Goal: Task Accomplishment & Management: Use online tool/utility

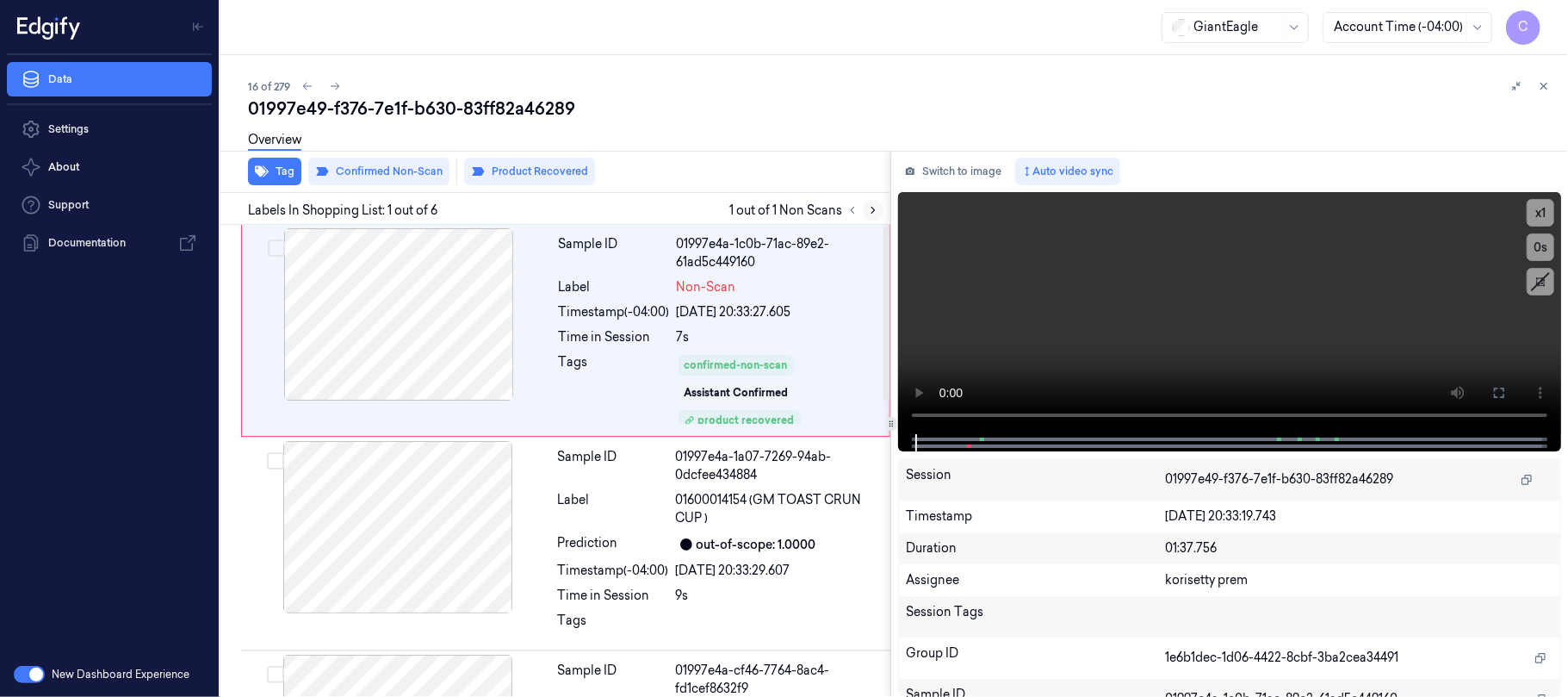
click at [872, 212] on icon at bounding box center [873, 211] width 4 height 6
click at [514, 328] on div at bounding box center [399, 314] width 307 height 172
click at [439, 307] on div at bounding box center [399, 314] width 307 height 172
click at [441, 303] on div at bounding box center [399, 314] width 307 height 172
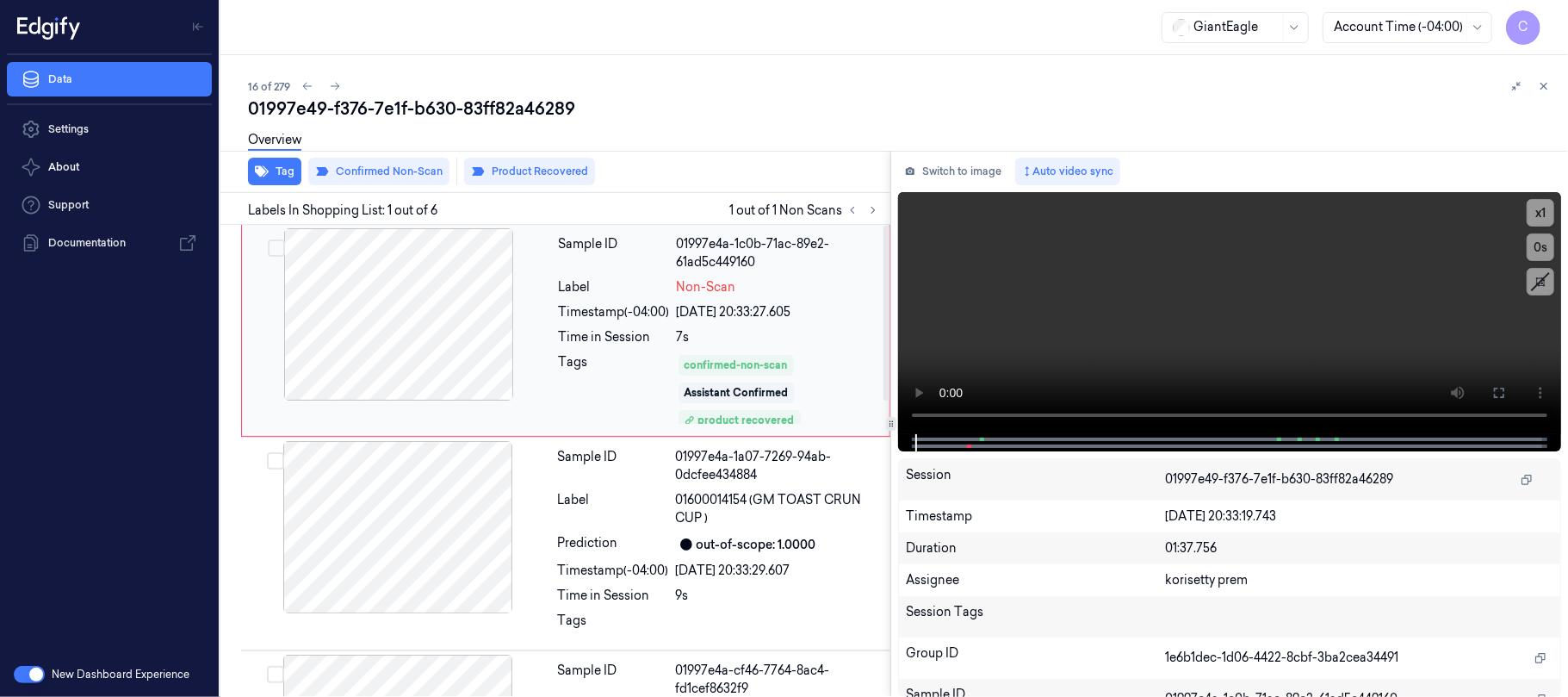
click at [442, 302] on div at bounding box center [399, 314] width 307 height 172
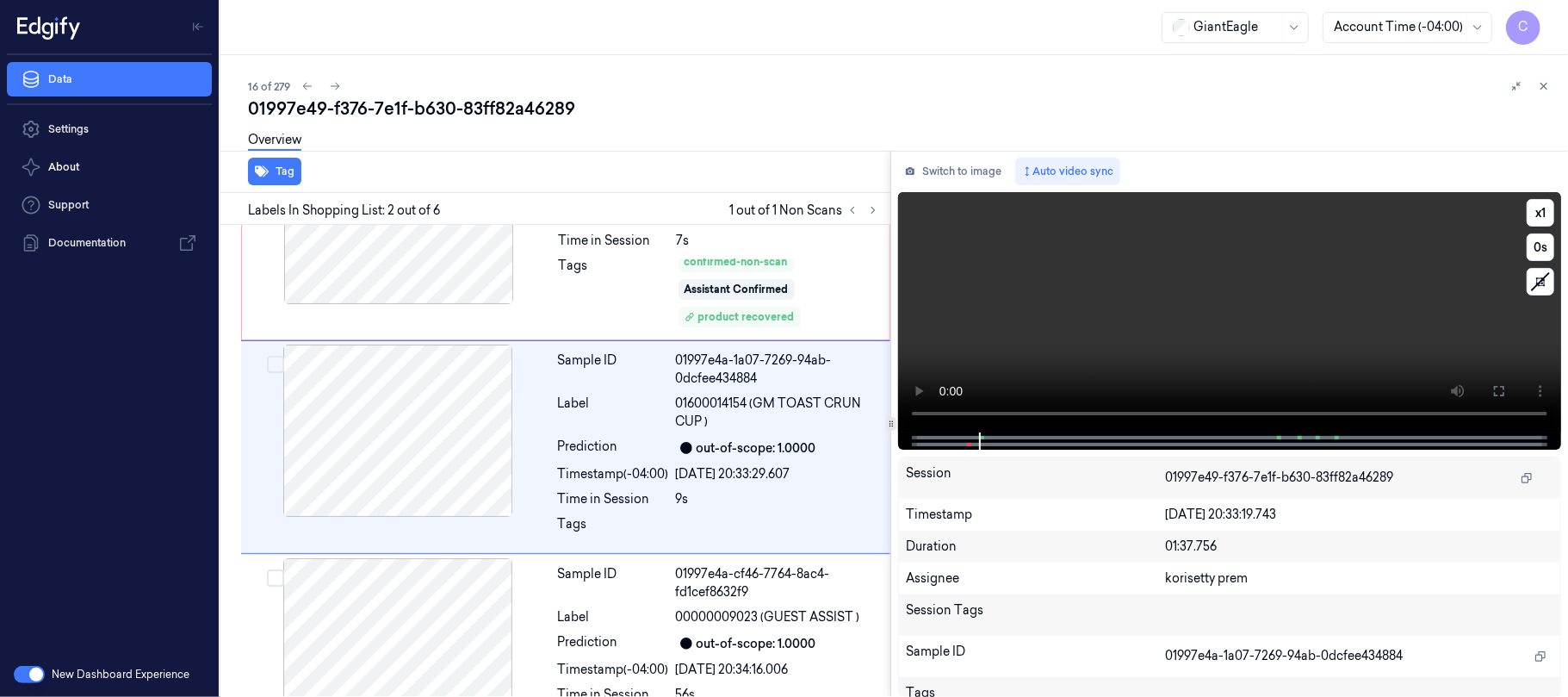
scroll to position [83, 0]
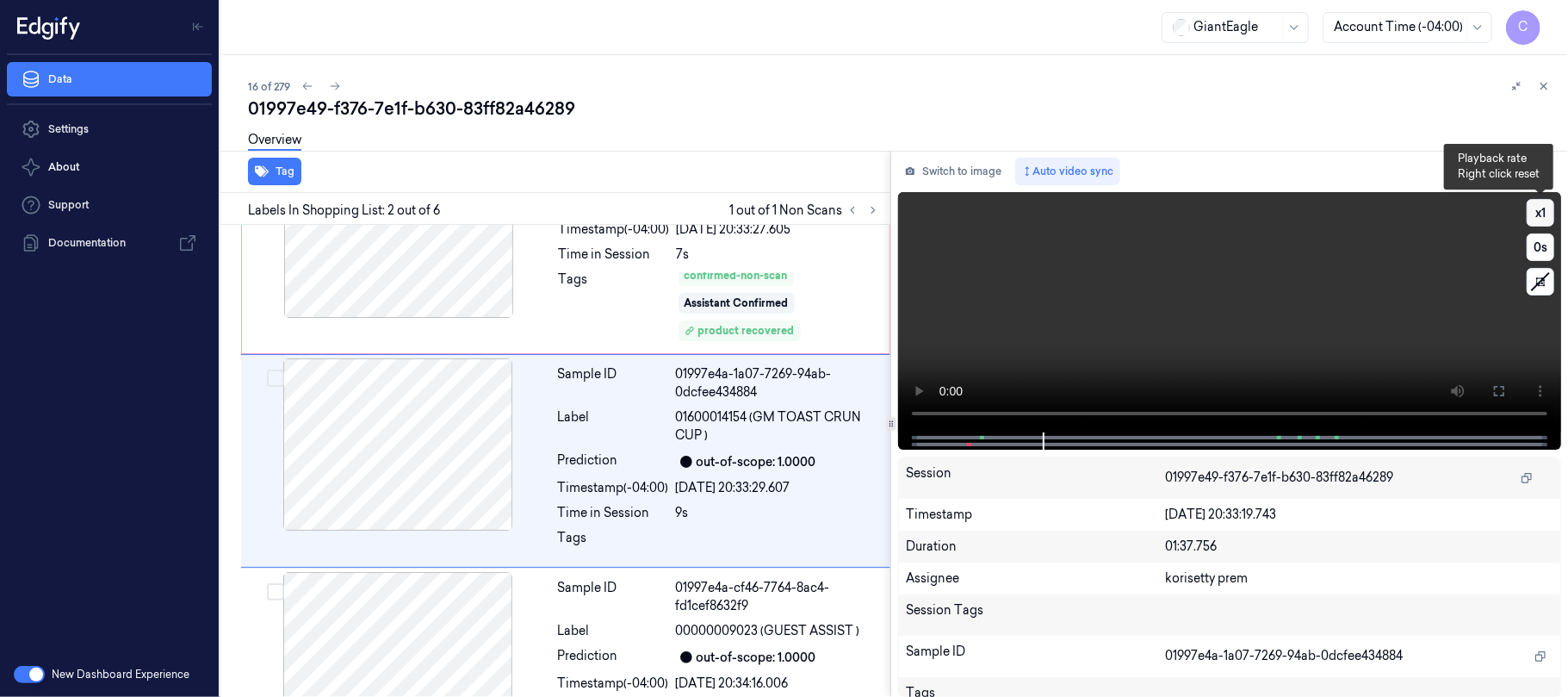
click at [1554, 211] on button "x 1" at bounding box center [1540, 213] width 28 height 28
click at [1535, 204] on button "x 2" at bounding box center [1540, 213] width 28 height 28
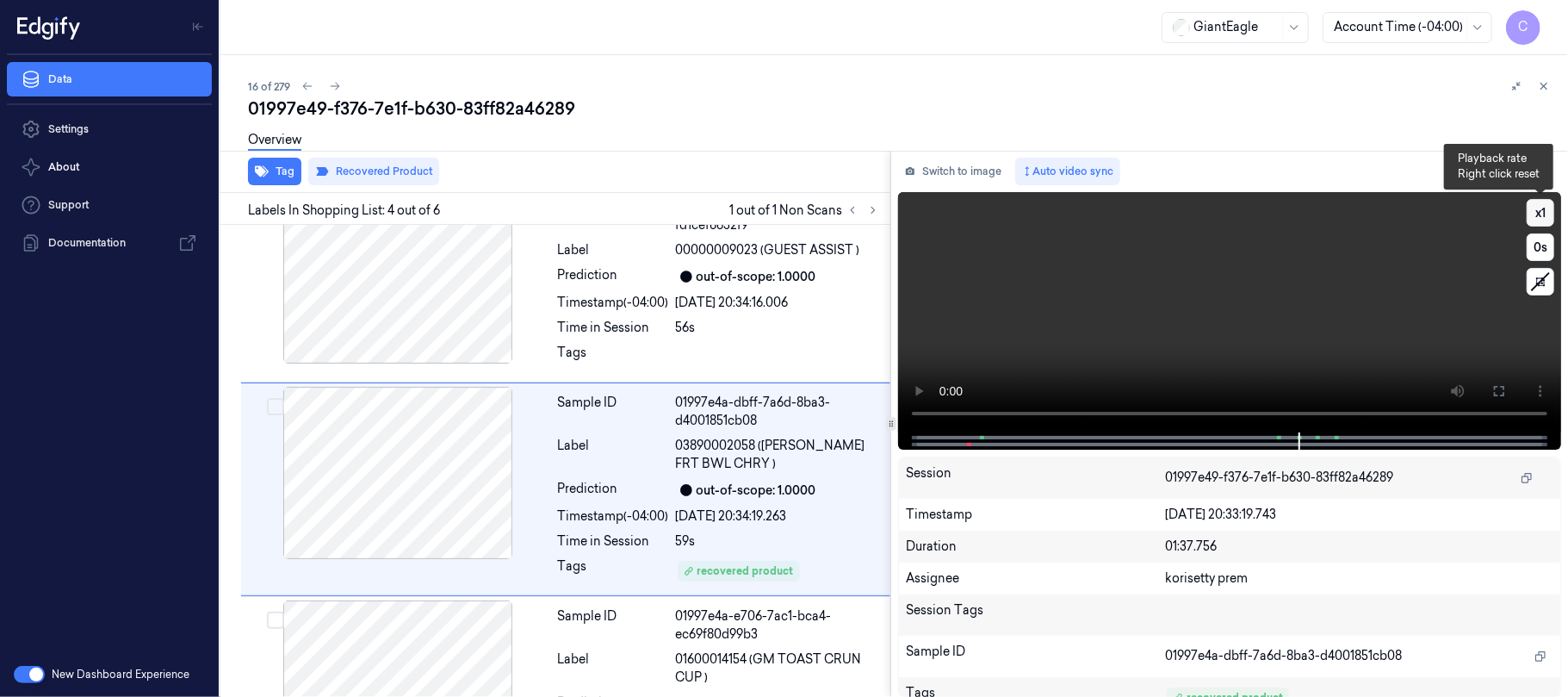
scroll to position [493, 0]
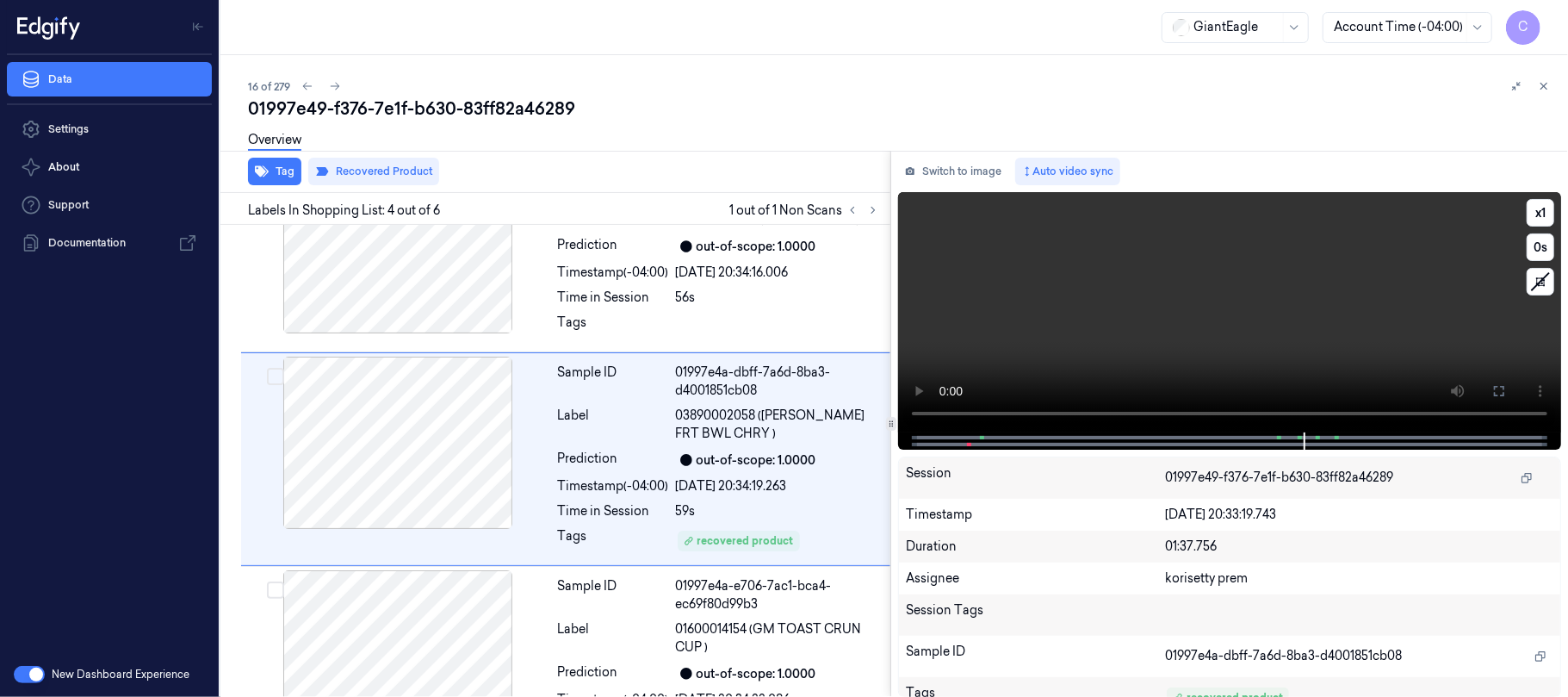
click at [1283, 313] on video at bounding box center [1230, 312] width 663 height 240
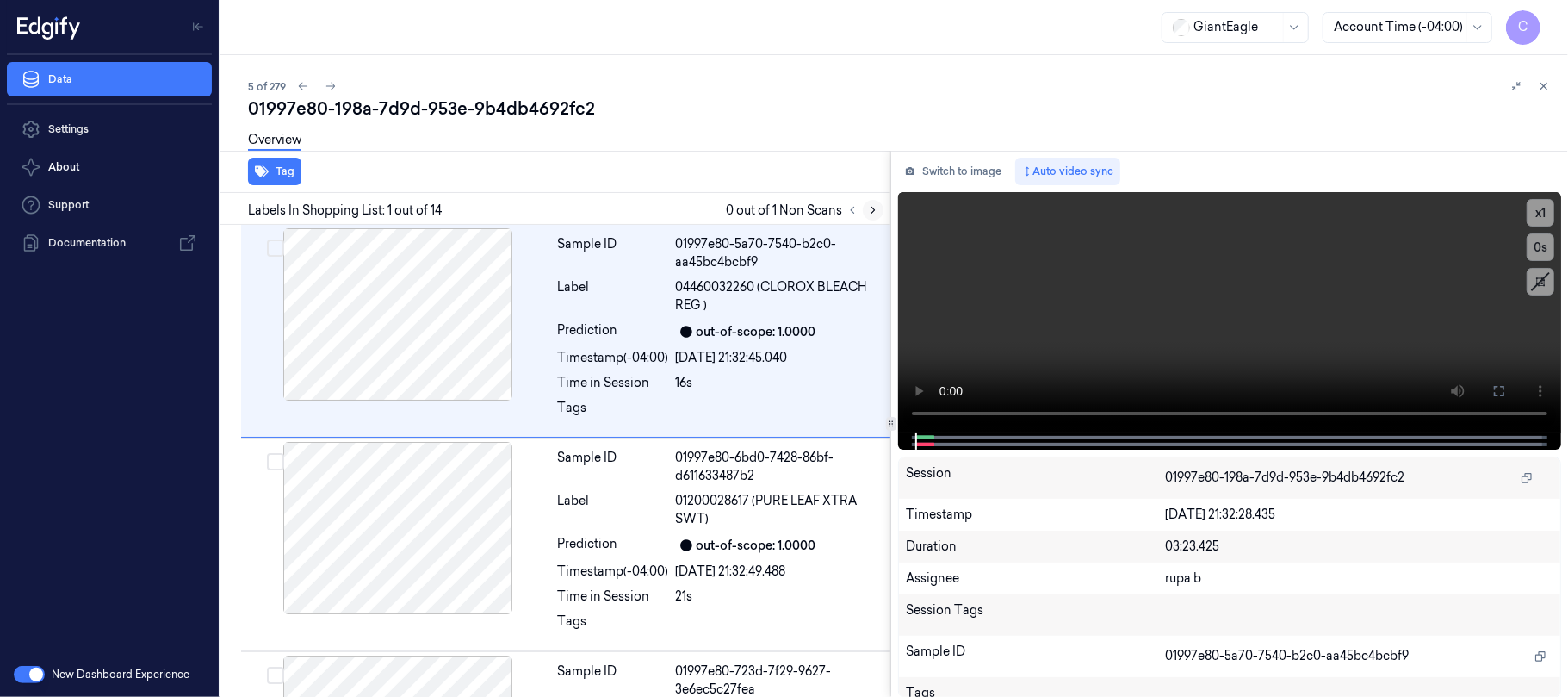
click at [873, 204] on icon at bounding box center [872, 210] width 12 height 12
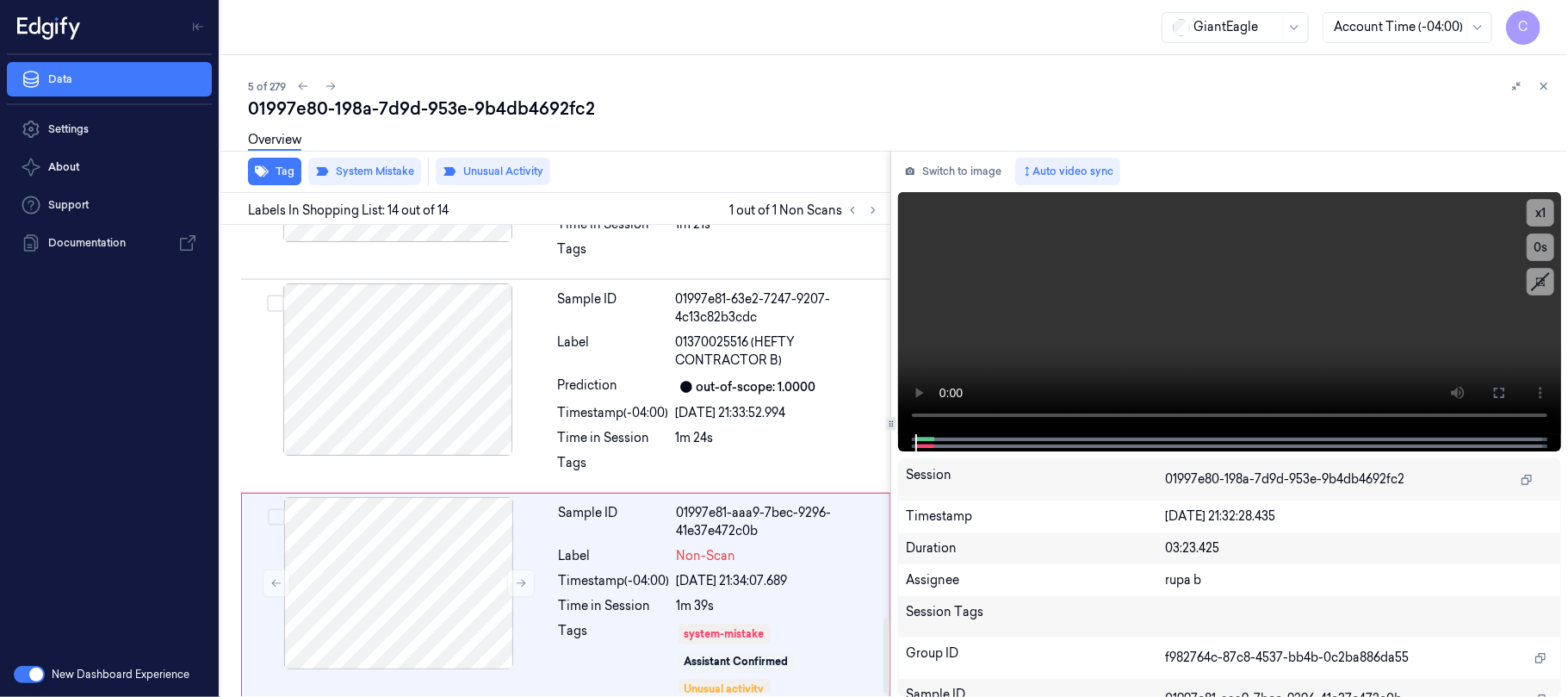
scroll to position [2476, 0]
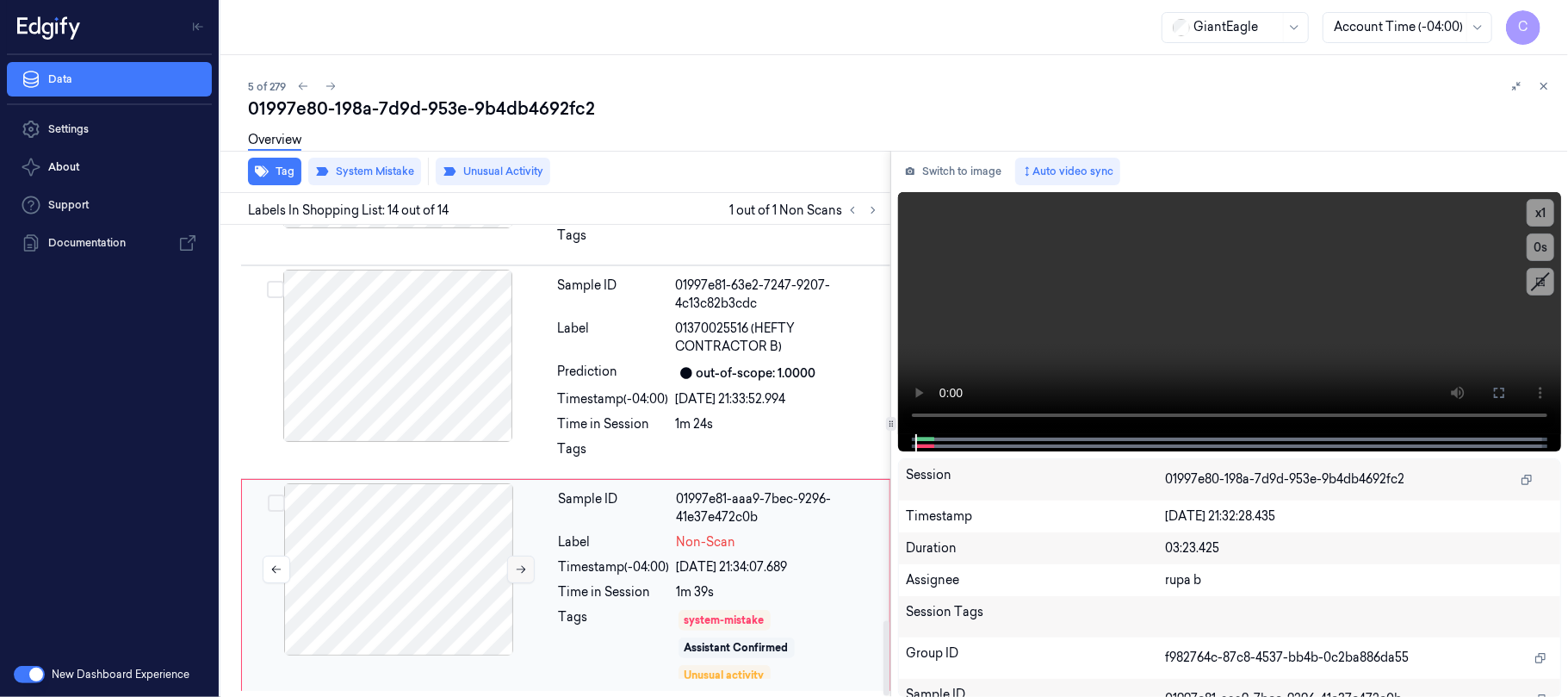
click at [522, 570] on icon at bounding box center [520, 569] width 12 height 12
click at [437, 360] on div at bounding box center [398, 355] width 307 height 172
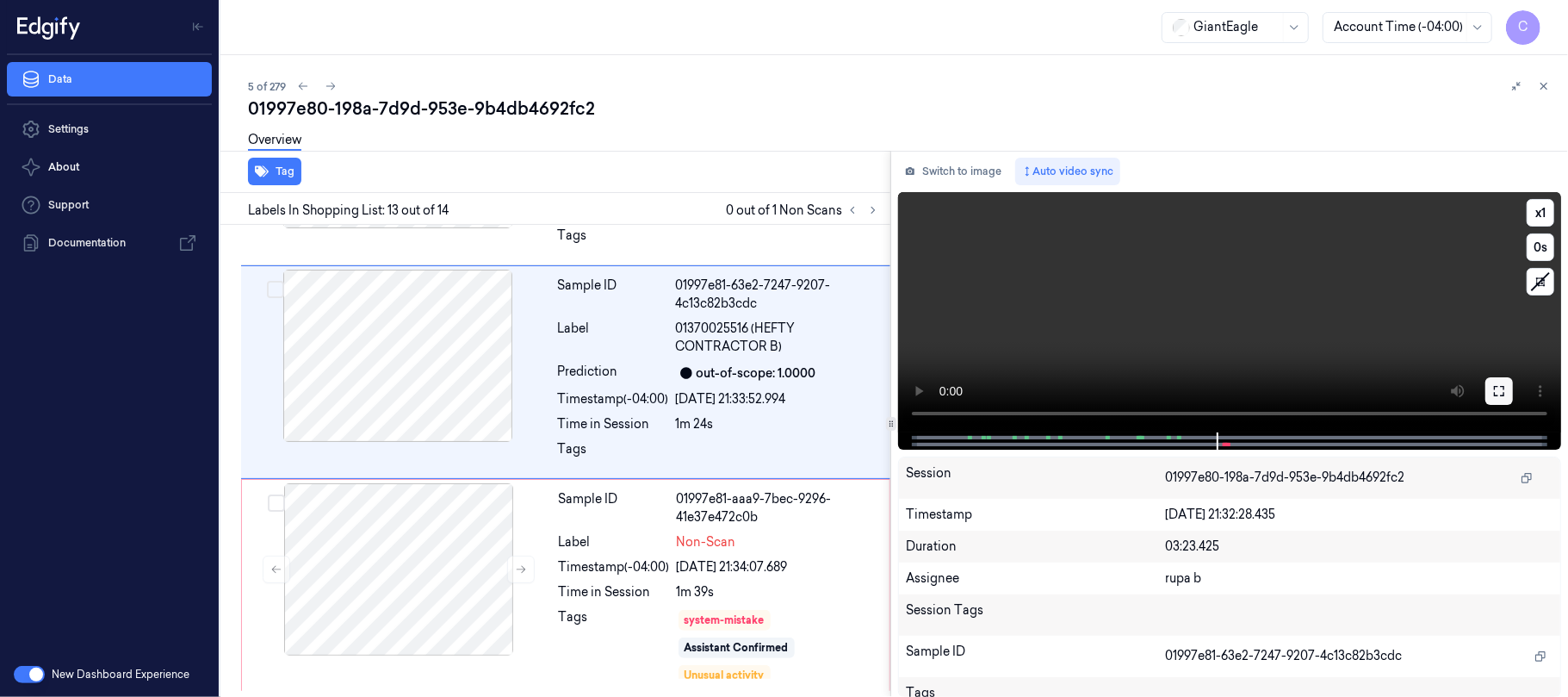
click at [1492, 386] on icon at bounding box center [1499, 391] width 14 height 14
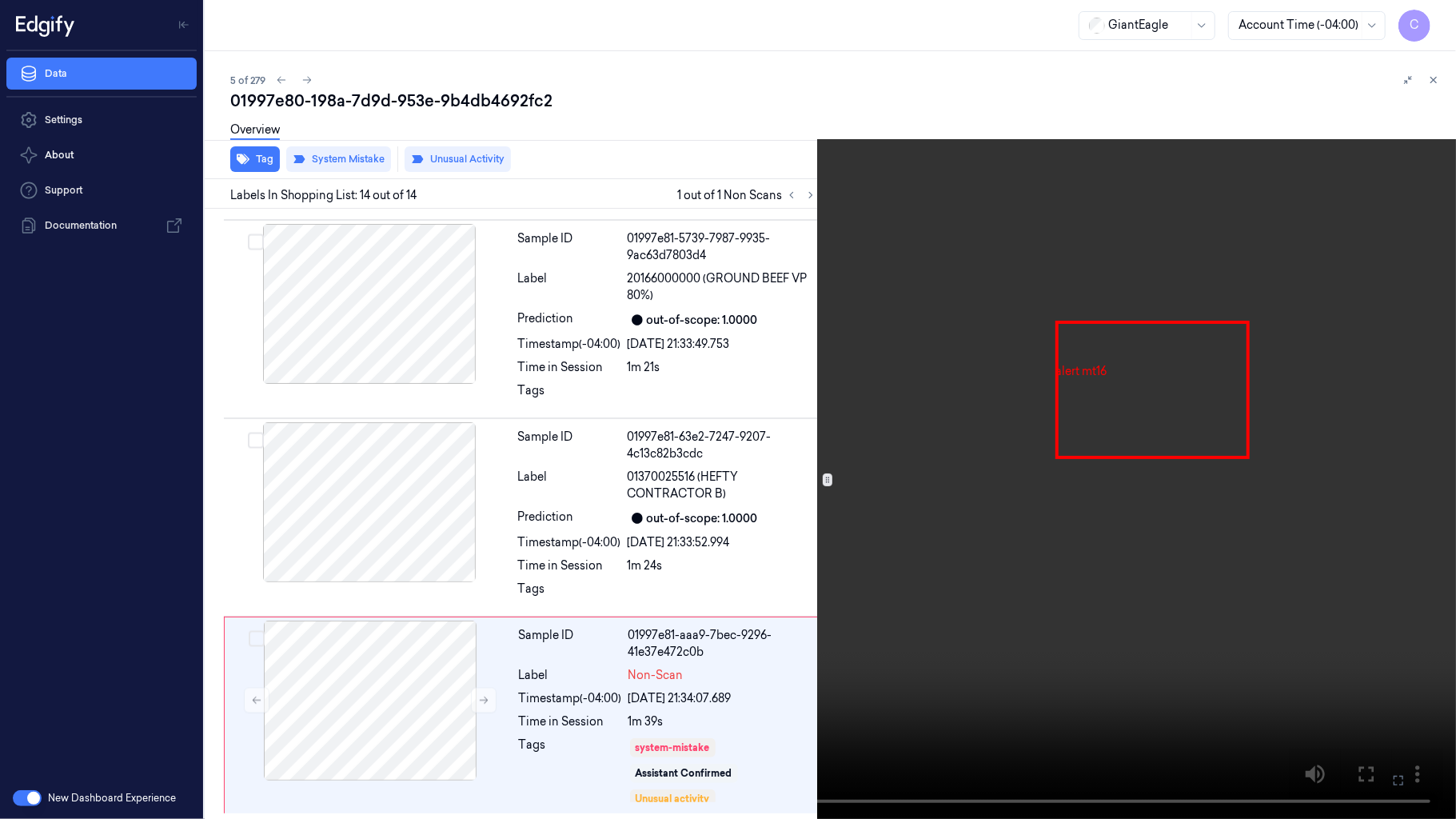
click at [631, 359] on video at bounding box center [728, 410] width 1456 height 819
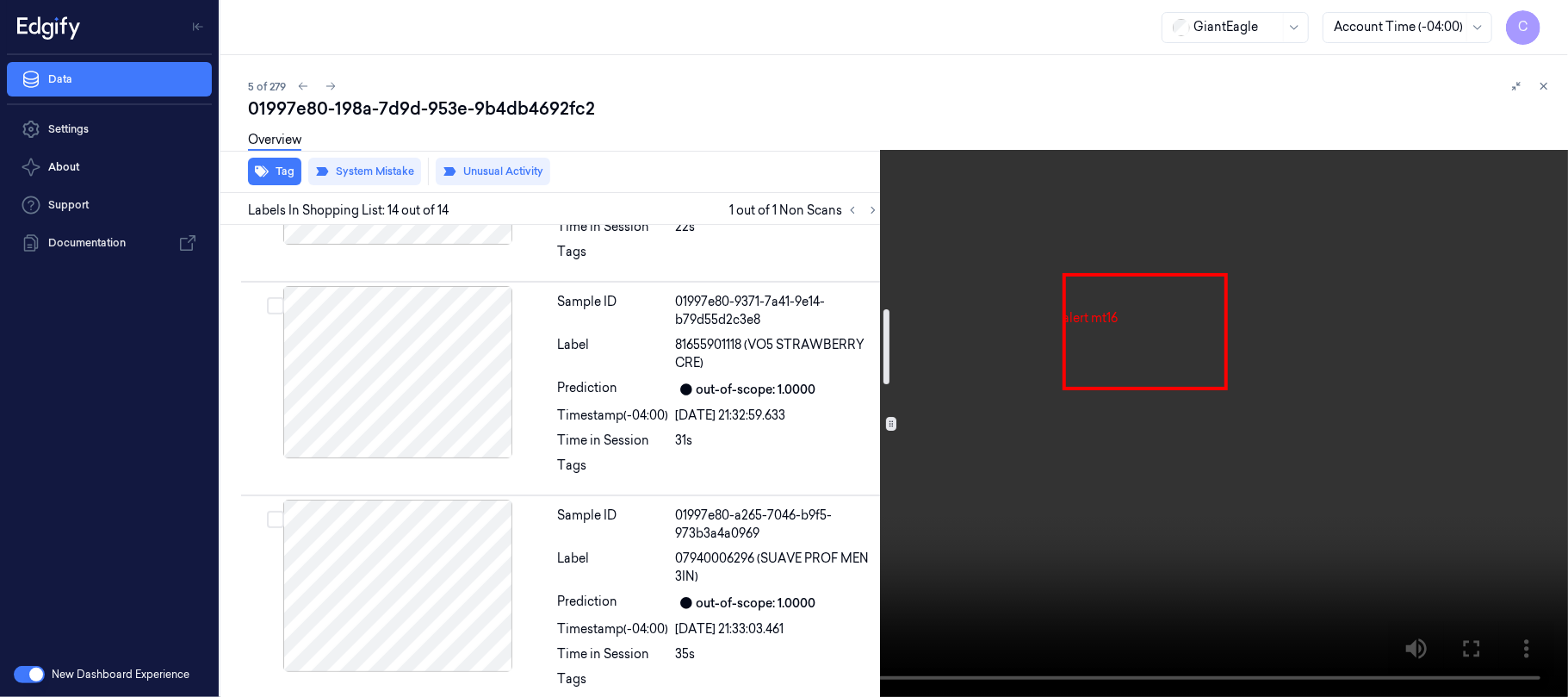
scroll to position [524, 0]
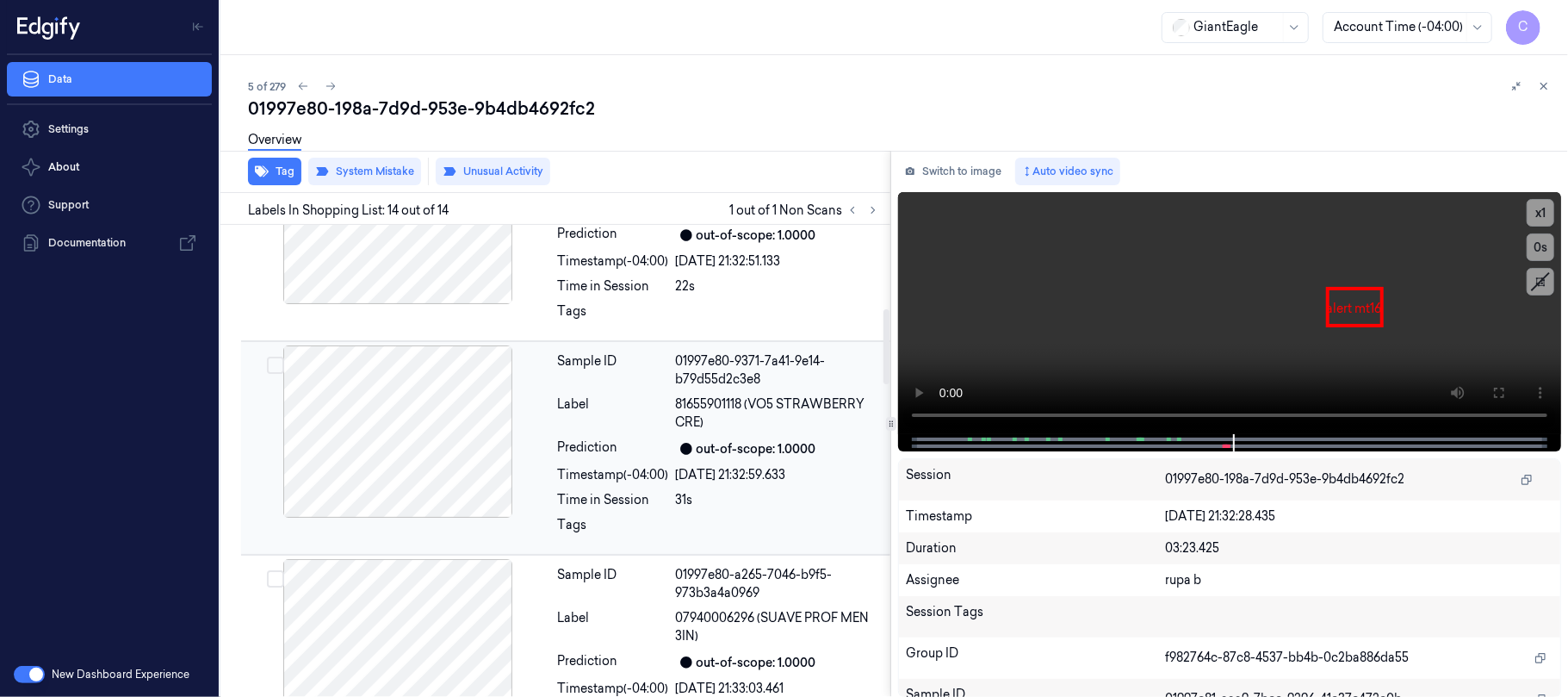
click at [437, 456] on div at bounding box center [398, 431] width 307 height 172
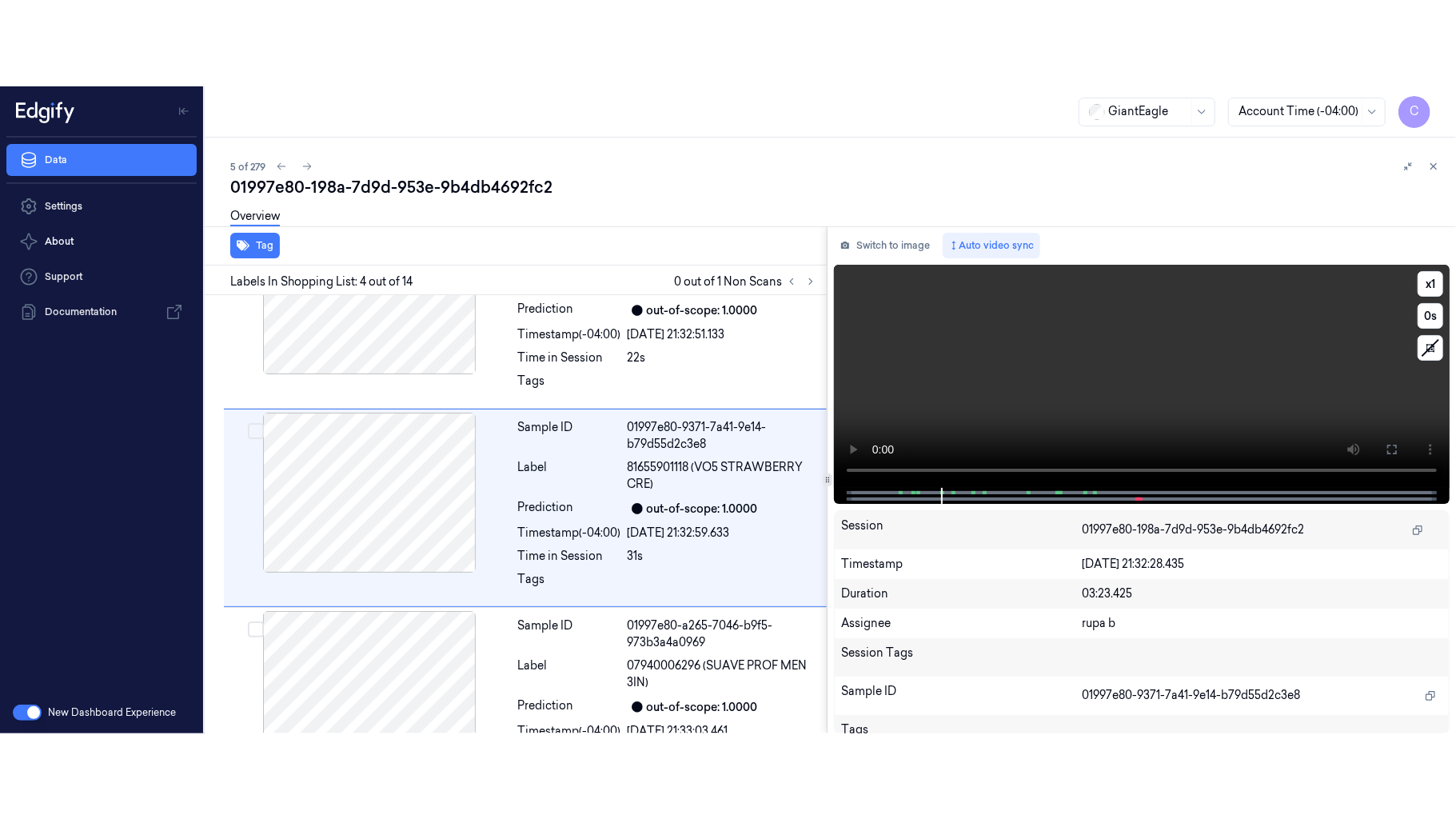
scroll to position [475, 0]
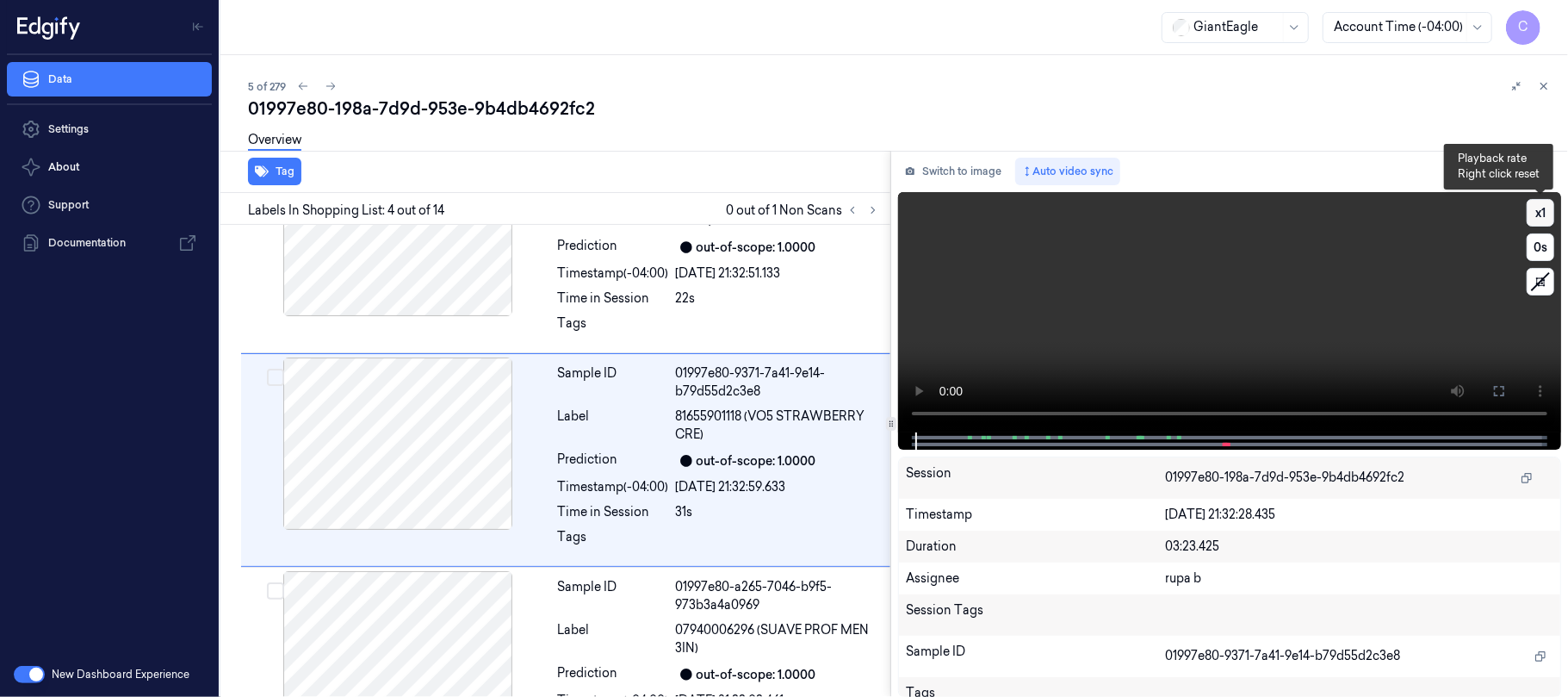
click at [1539, 208] on button "x 1" at bounding box center [1540, 213] width 28 height 28
click at [1539, 208] on button "x 2" at bounding box center [1540, 213] width 28 height 28
click at [1505, 385] on icon at bounding box center [1499, 391] width 14 height 14
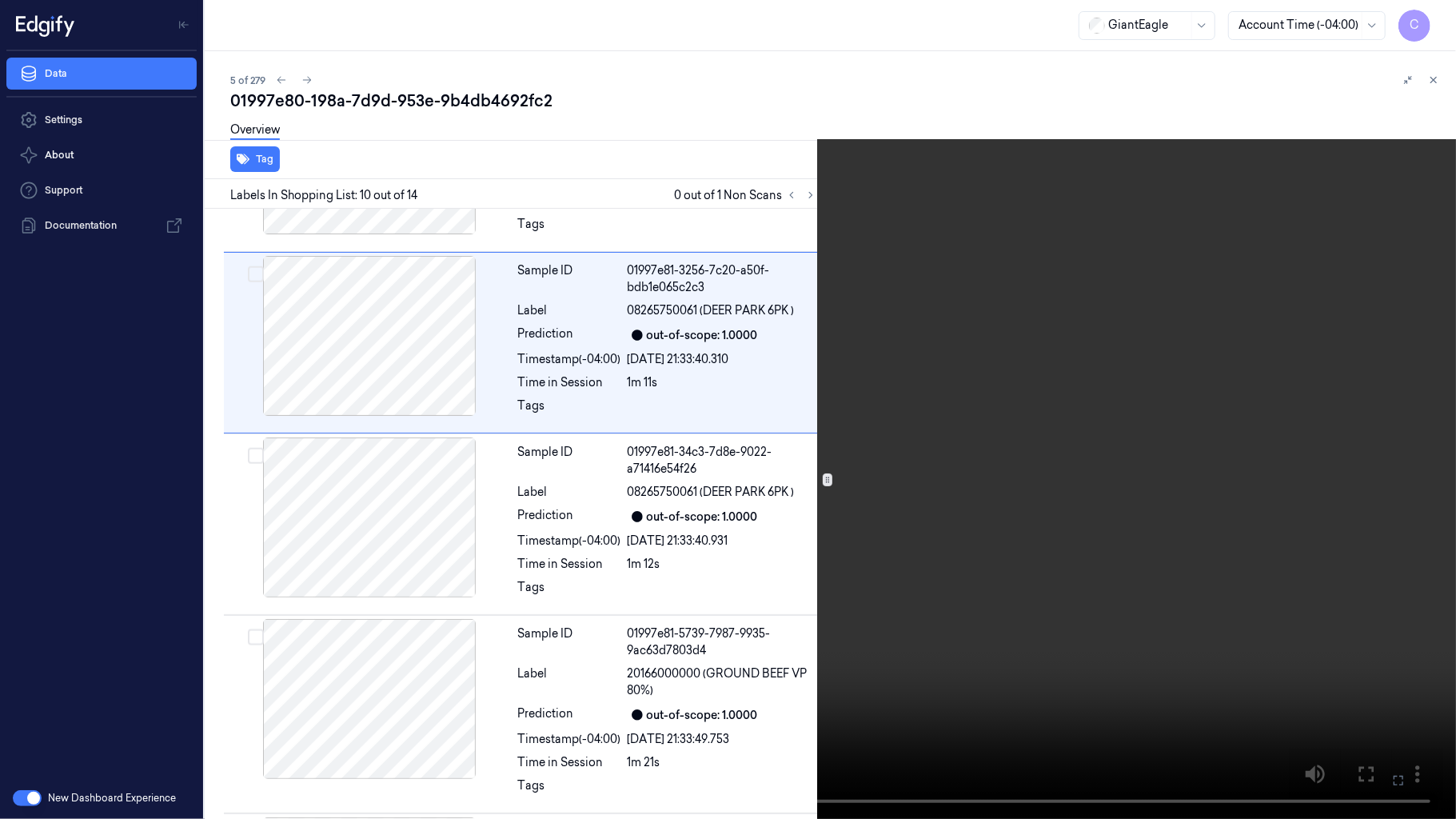
scroll to position [1740, 0]
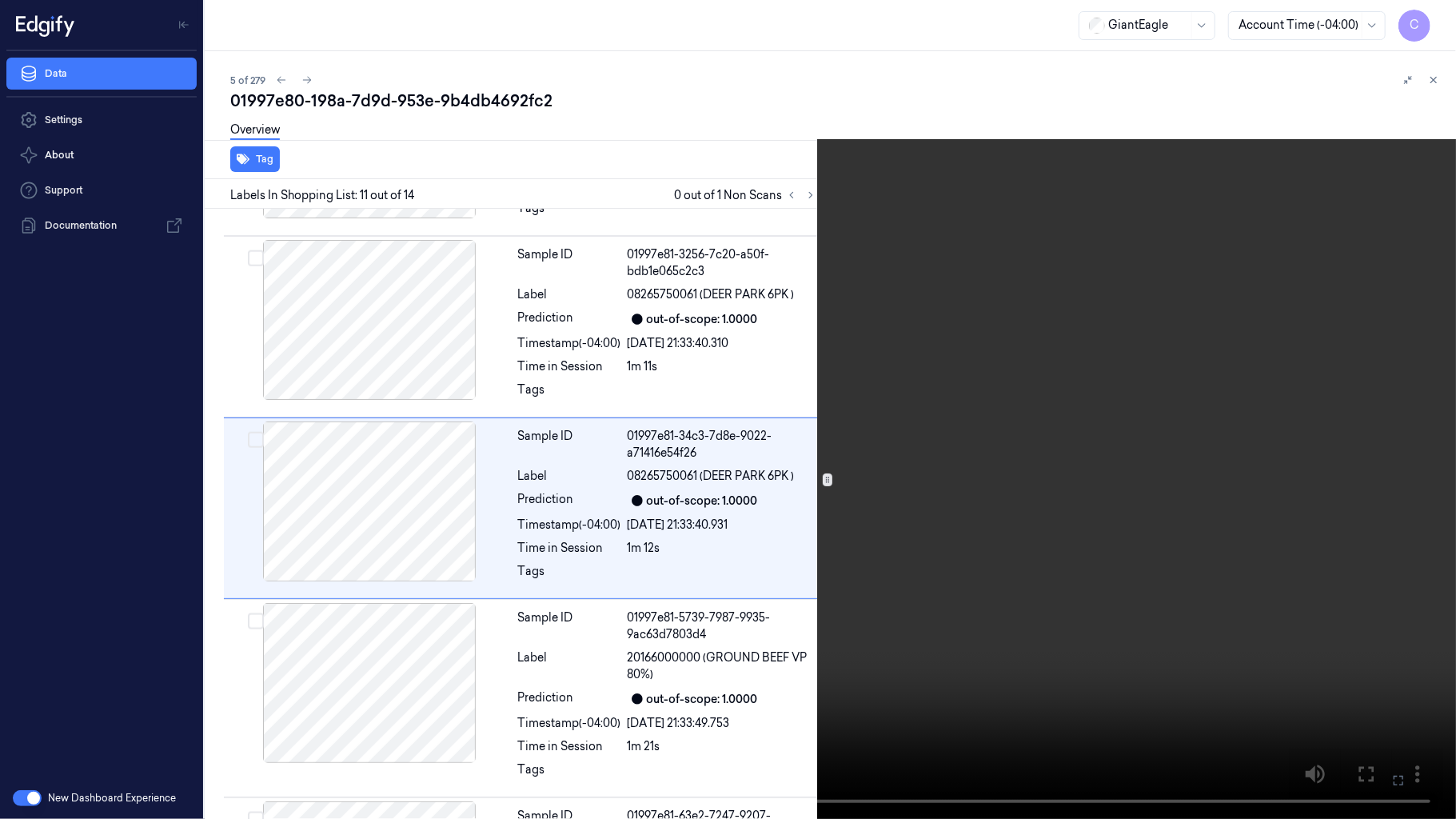
click at [583, 534] on video at bounding box center [728, 410] width 1456 height 819
click at [1446, 13] on button "x 4" at bounding box center [1437, 19] width 26 height 26
click at [752, 646] on video at bounding box center [728, 410] width 1456 height 819
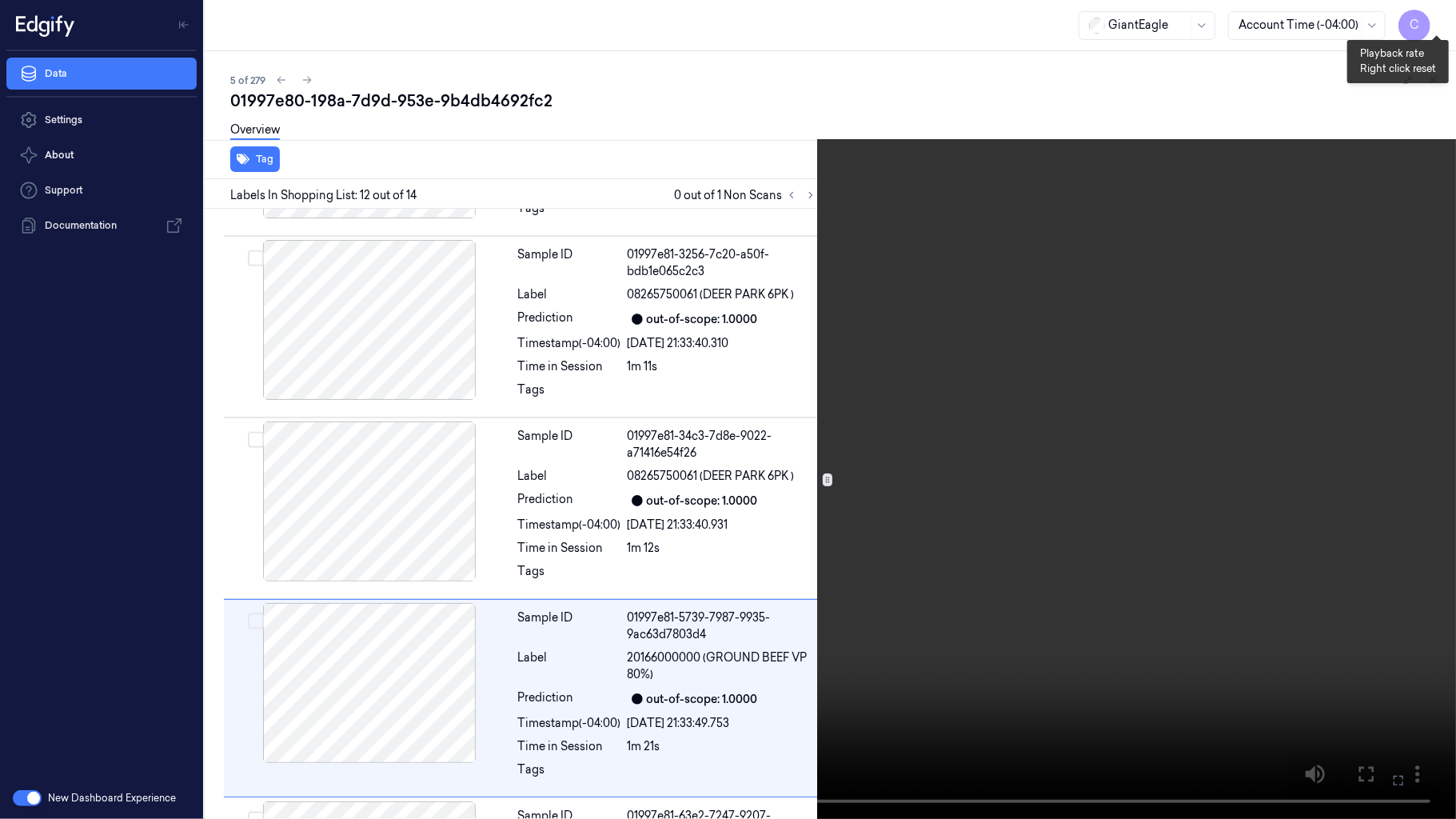
scroll to position [1929, 0]
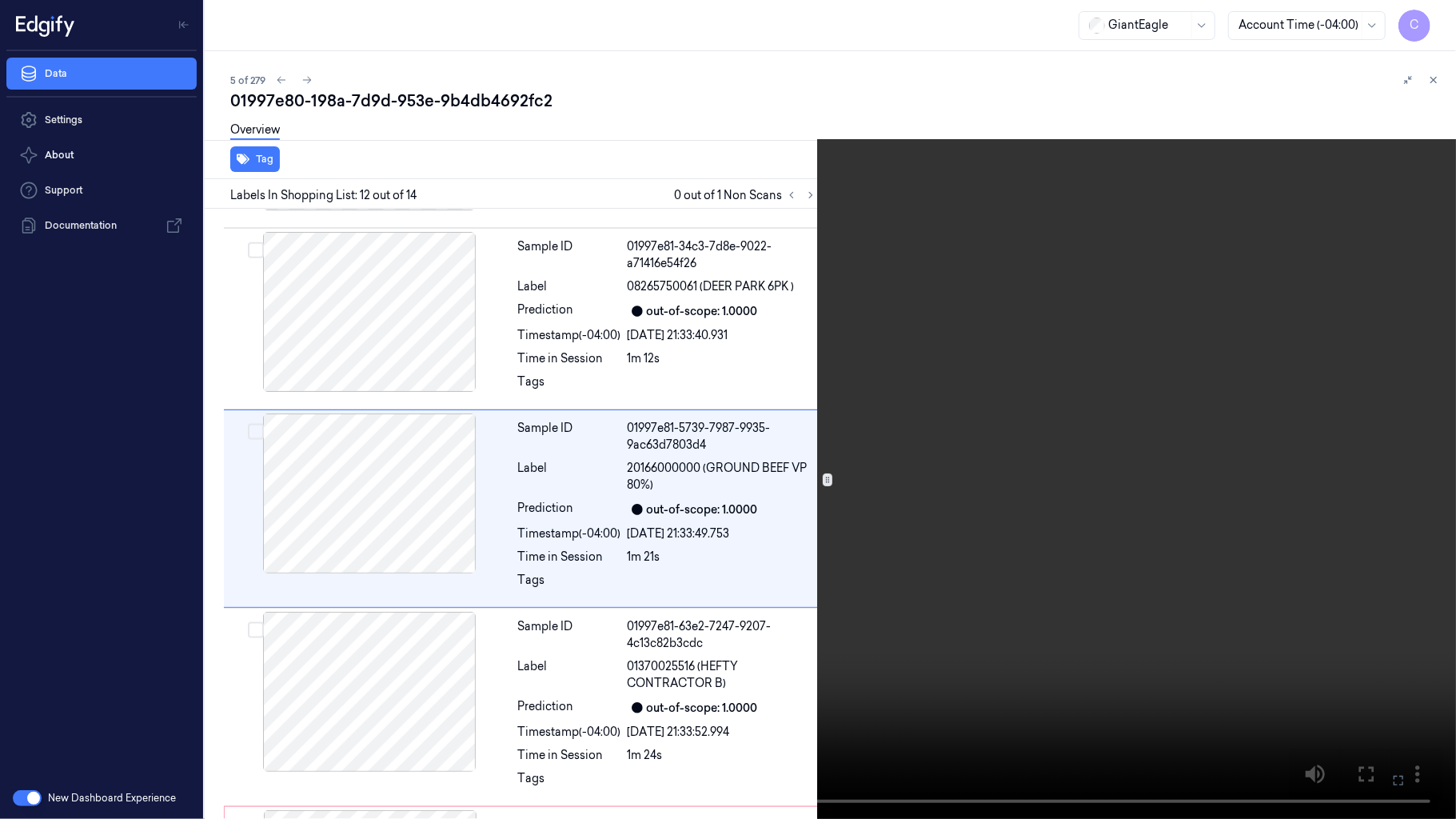
click at [883, 299] on video at bounding box center [728, 410] width 1456 height 819
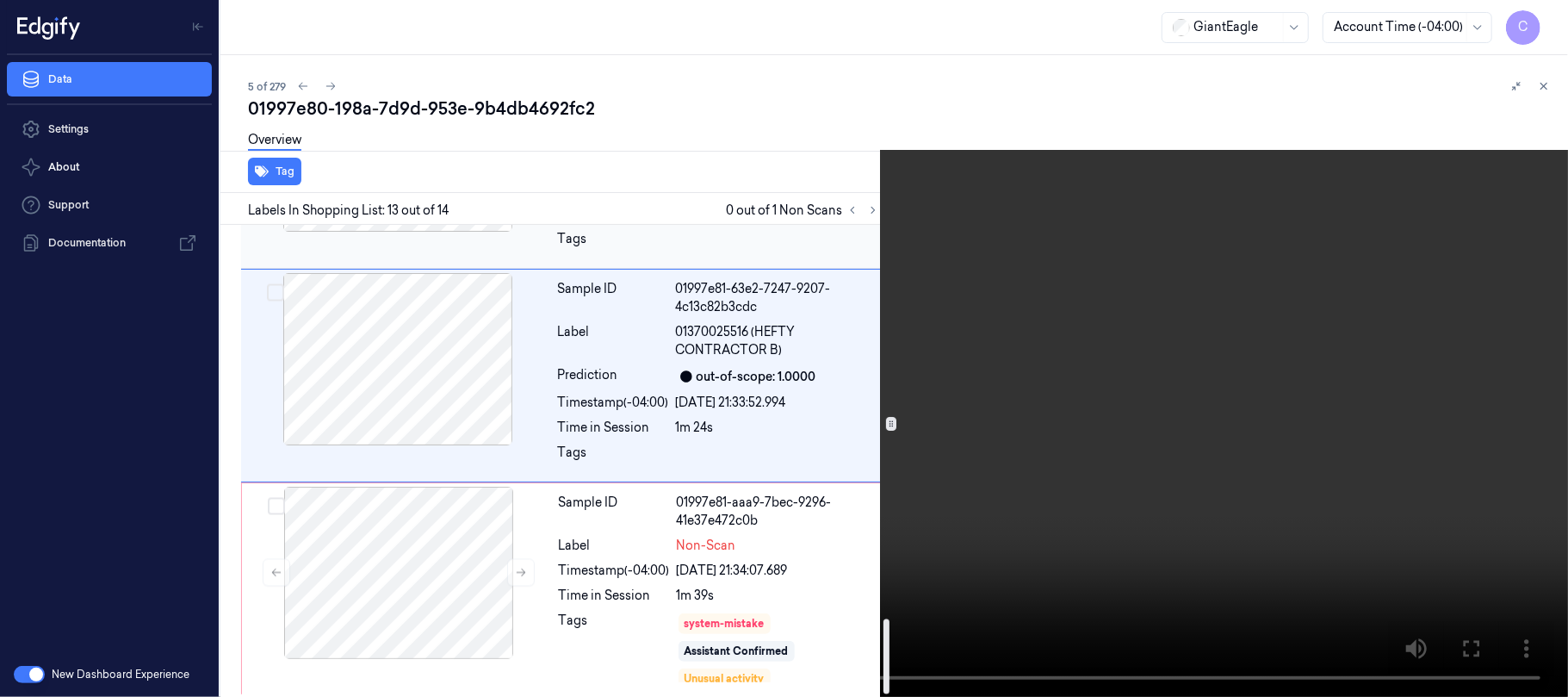
scroll to position [2476, 0]
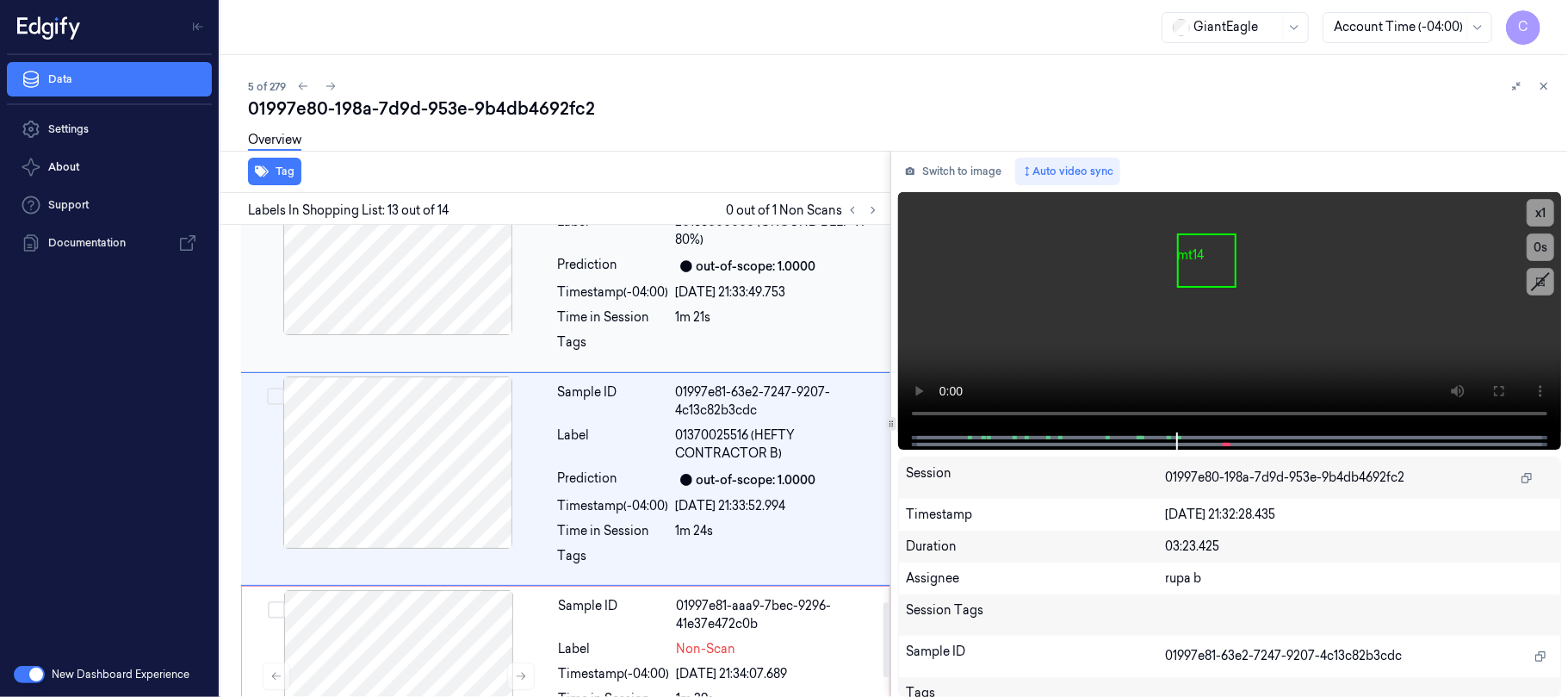
click at [452, 287] on div at bounding box center [398, 249] width 307 height 172
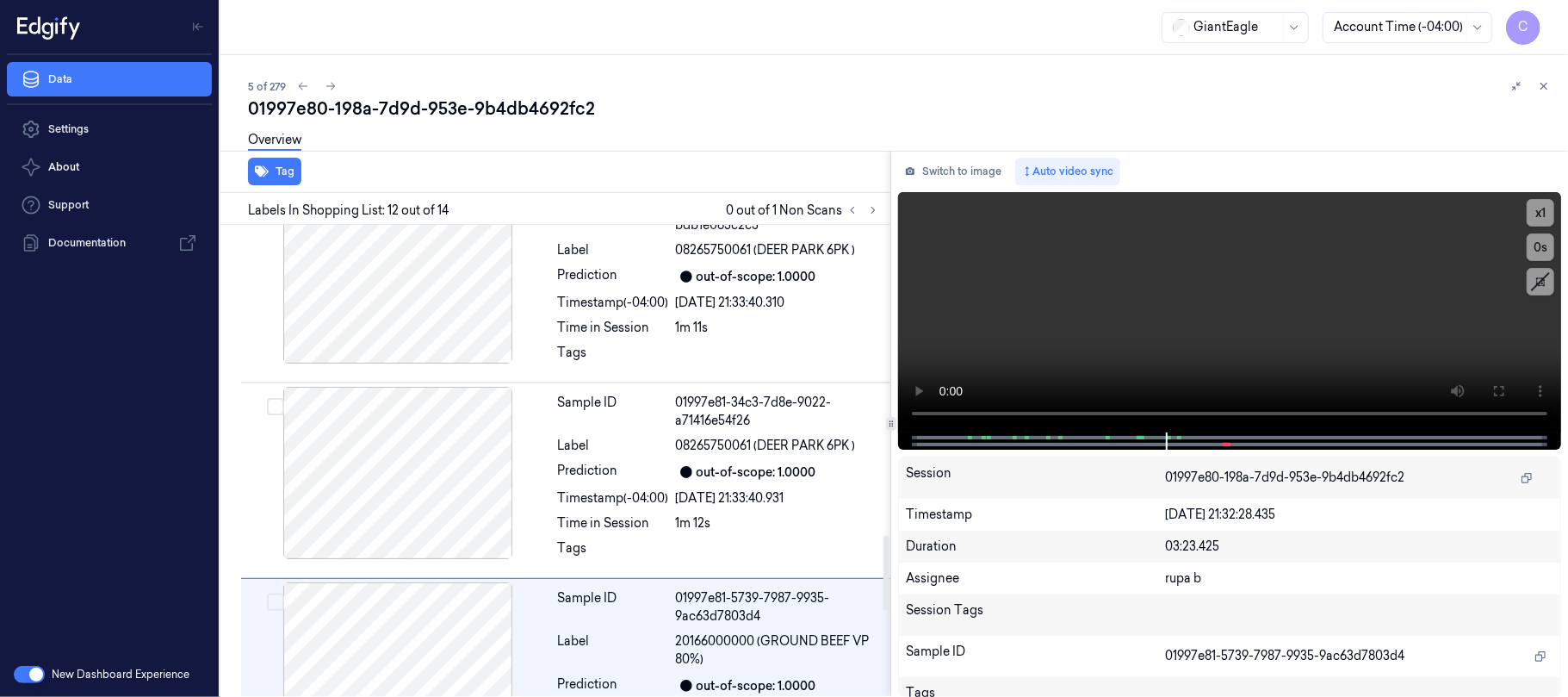
scroll to position [2057, 0]
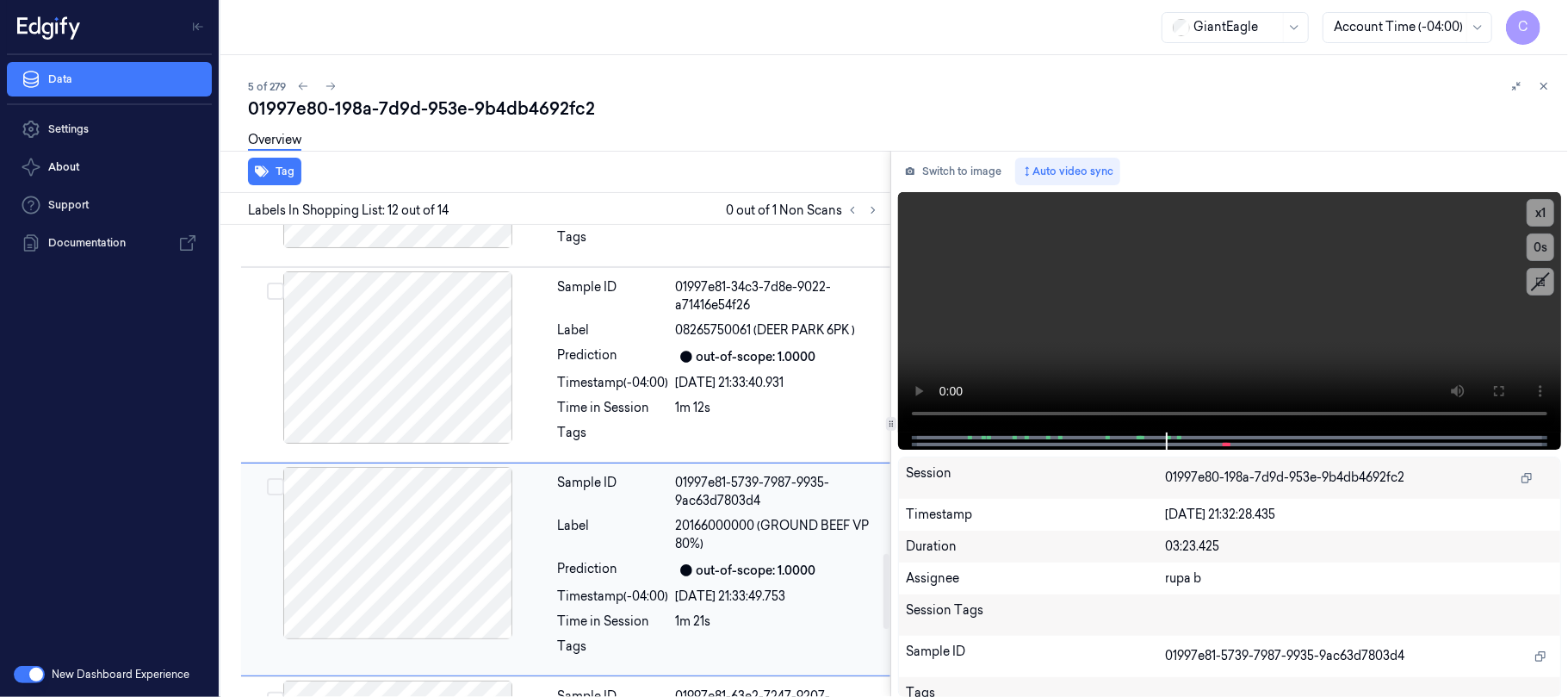
click at [367, 551] on div at bounding box center [398, 552] width 307 height 172
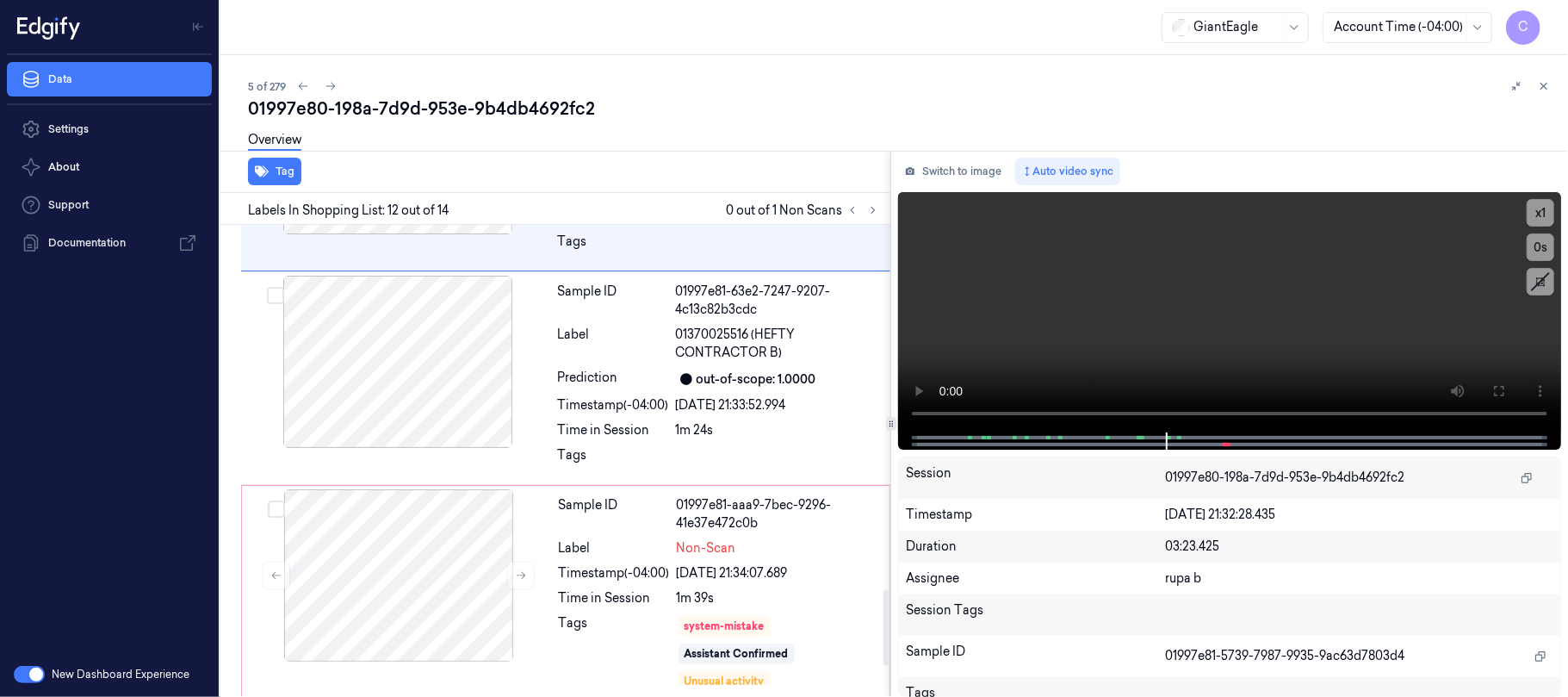
scroll to position [2476, 0]
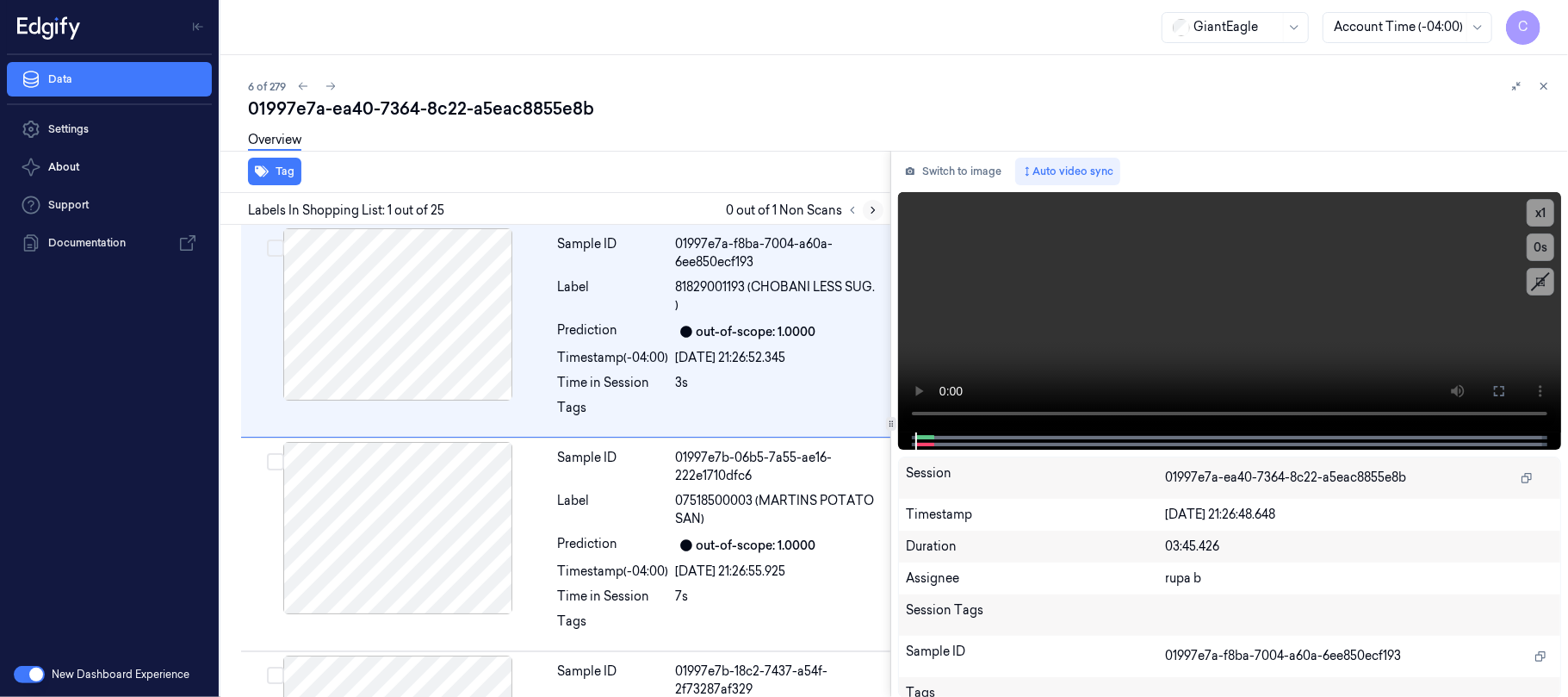
click at [873, 205] on icon at bounding box center [872, 210] width 12 height 12
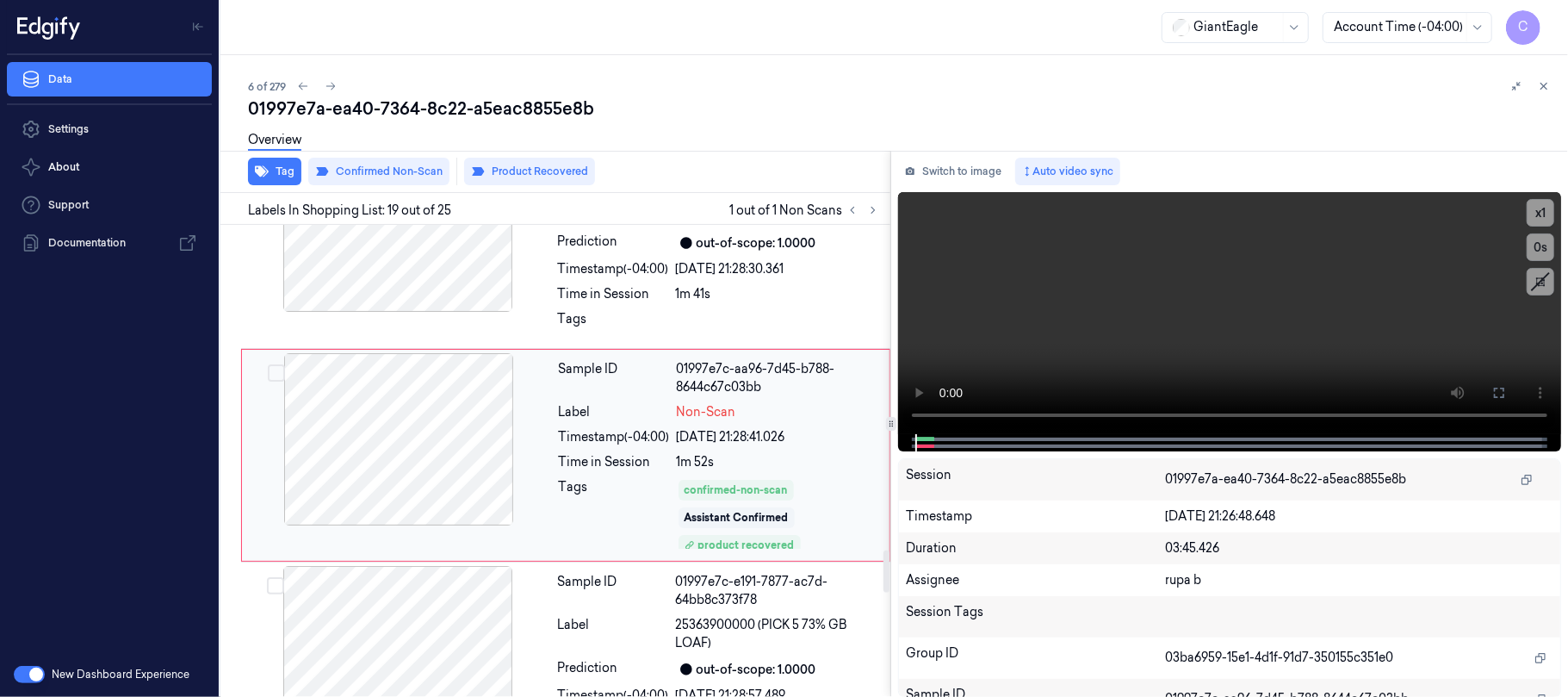
scroll to position [3689, 0]
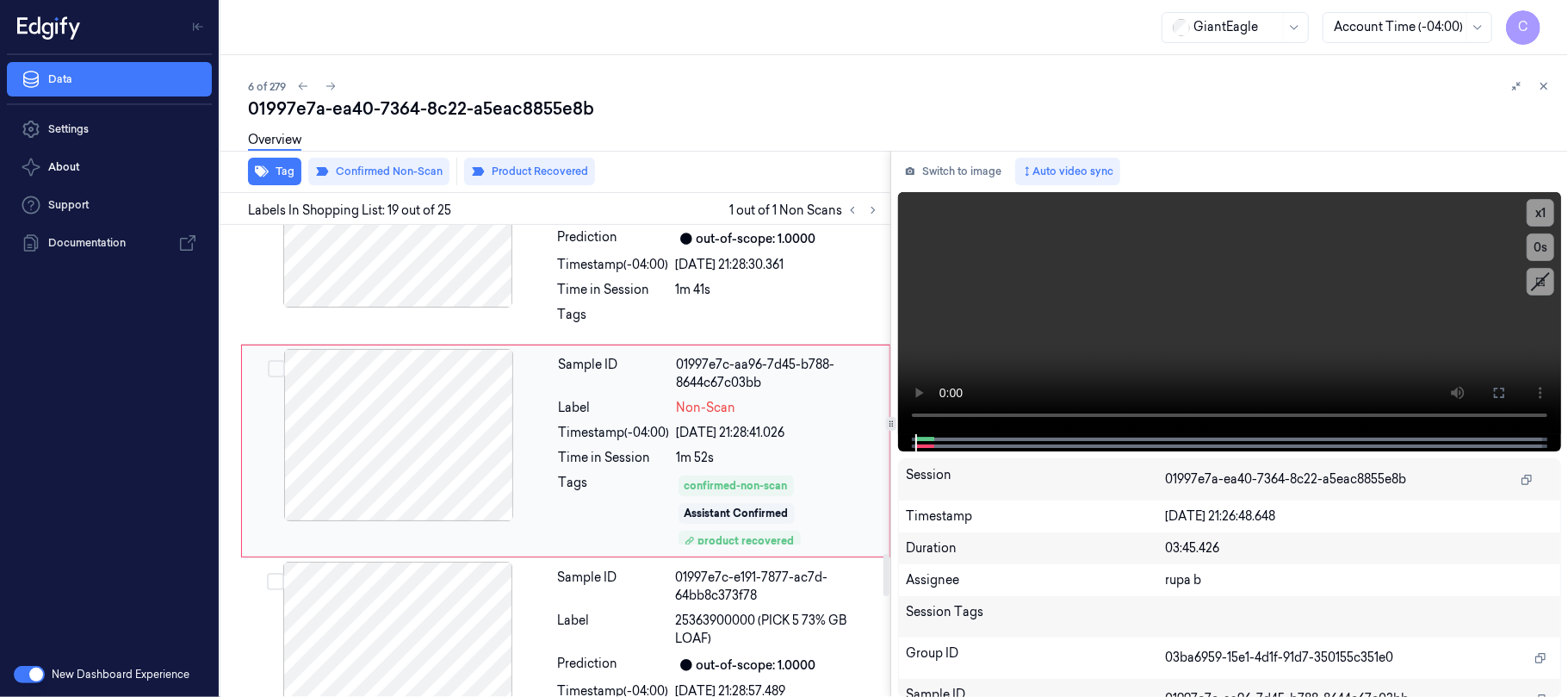
click at [497, 443] on div at bounding box center [399, 434] width 307 height 172
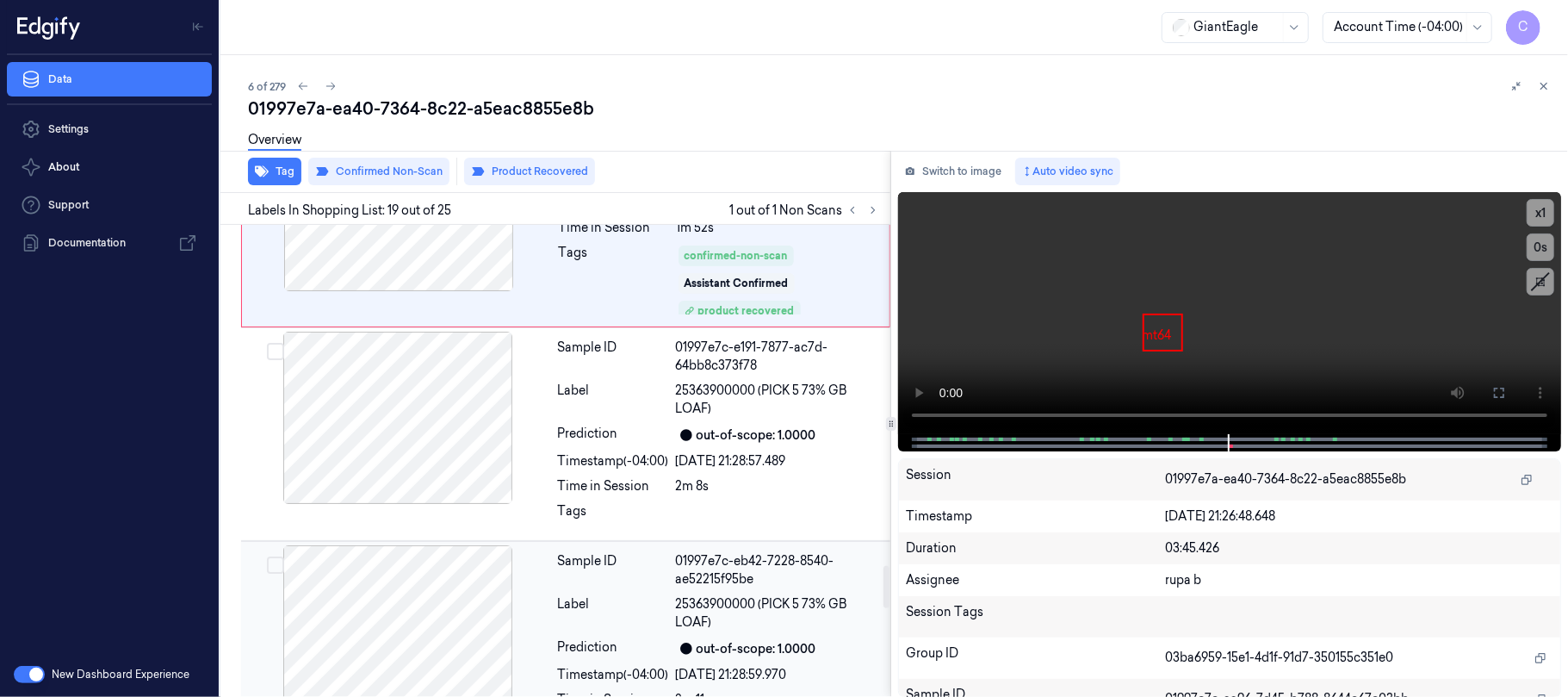
scroll to position [3823, 0]
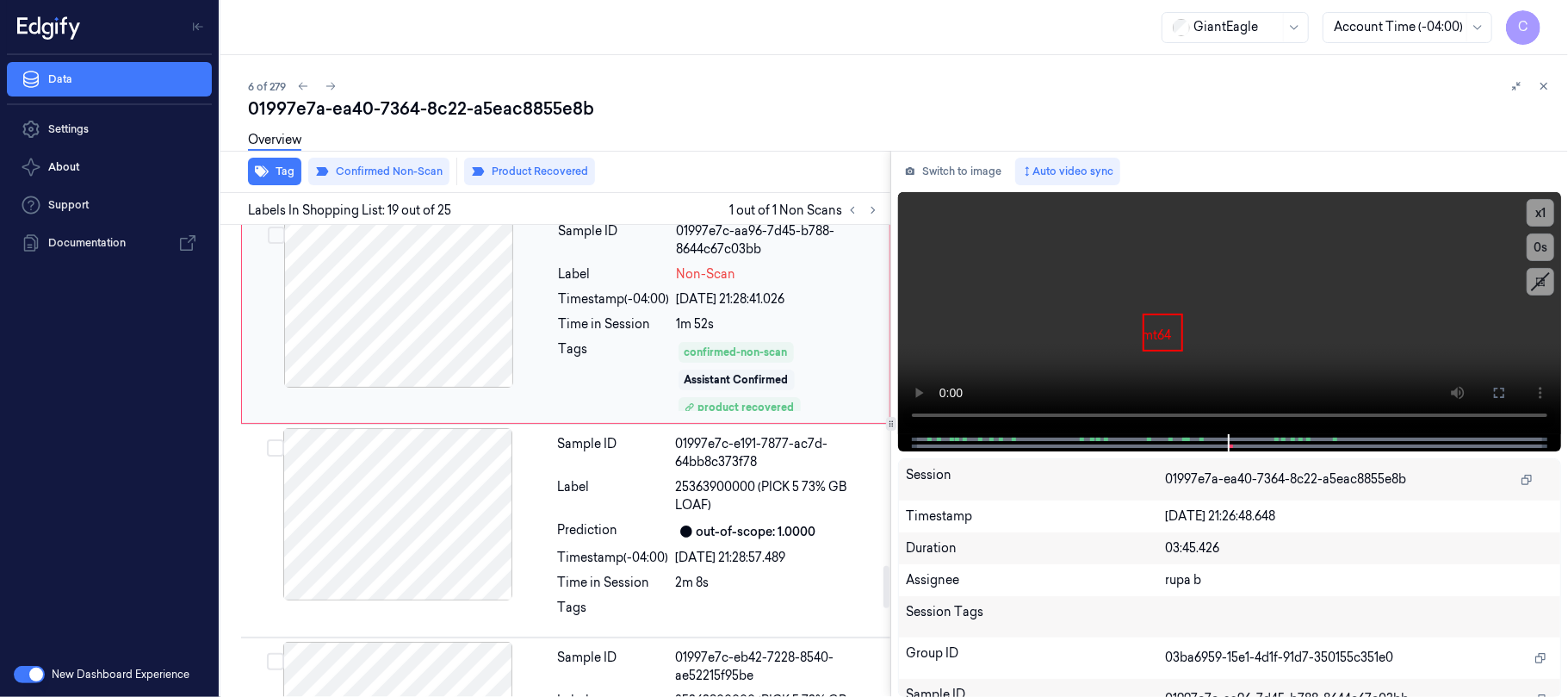
click at [456, 317] on div at bounding box center [399, 301] width 307 height 172
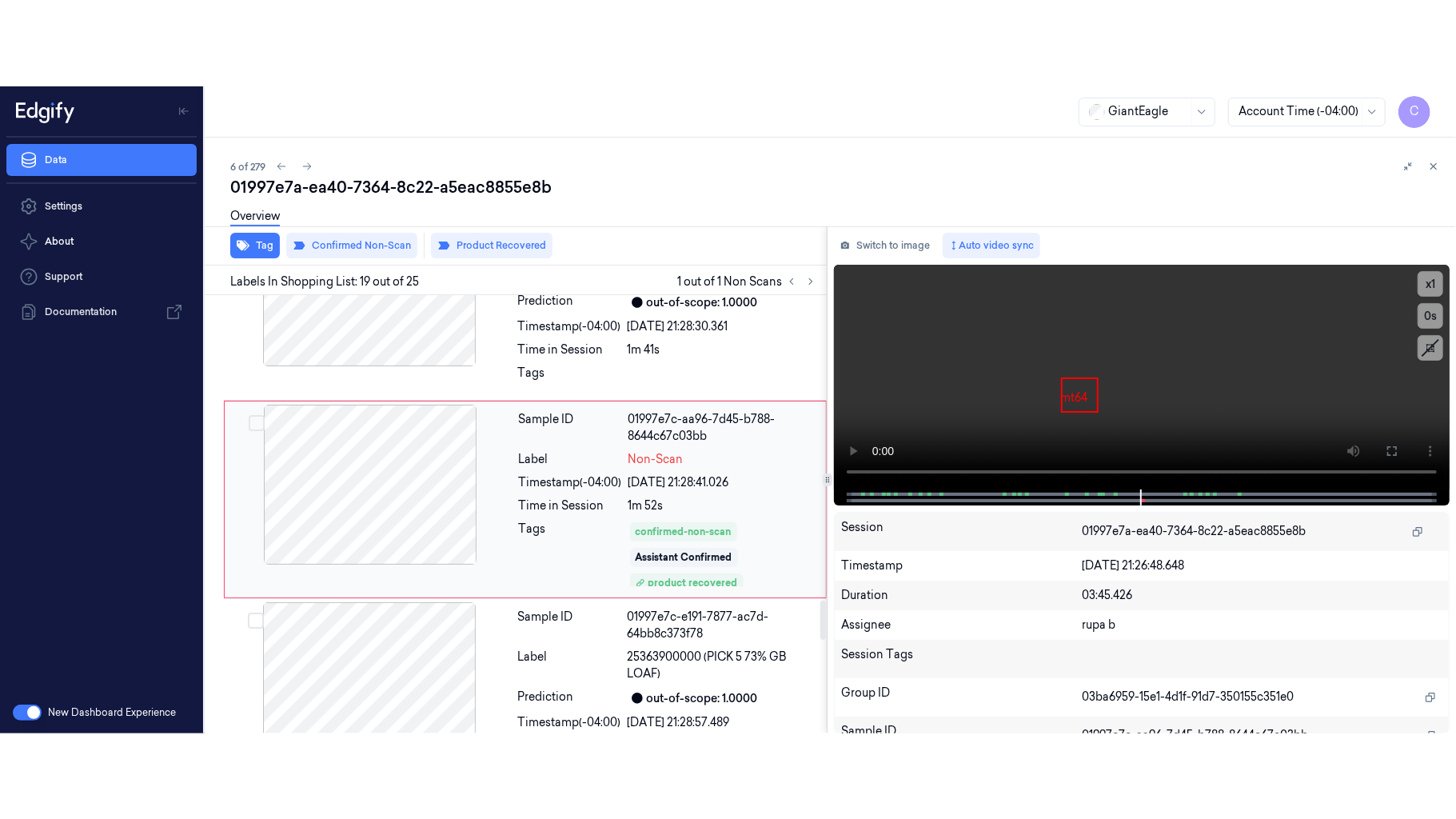
scroll to position [3423, 0]
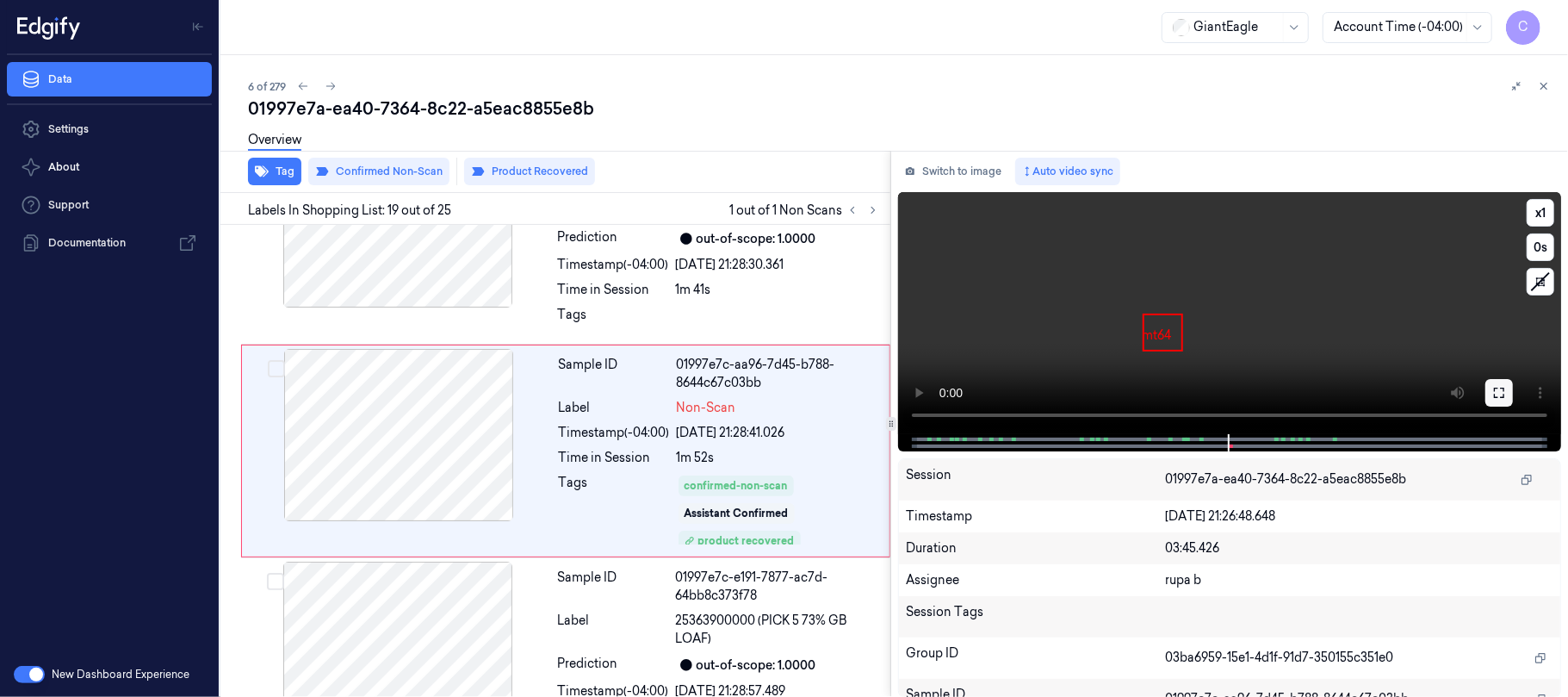
click at [1493, 387] on icon at bounding box center [1499, 393] width 14 height 14
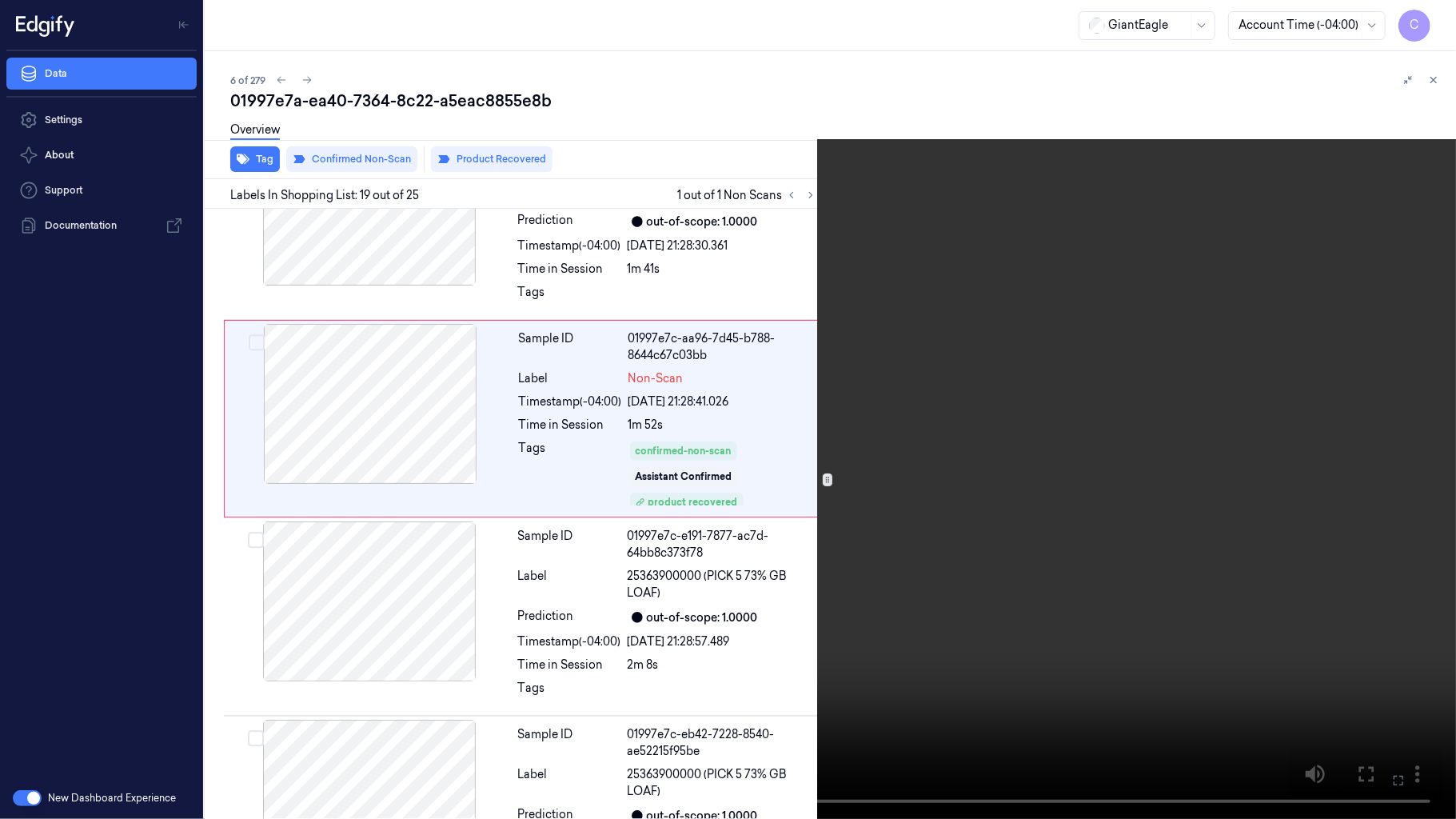
click at [746, 562] on video at bounding box center [728, 410] width 1456 height 819
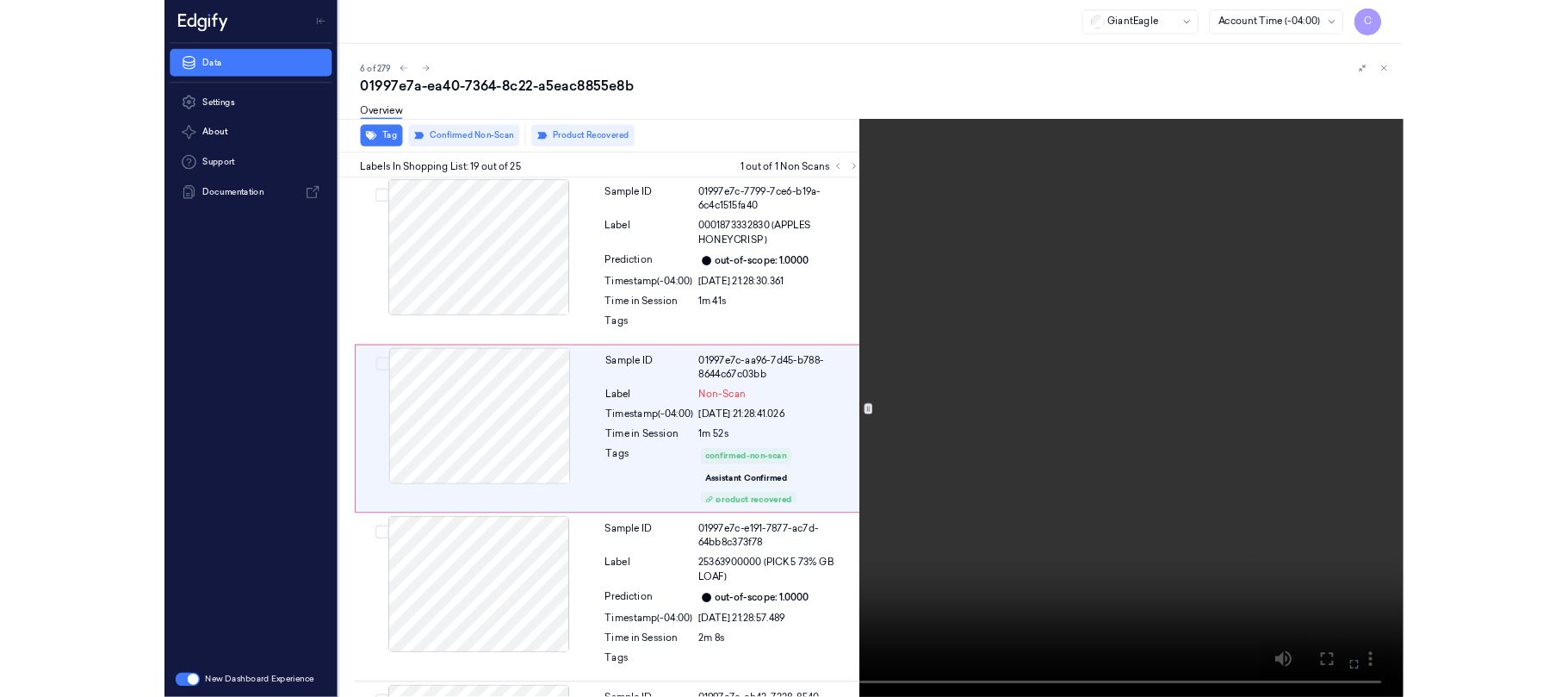
scroll to position [3596, 0]
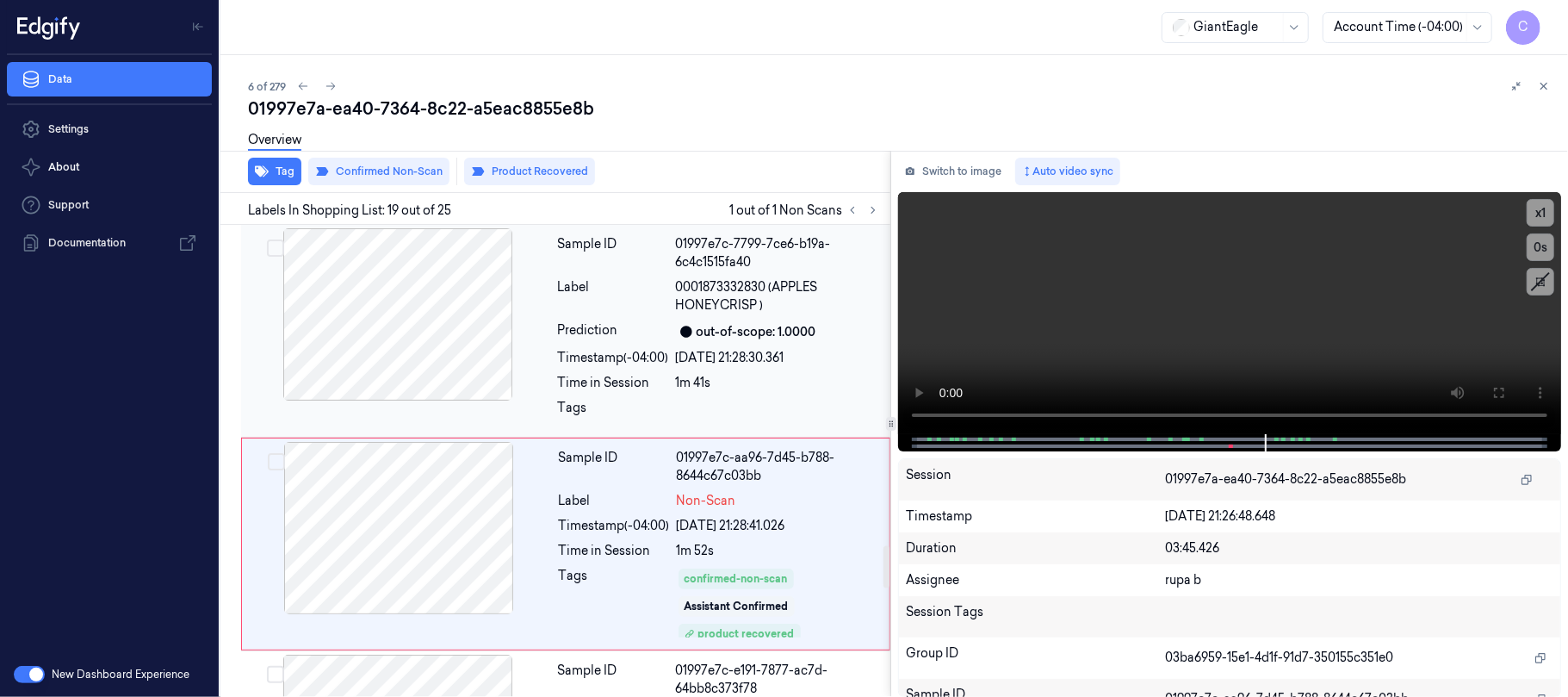
click at [447, 363] on div at bounding box center [398, 314] width 307 height 172
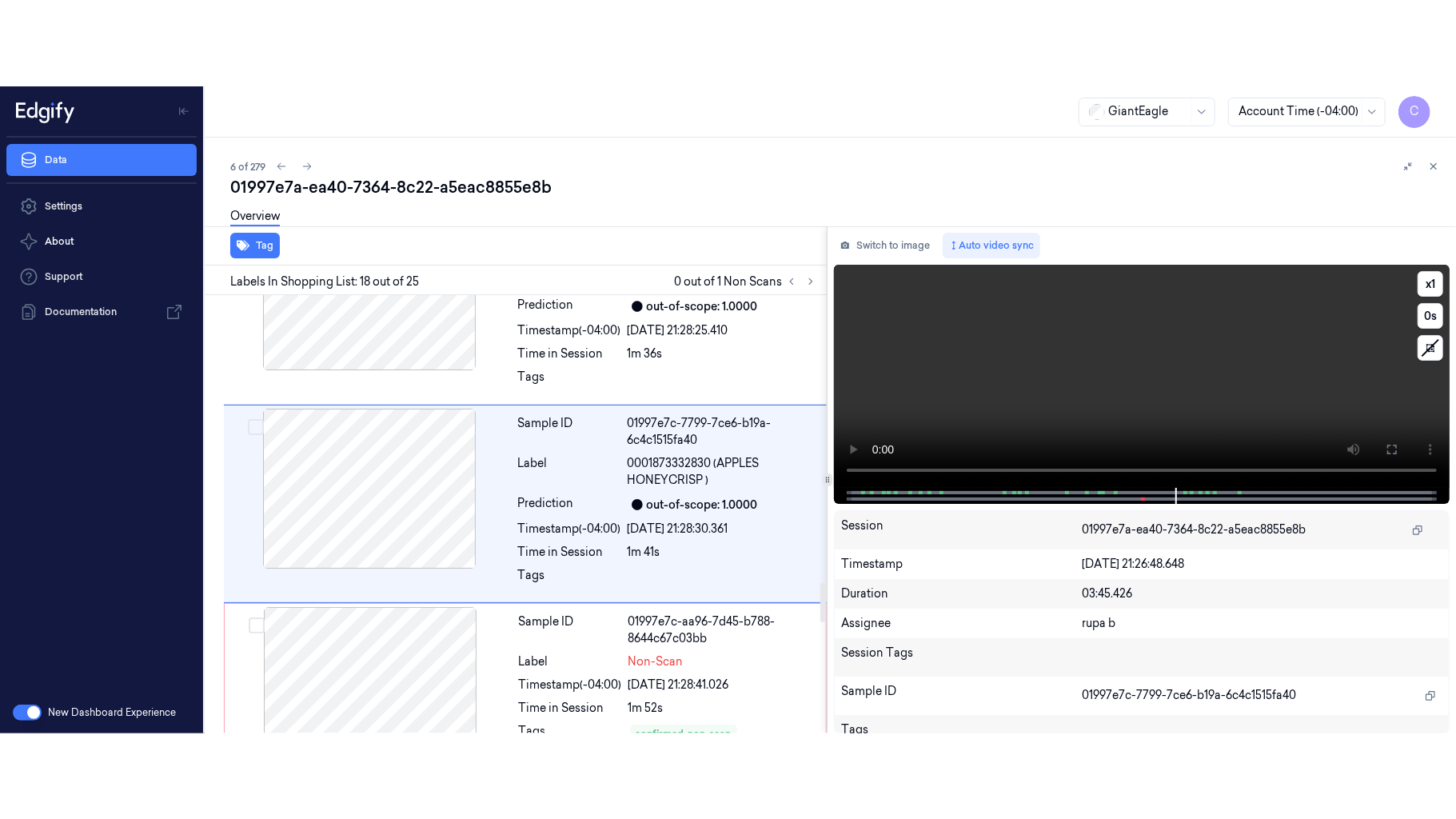
scroll to position [3225, 0]
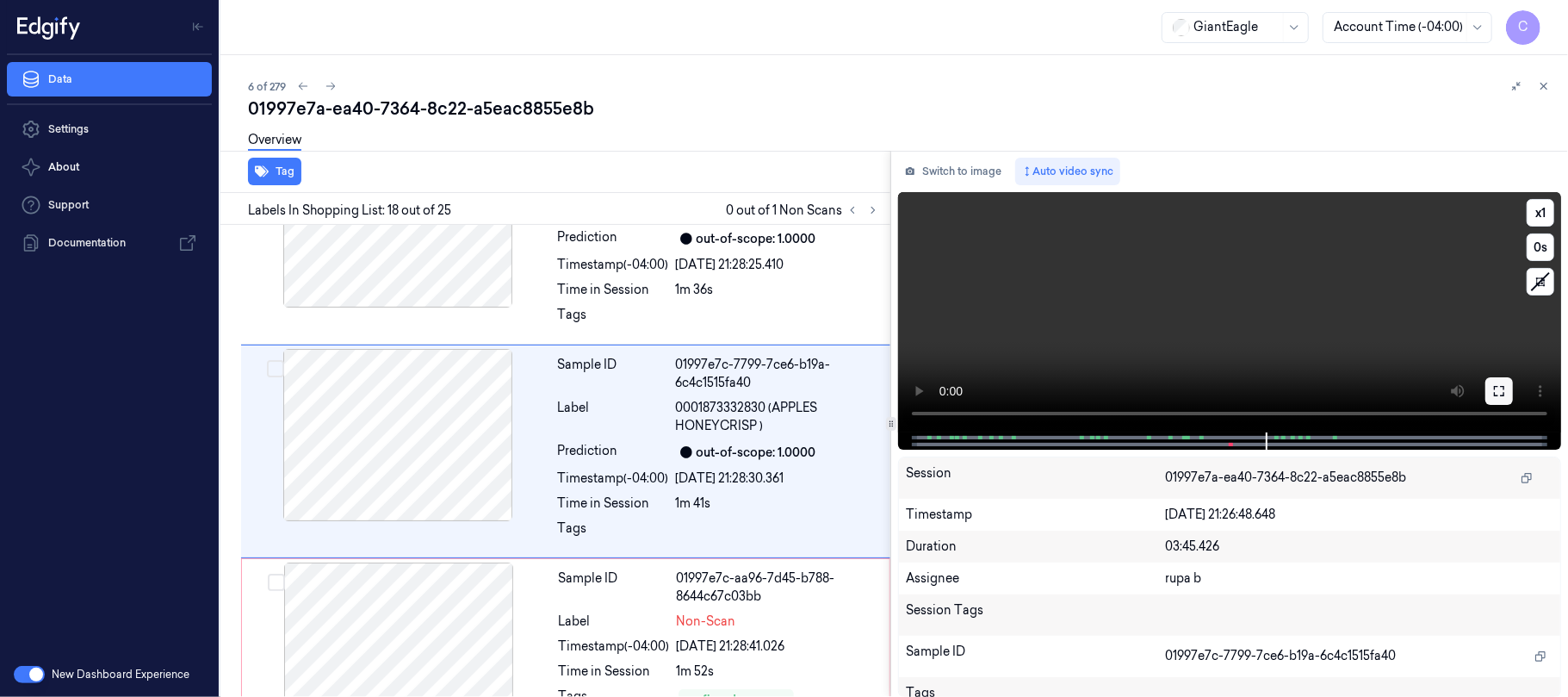
click at [1495, 387] on icon at bounding box center [1499, 391] width 10 height 10
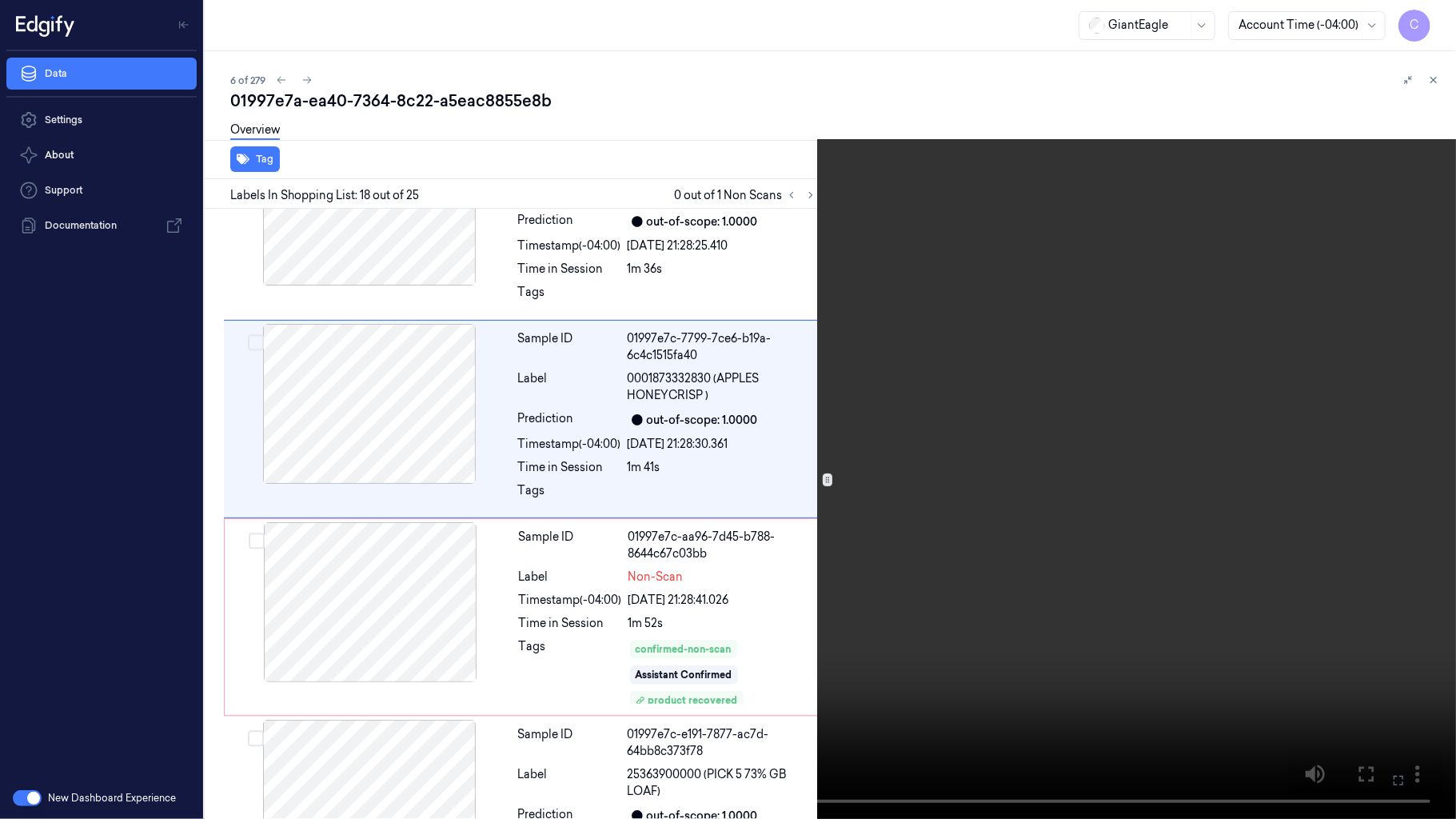
click at [899, 455] on video at bounding box center [728, 410] width 1456 height 819
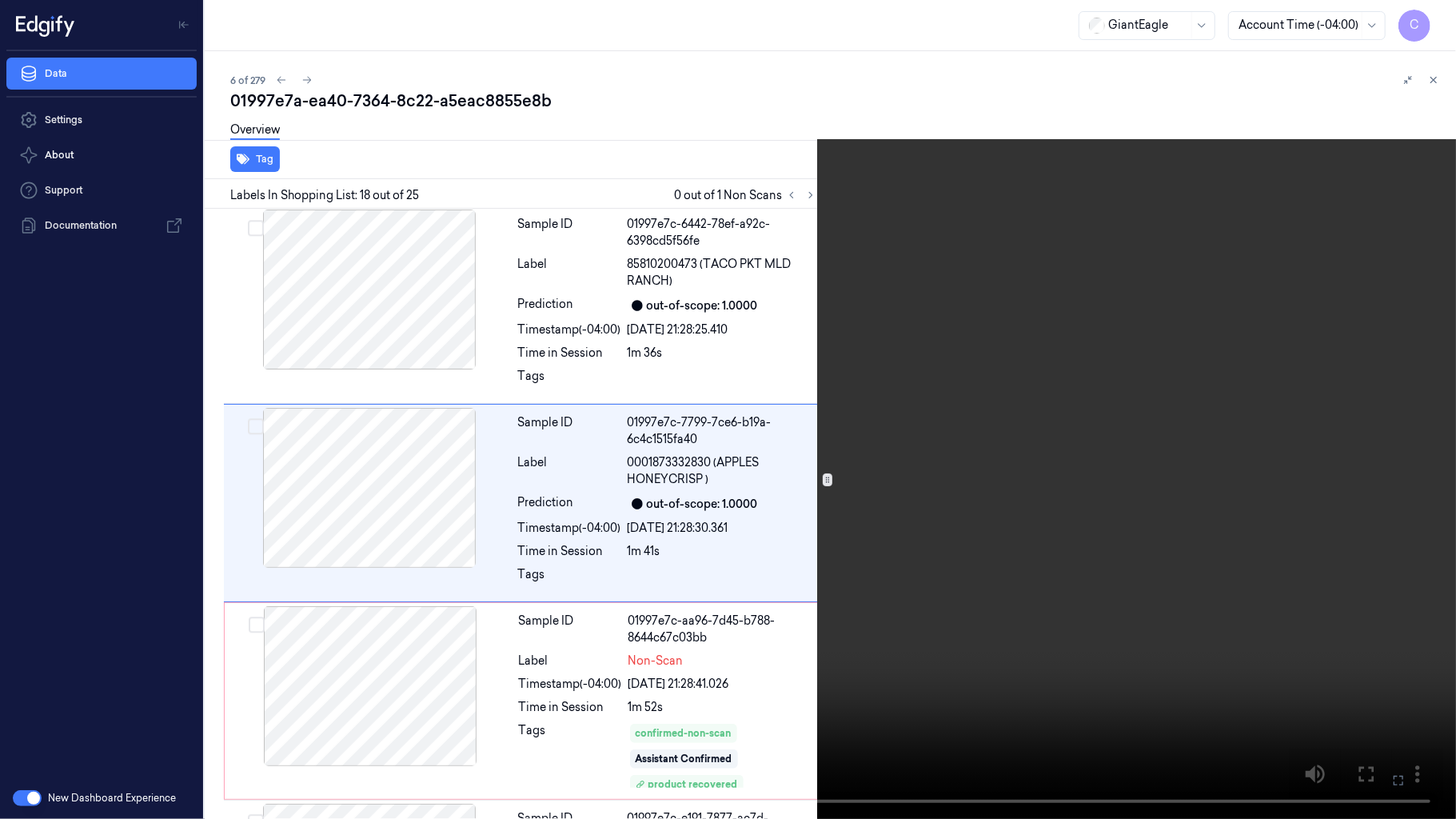
scroll to position [3139, 0]
click at [797, 328] on video at bounding box center [728, 410] width 1456 height 819
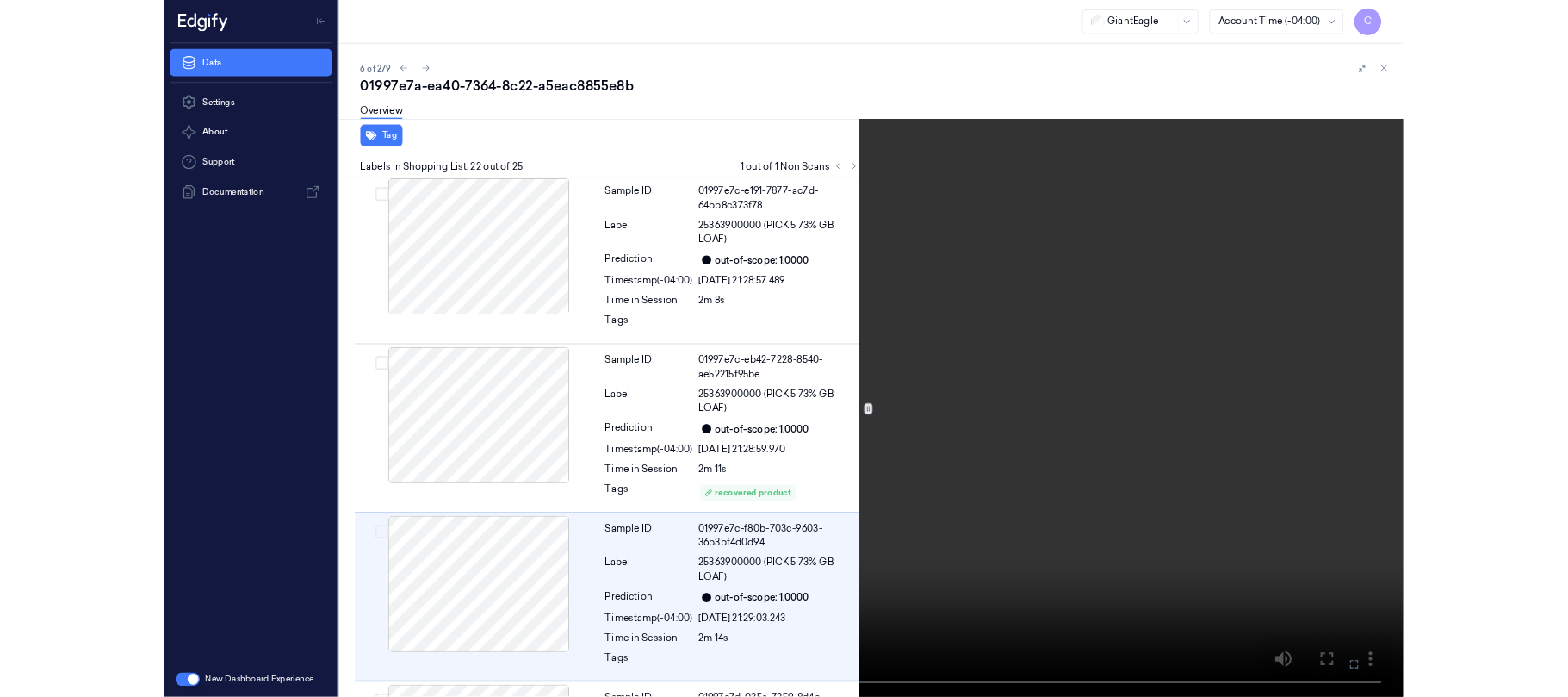
scroll to position [4239, 0]
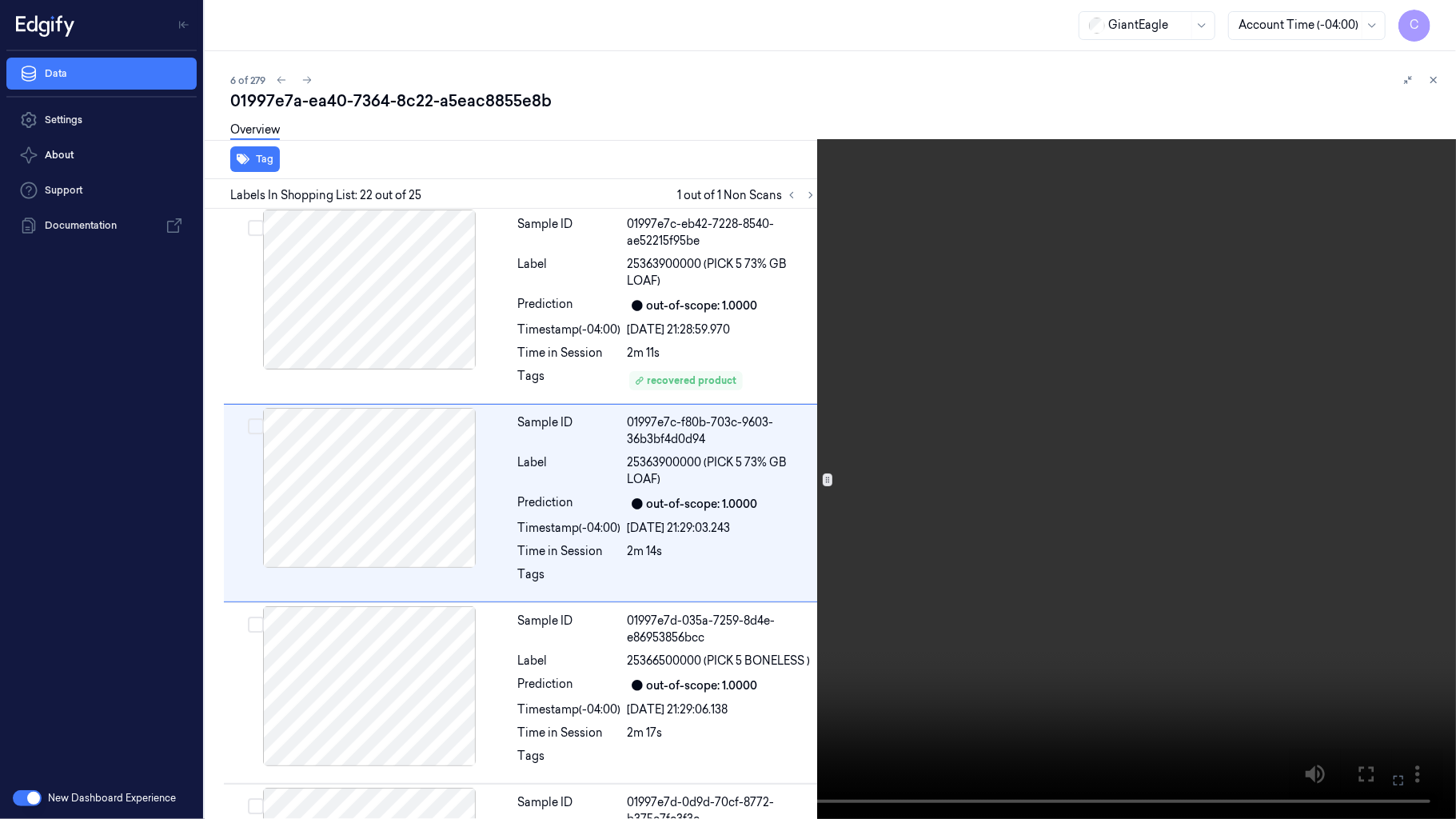
click at [457, 558] on video at bounding box center [728, 410] width 1456 height 819
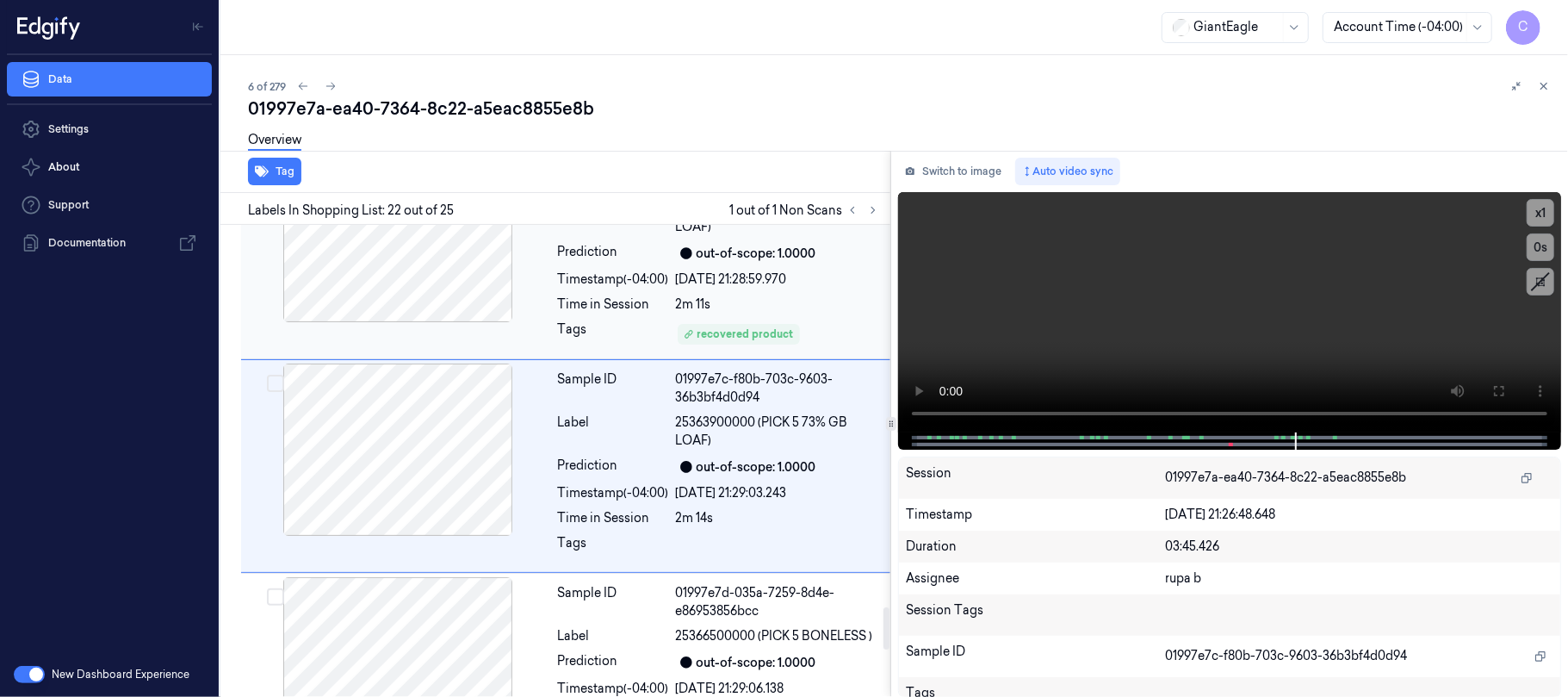
scroll to position [4331, 0]
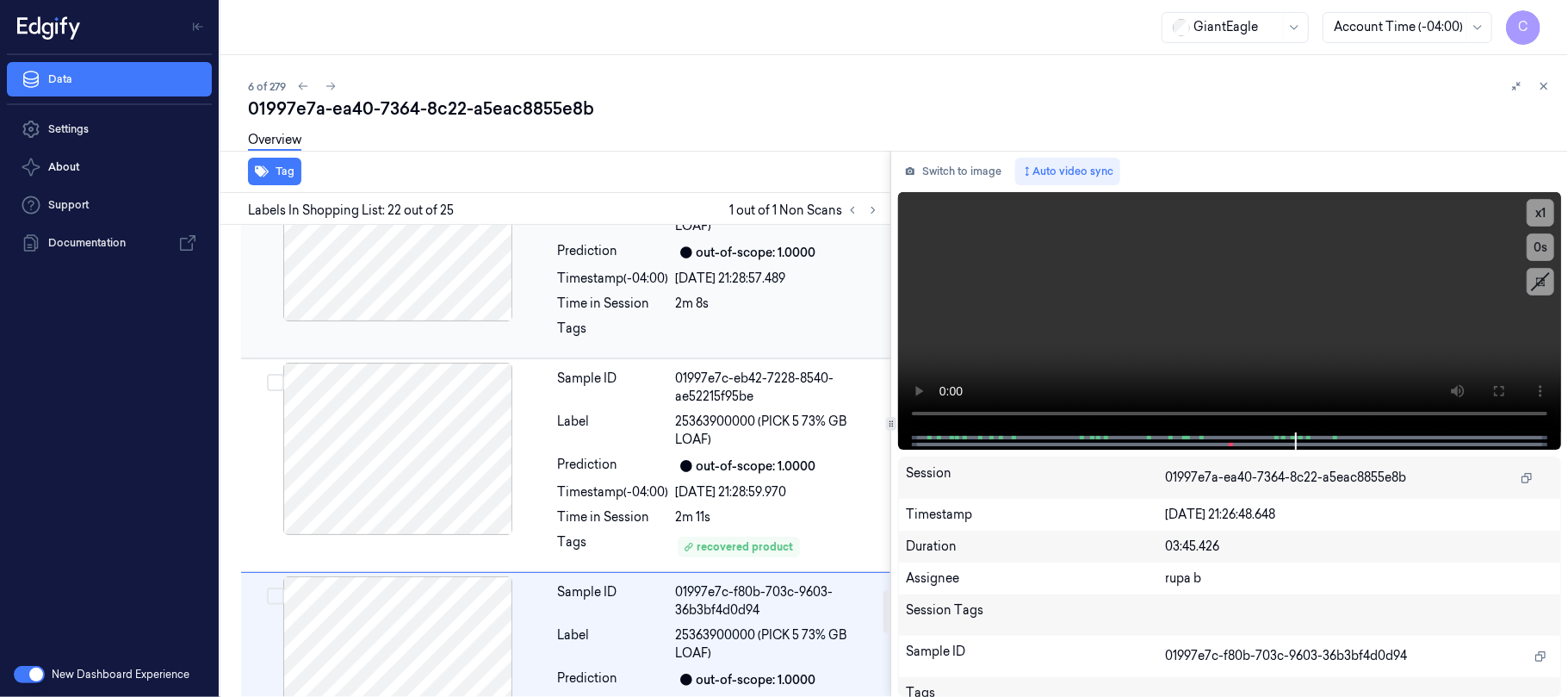
click at [446, 358] on div "Sample ID 01997e7c-e191-7877-ac7d-64bb8c373f78 Label 25363900000 (PICK 5 73% GB…" at bounding box center [565, 251] width 649 height 213
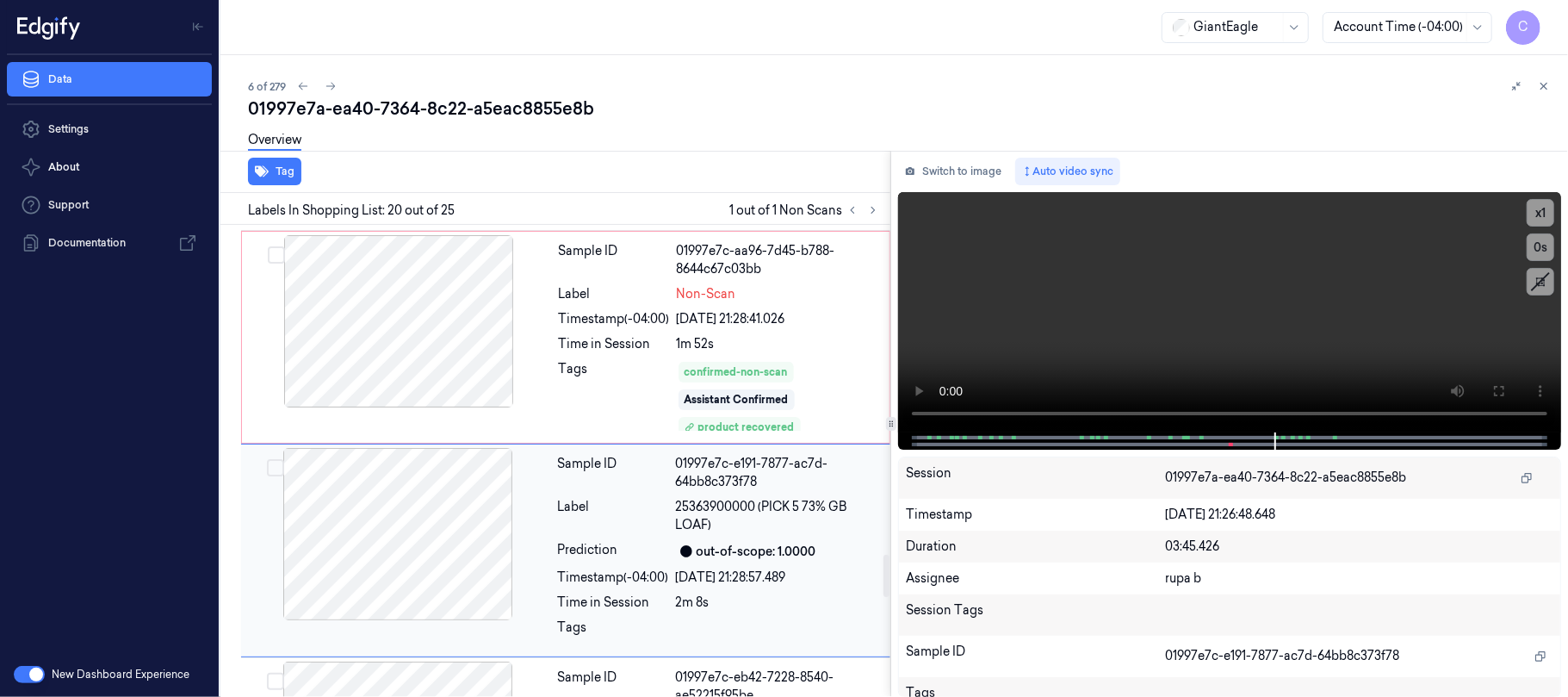
scroll to position [3673, 0]
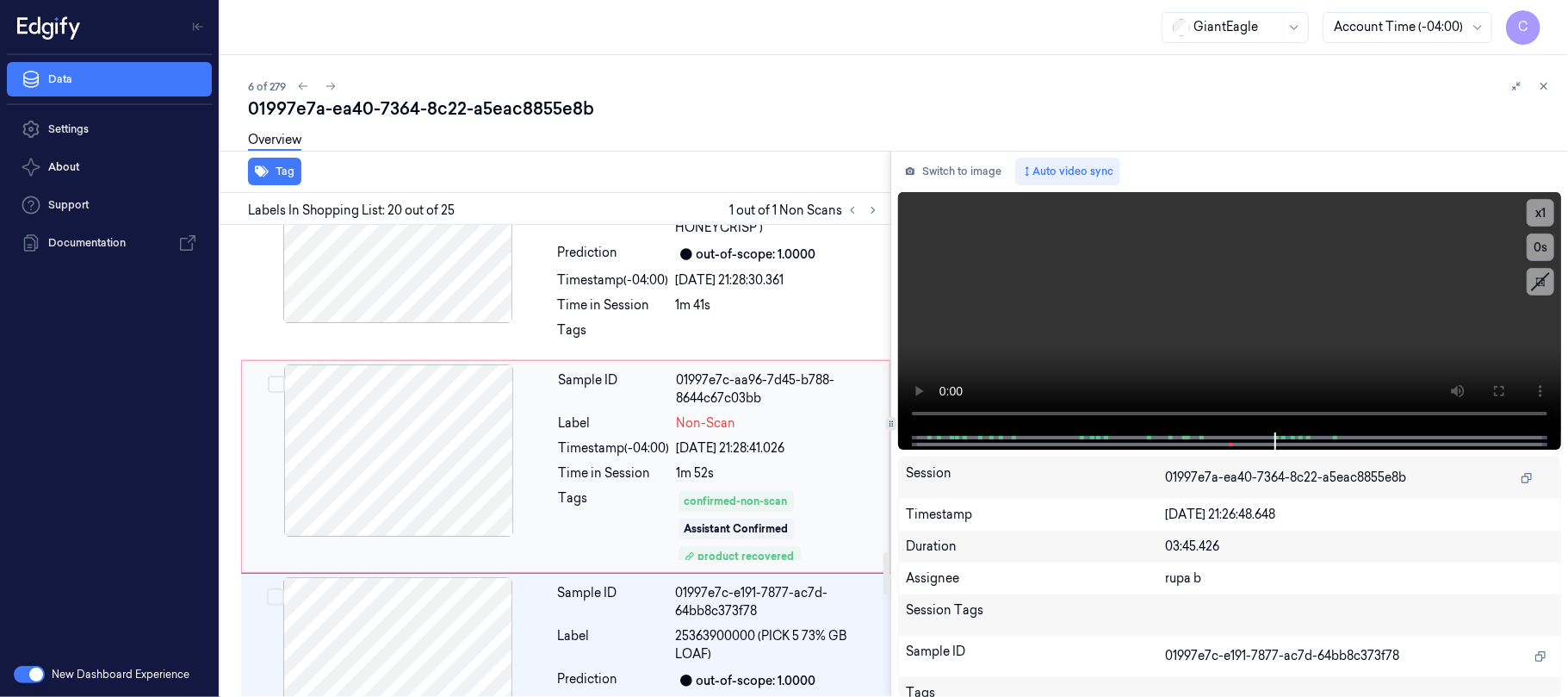
click at [424, 469] on div at bounding box center [399, 450] width 307 height 172
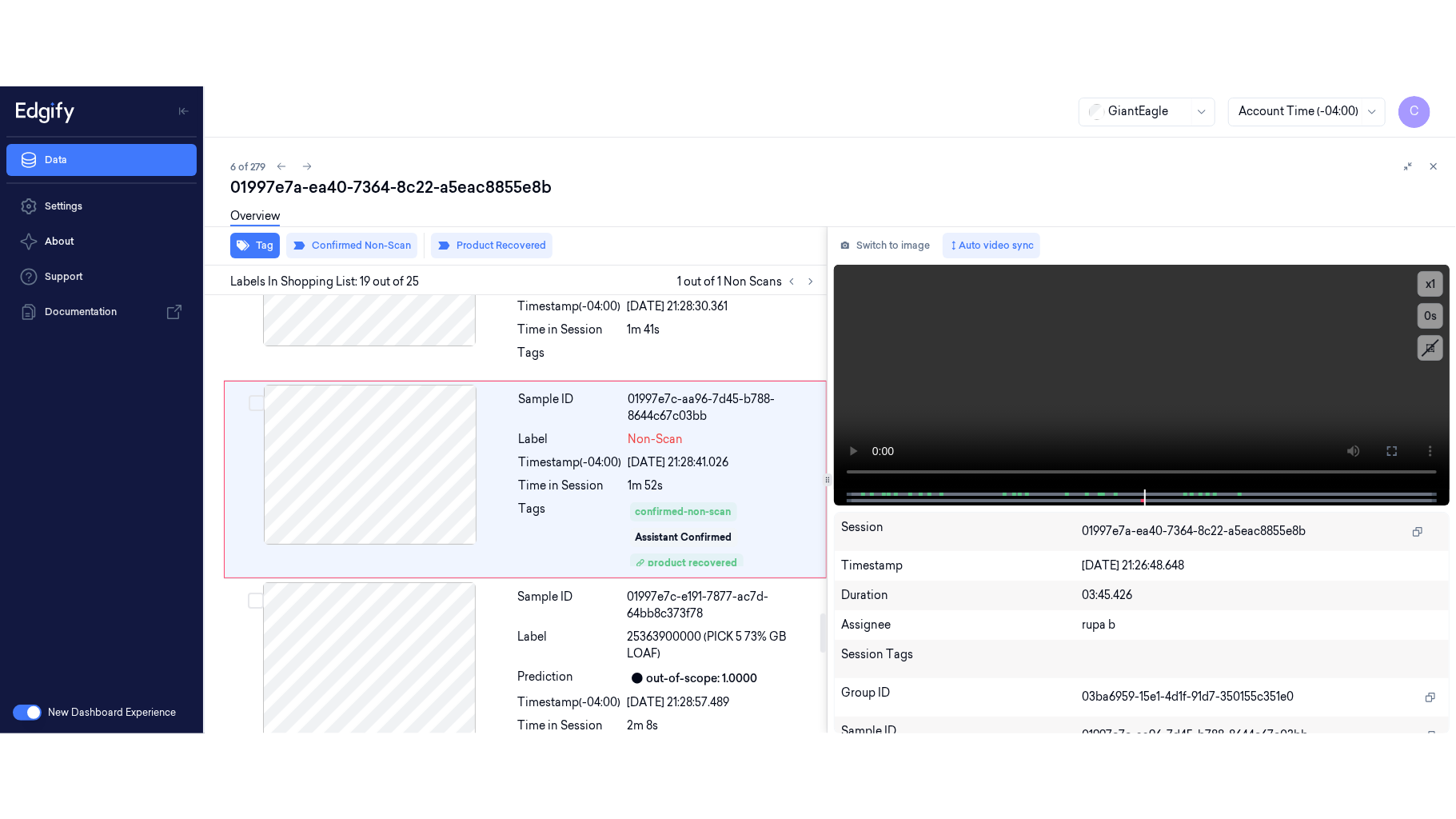
scroll to position [3423, 0]
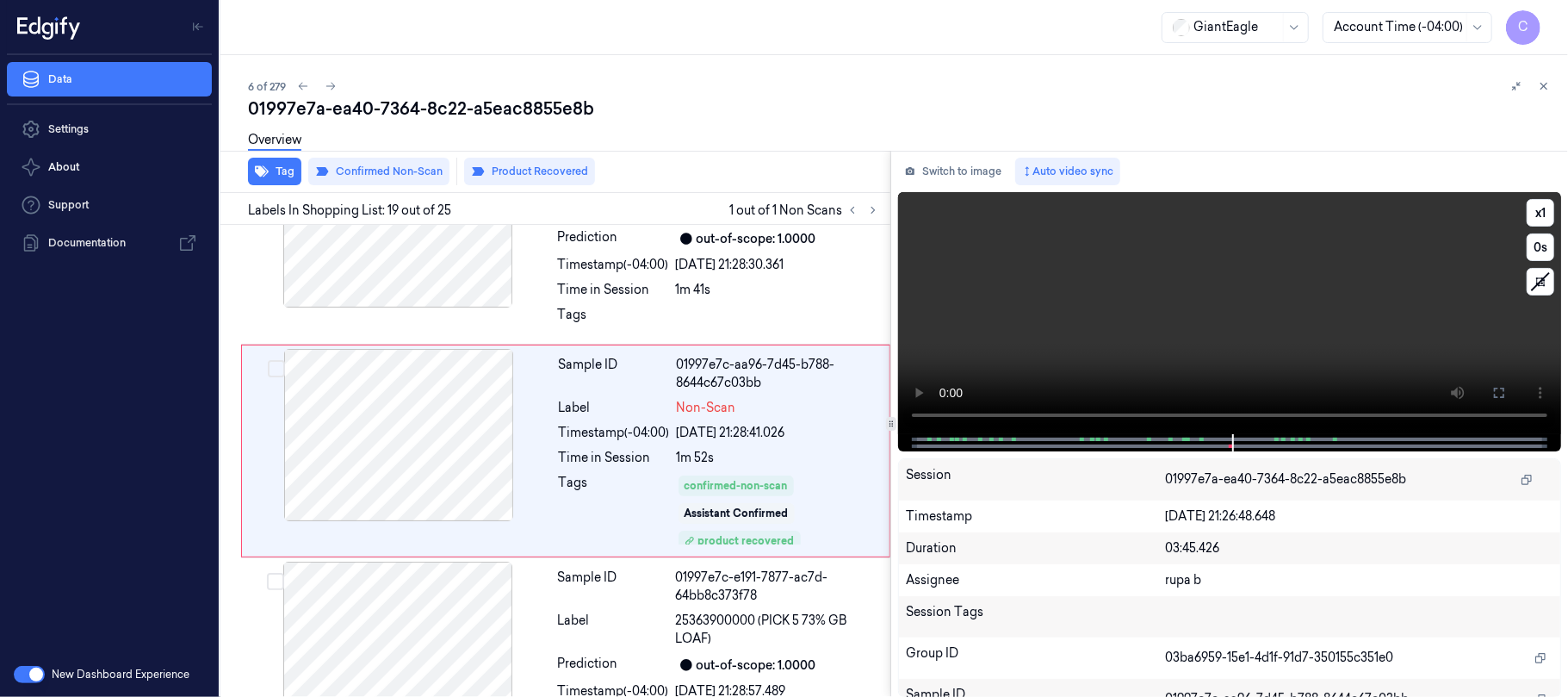
click at [1233, 367] on video at bounding box center [1230, 312] width 663 height 242
click at [1503, 390] on icon at bounding box center [1499, 392] width 10 height 10
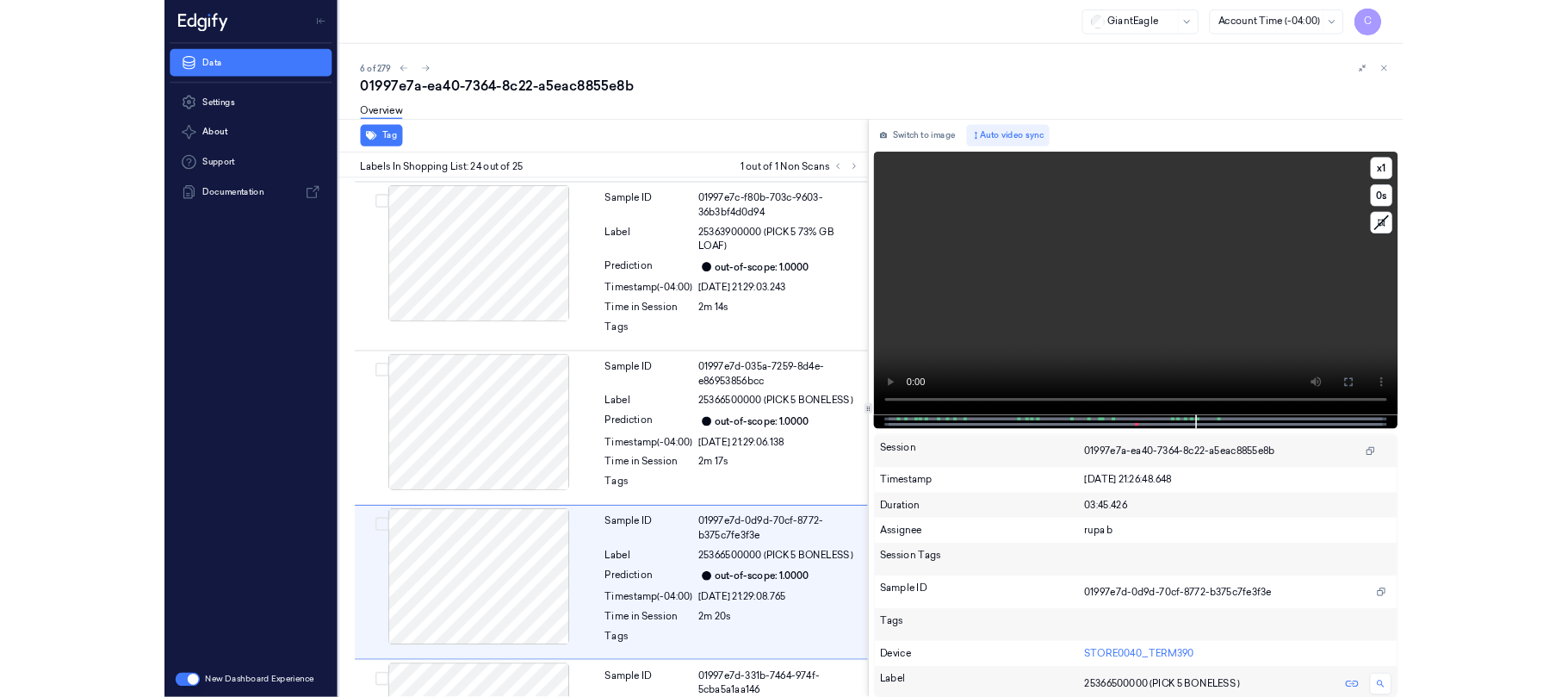
scroll to position [4630, 0]
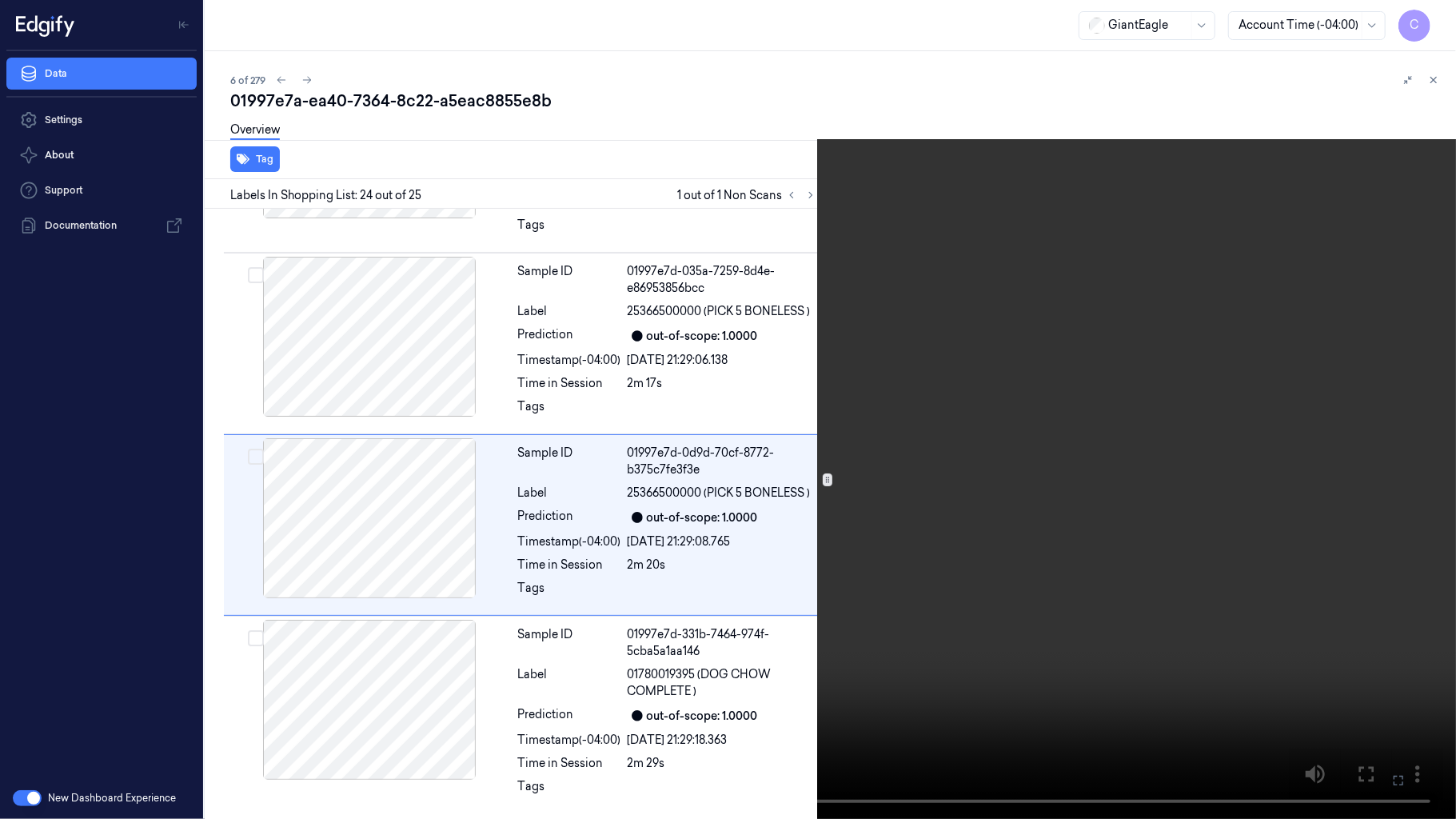
click at [710, 611] on video at bounding box center [728, 410] width 1456 height 819
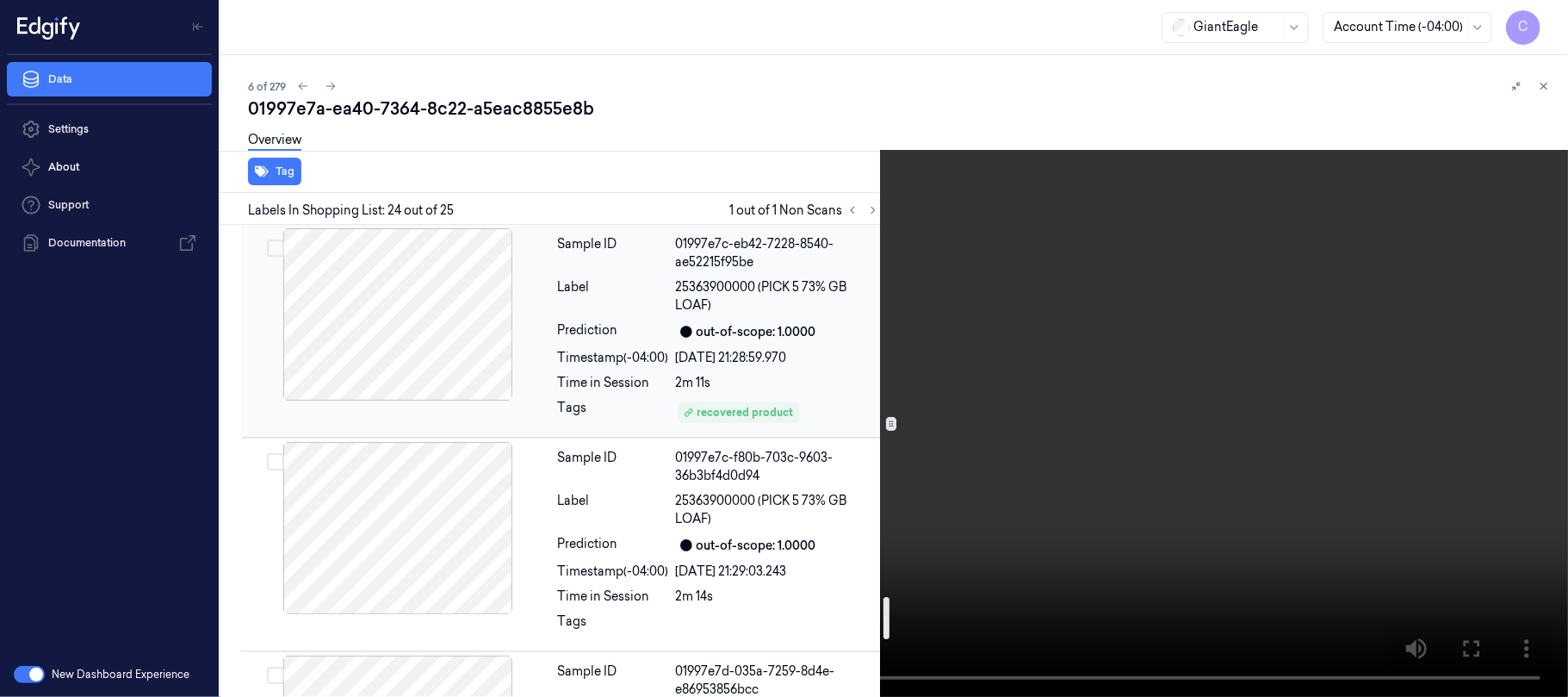
scroll to position [4170, 0]
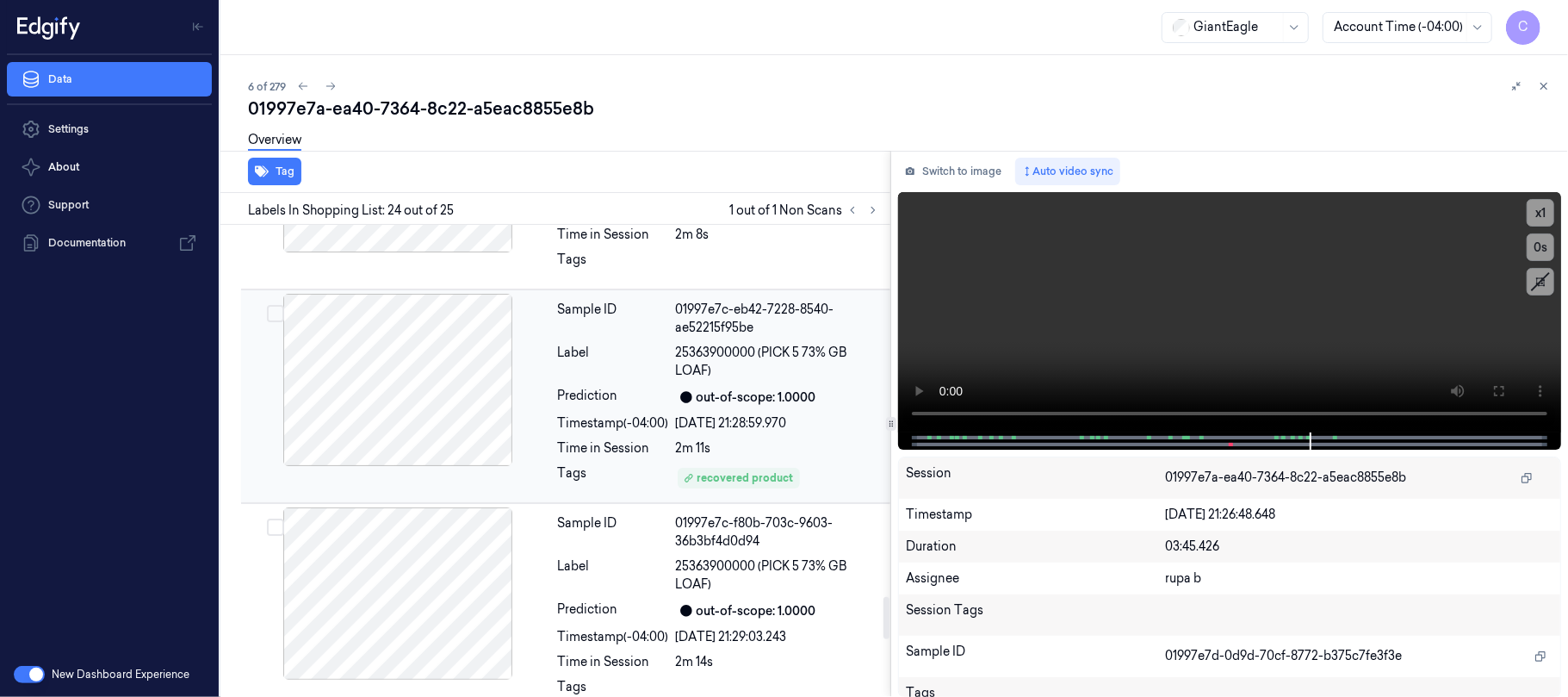
click at [673, 391] on div "Sample ID 01997e7c-eb42-7228-8540-ae52215f95be Label 25363900000 (PICK 5 73% GB…" at bounding box center [718, 396] width 336 height 205
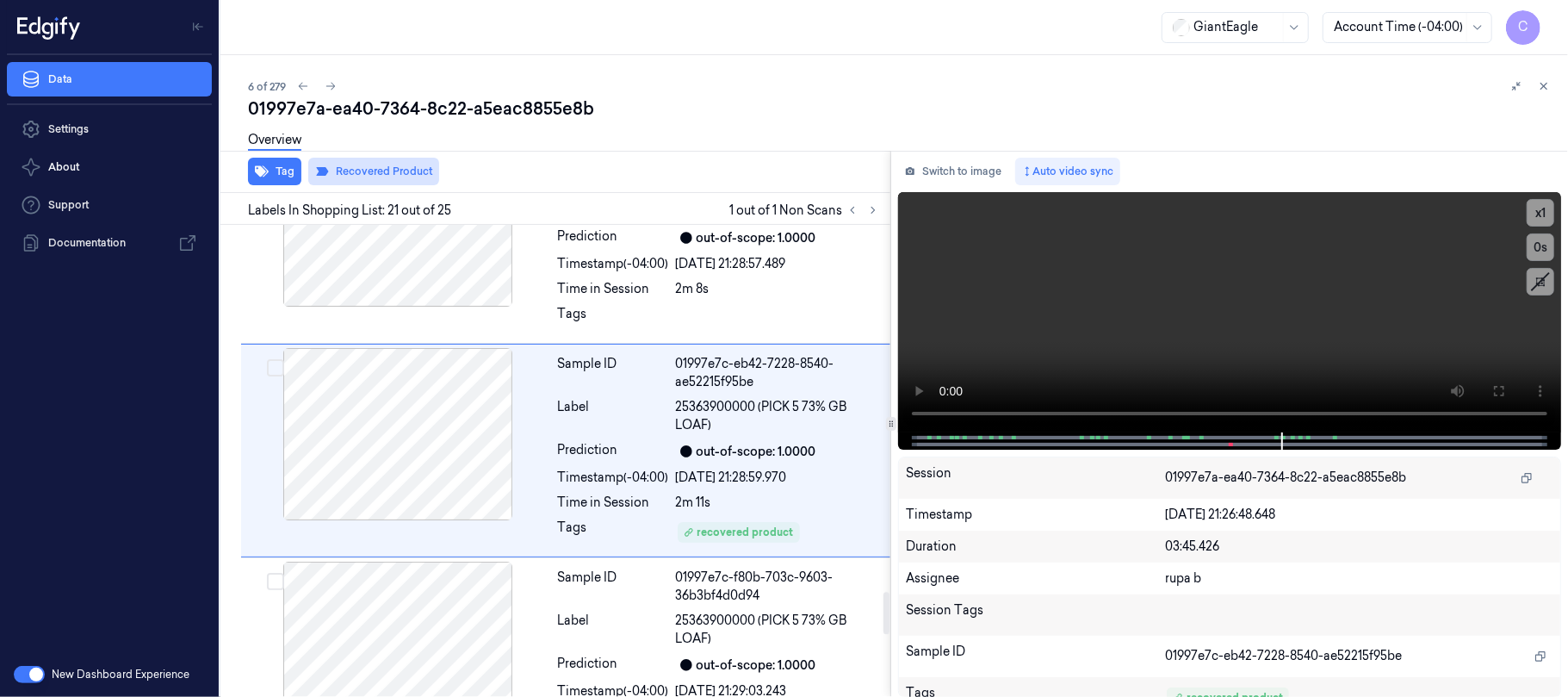
click at [394, 167] on button "Recovered Product" at bounding box center [373, 171] width 131 height 28
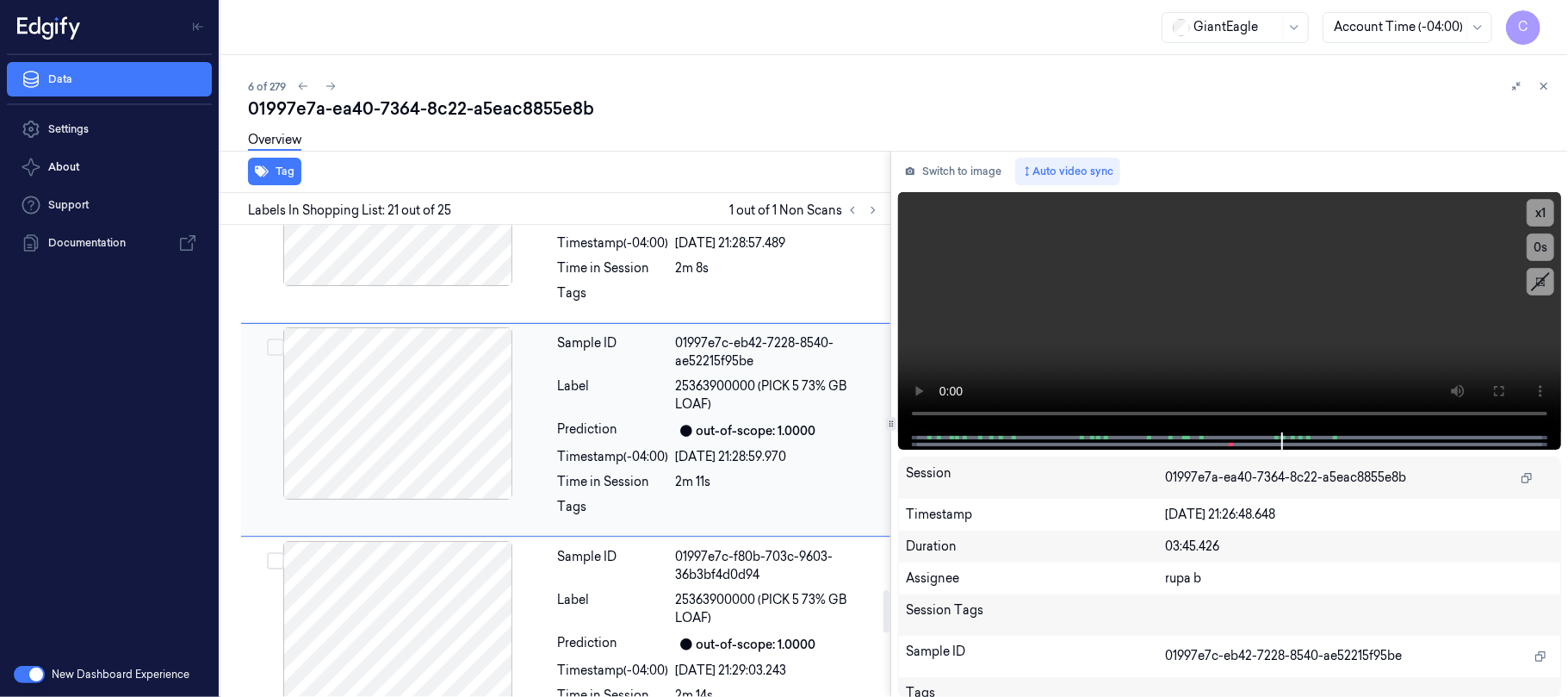
scroll to position [4097, 0]
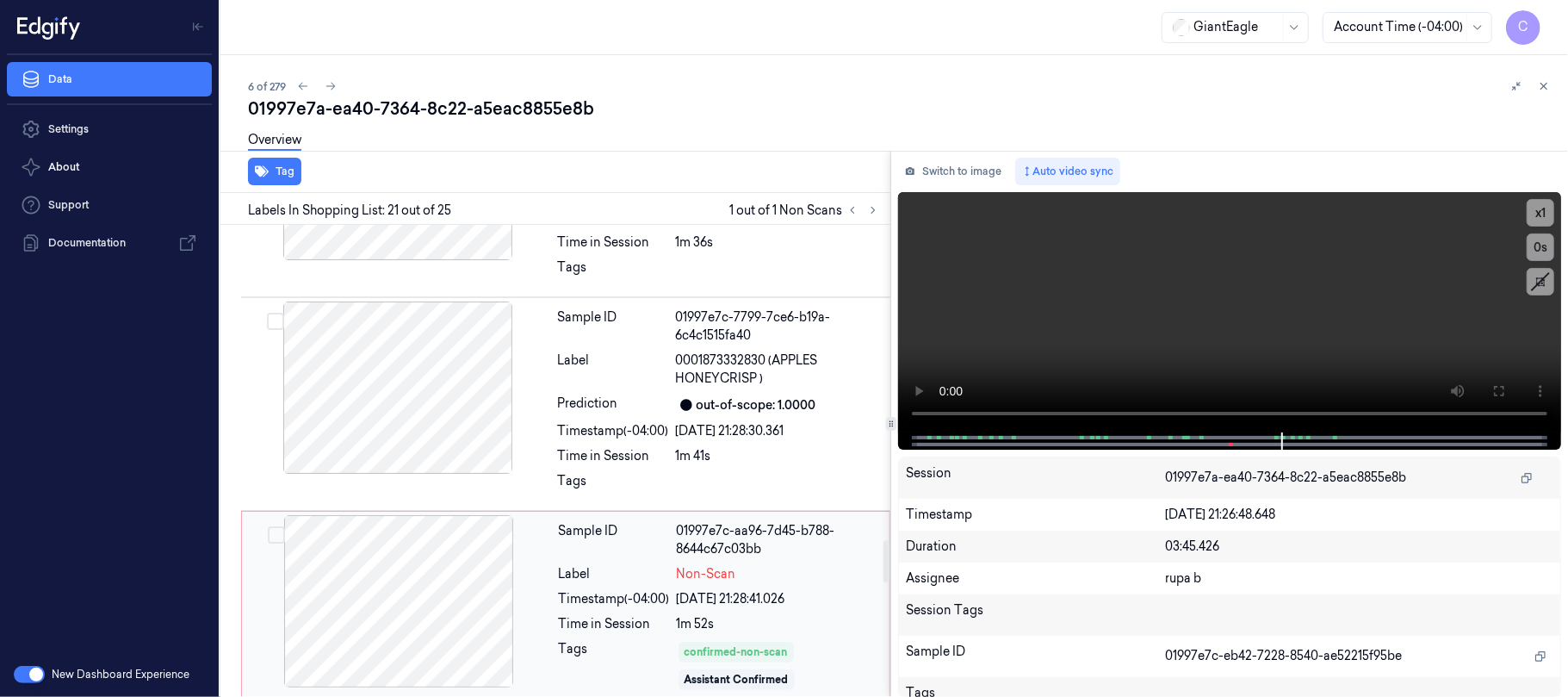
click at [430, 594] on div at bounding box center [399, 601] width 307 height 172
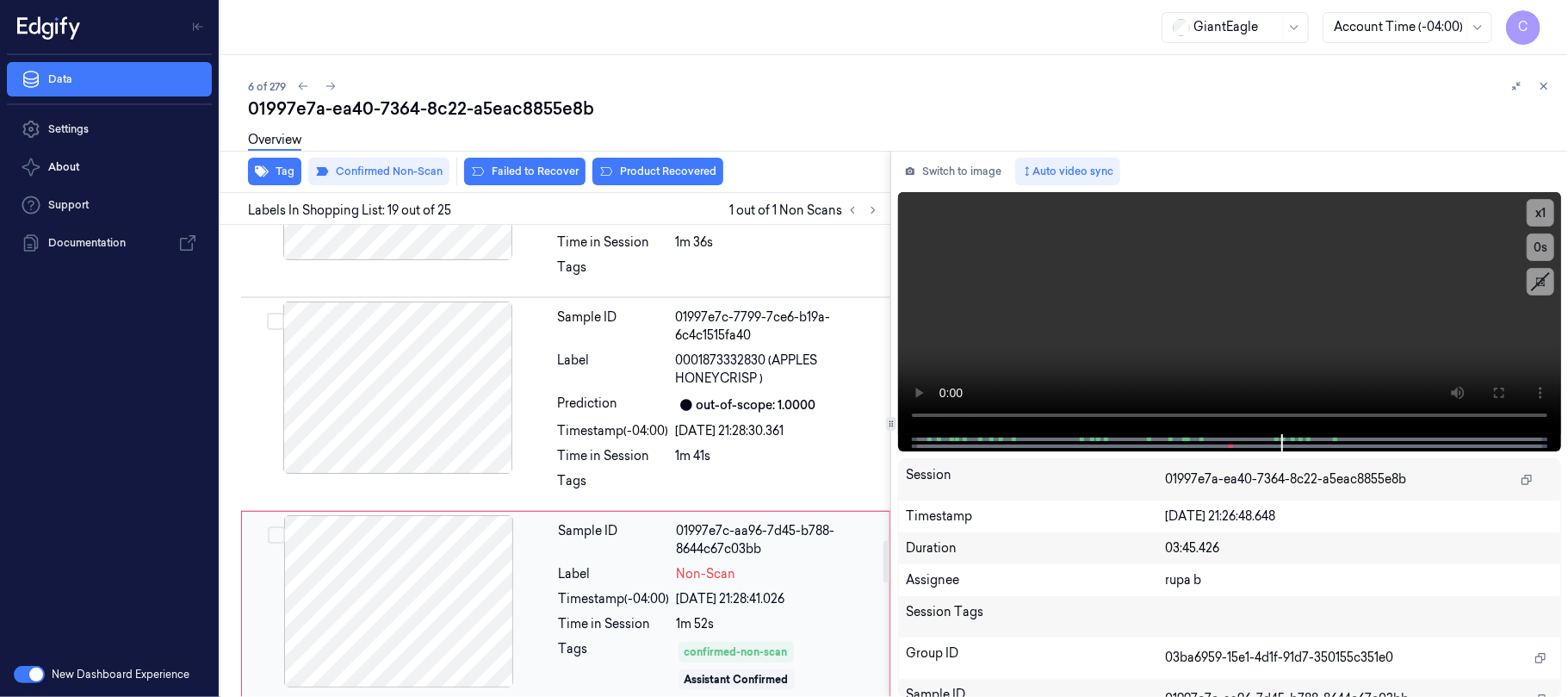
scroll to position [3679, 0]
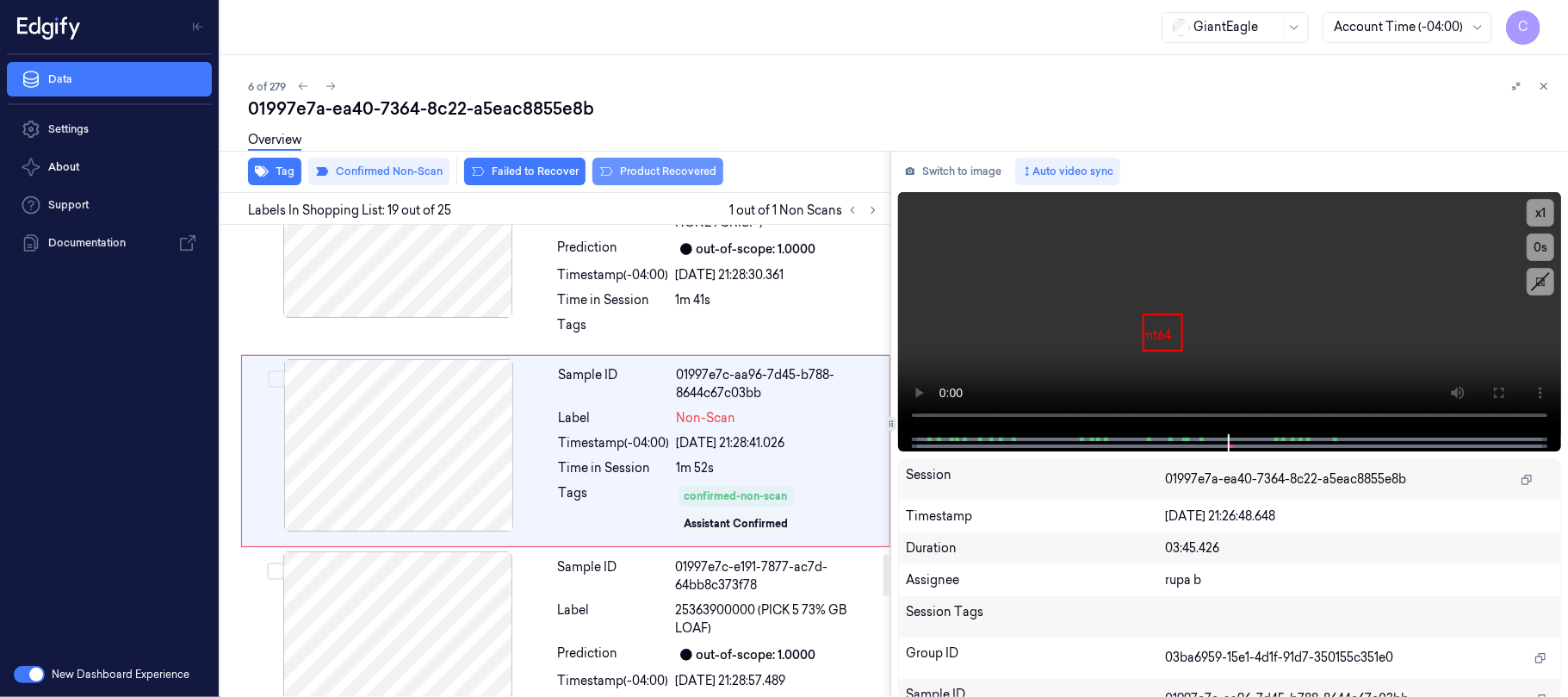
click at [624, 173] on button "Product Recovered" at bounding box center [657, 171] width 131 height 28
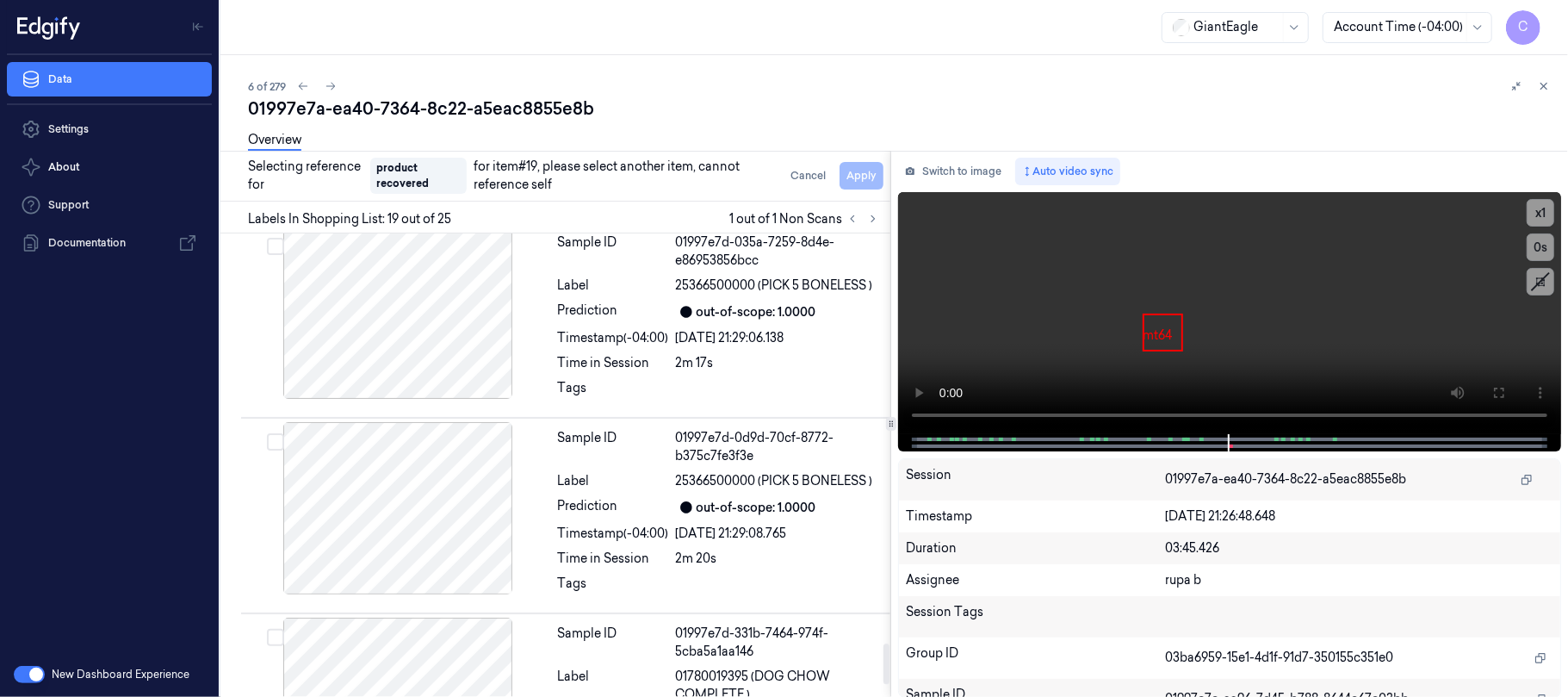
scroll to position [4712, 0]
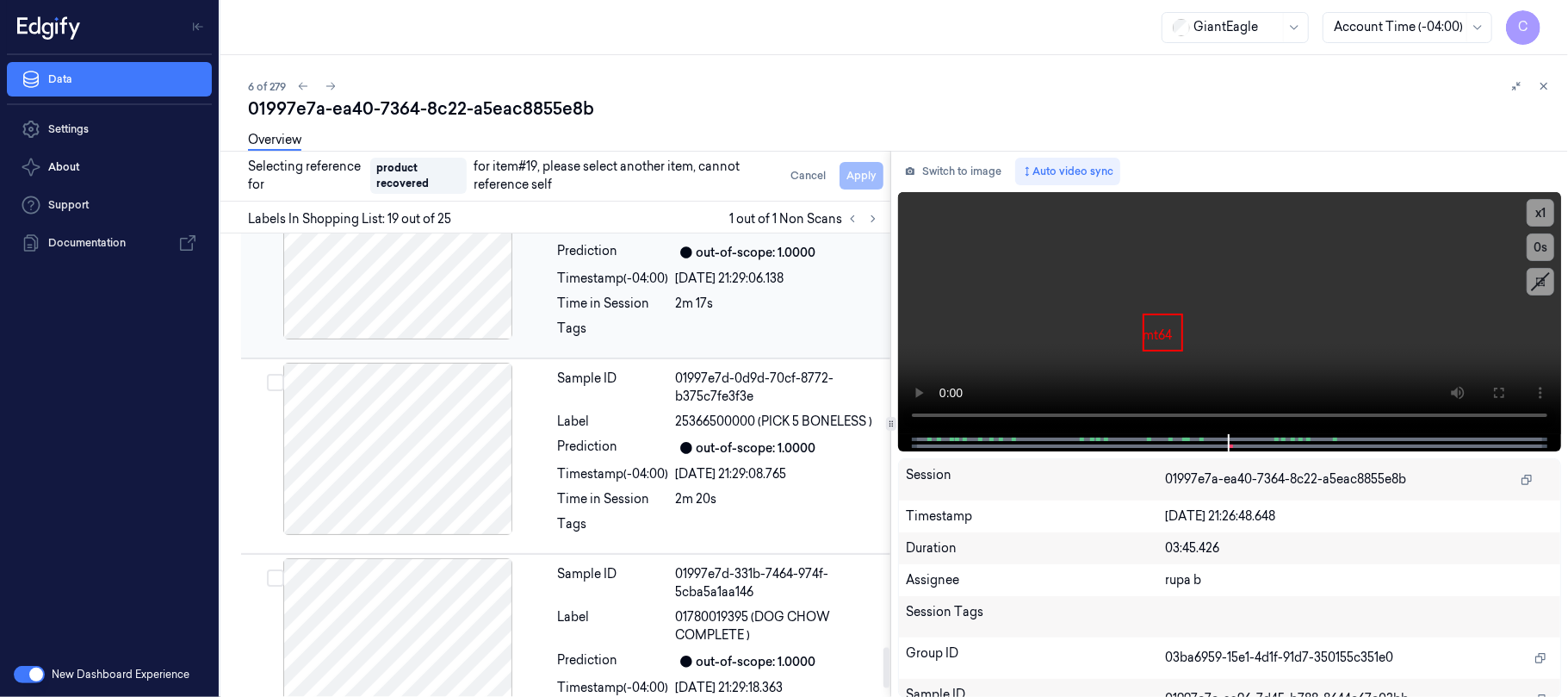
click at [432, 302] on div at bounding box center [398, 253] width 307 height 172
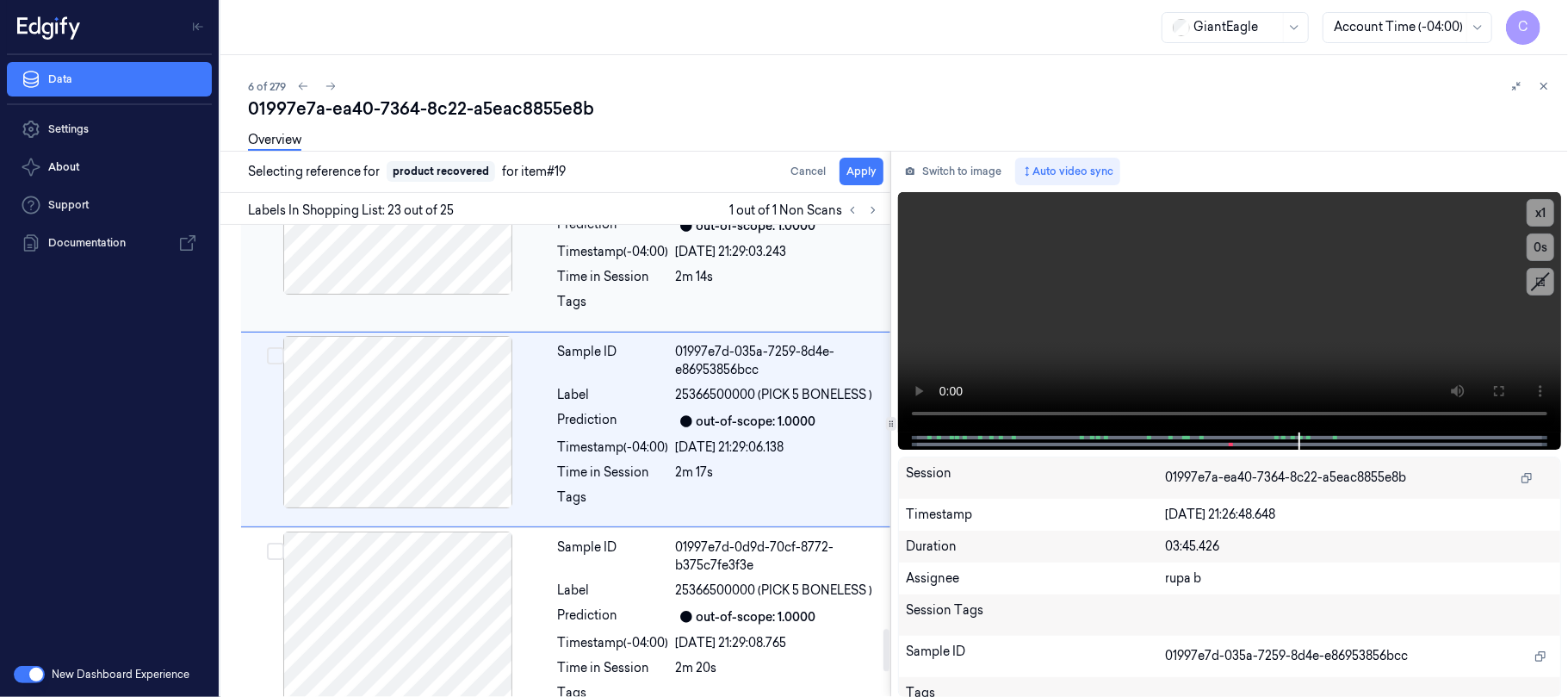
scroll to position [4517, 0]
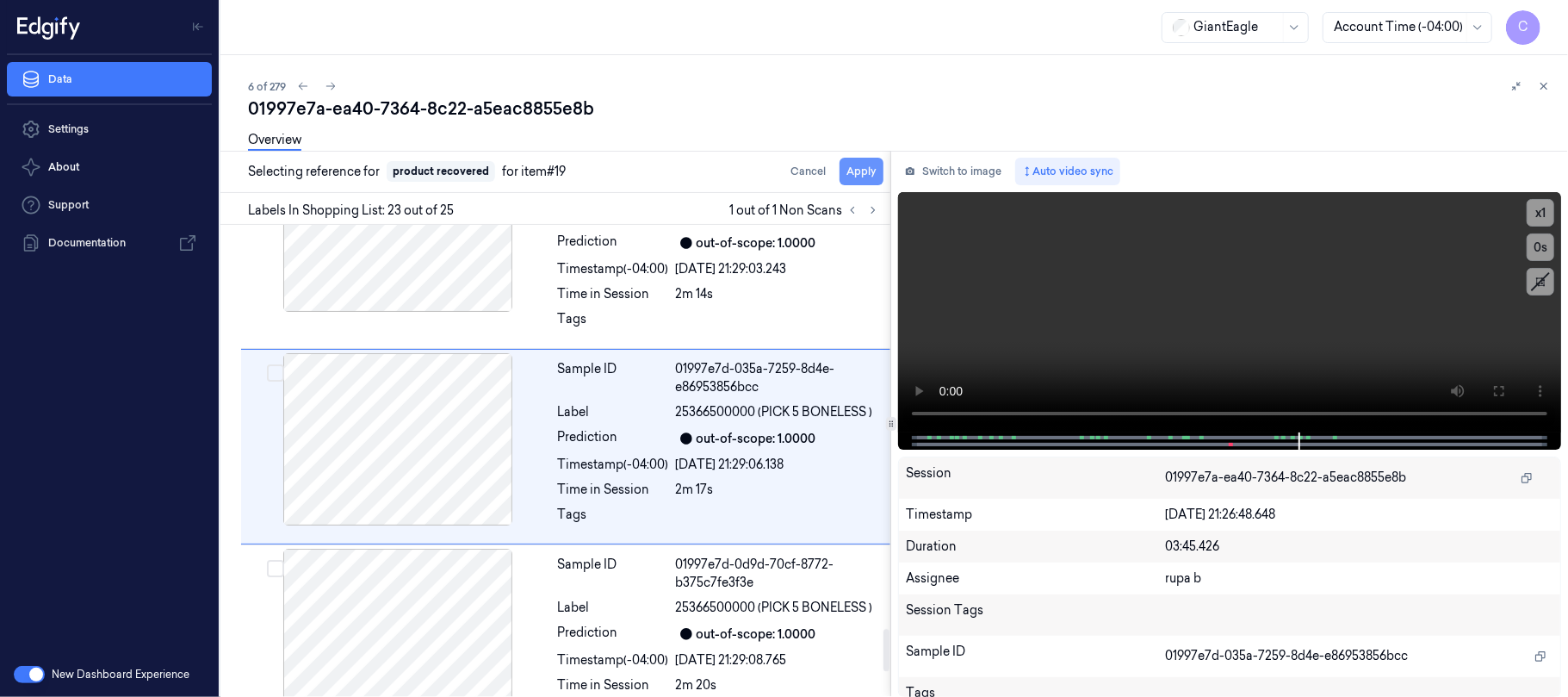
click at [865, 176] on button "Apply" at bounding box center [861, 171] width 44 height 28
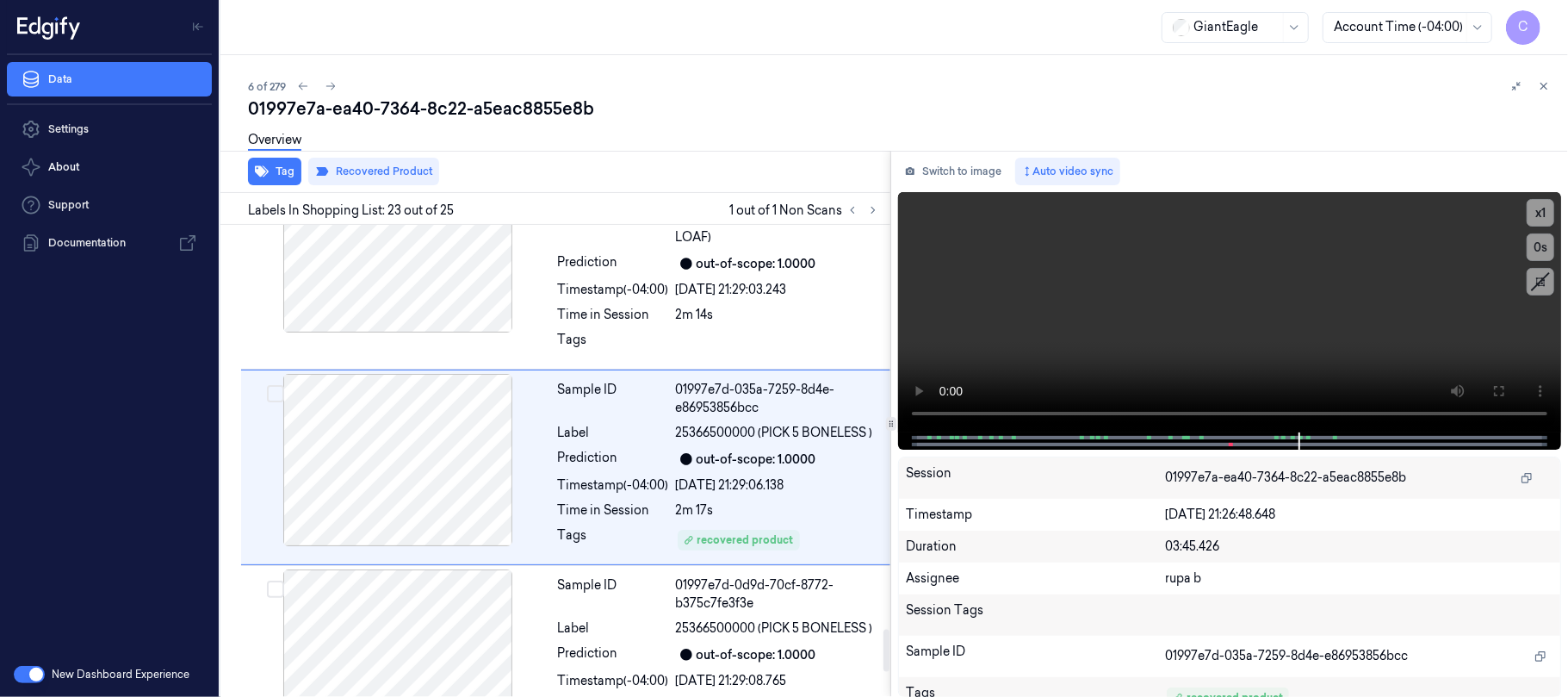
scroll to position [4537, 0]
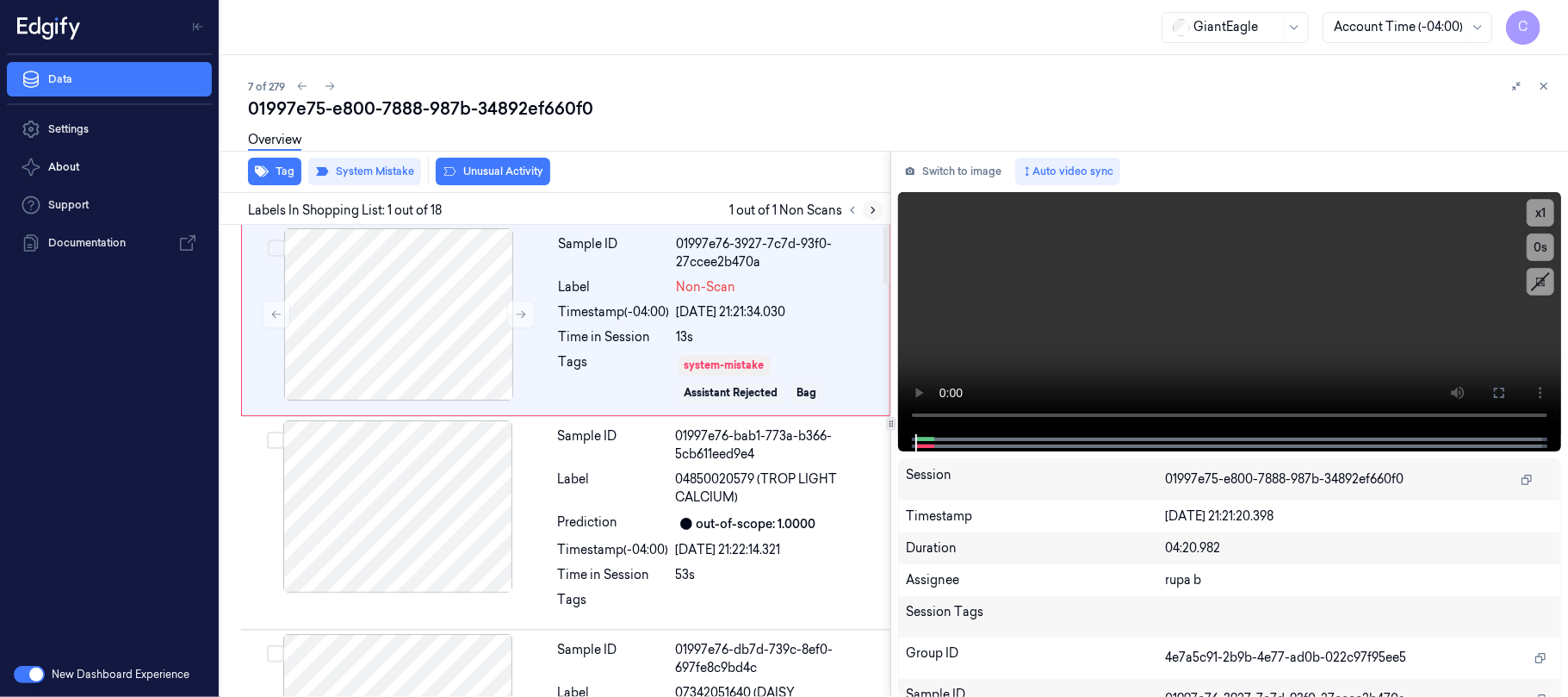
click at [868, 210] on icon at bounding box center [872, 210] width 12 height 12
click at [513, 308] on button at bounding box center [520, 314] width 28 height 28
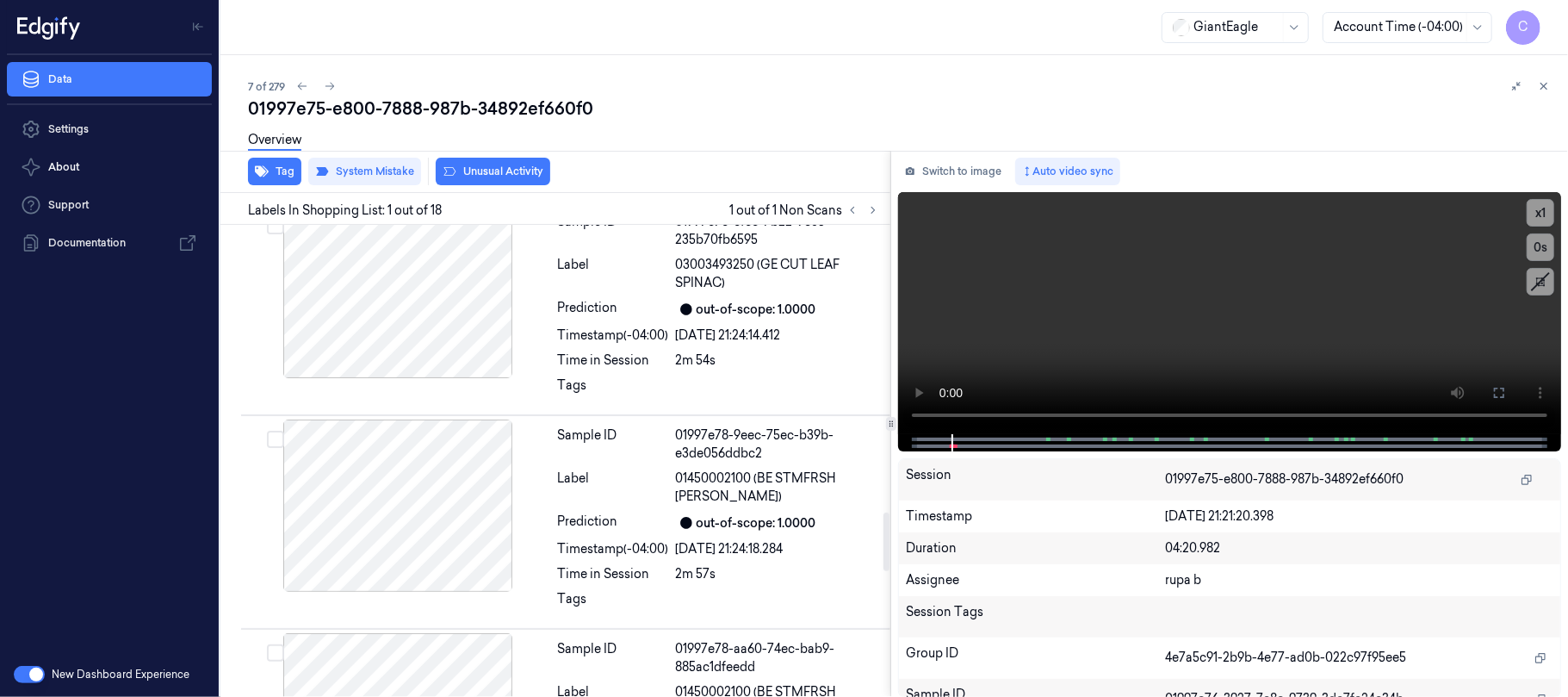
scroll to position [2756, 0]
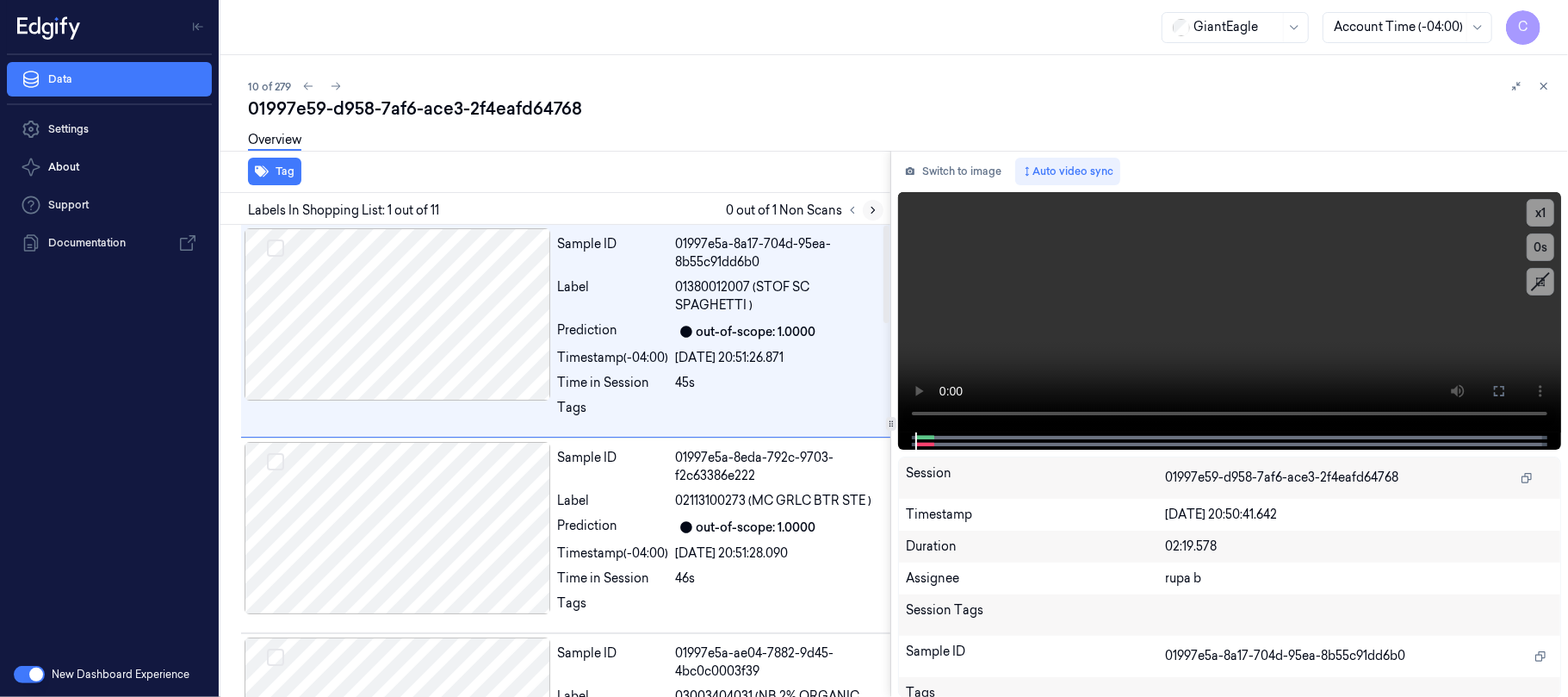
click at [870, 207] on icon at bounding box center [872, 210] width 12 height 12
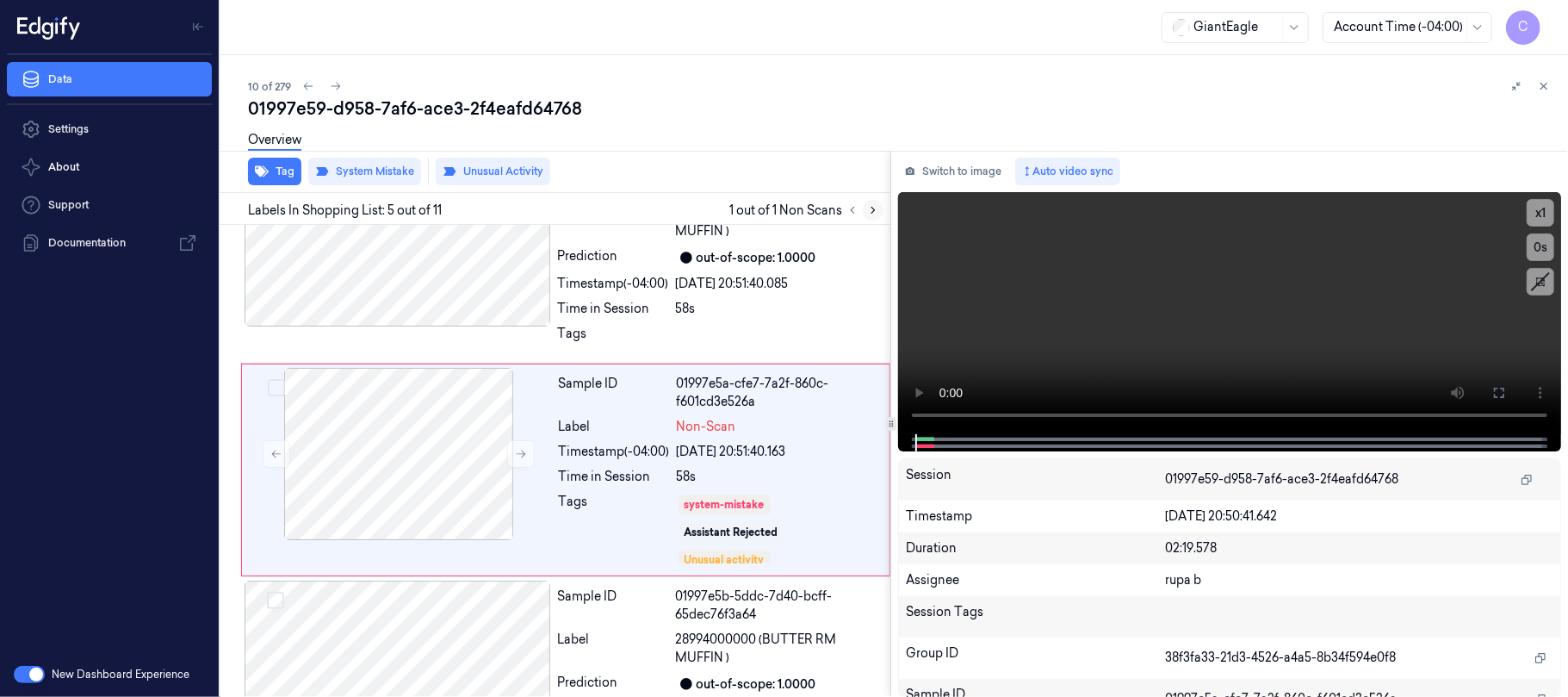
scroll to position [708, 0]
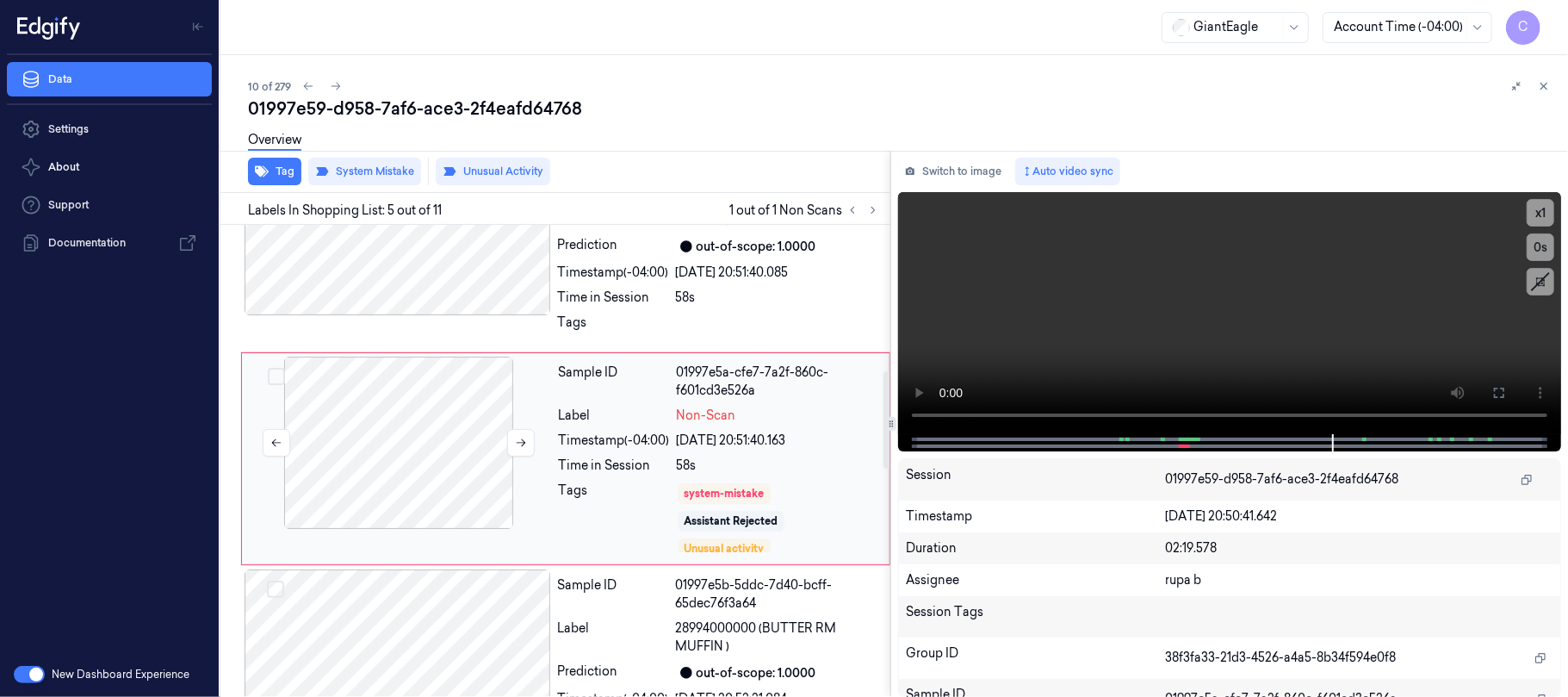
click at [539, 410] on div at bounding box center [399, 442] width 307 height 172
click at [522, 439] on icon at bounding box center [520, 442] width 12 height 12
click at [517, 446] on icon at bounding box center [520, 442] width 12 height 12
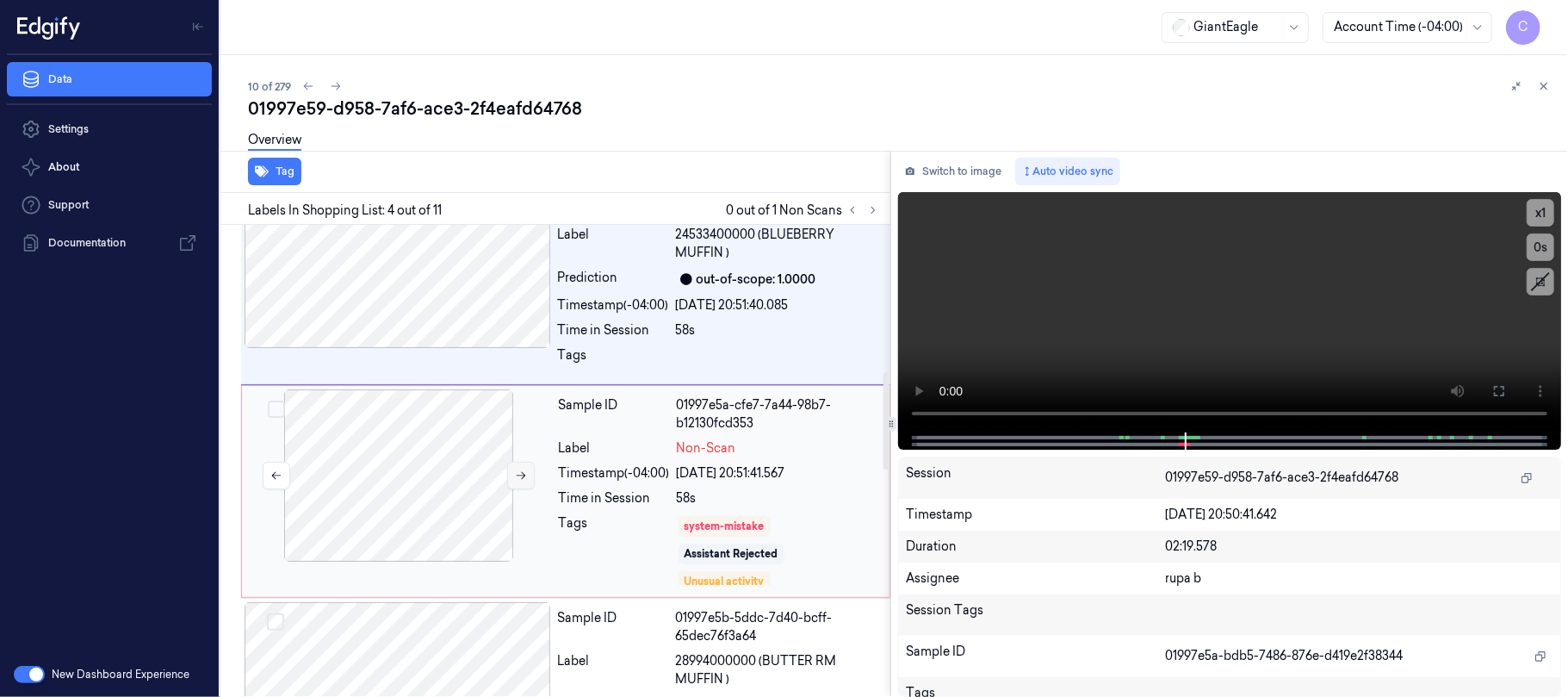
scroll to position [724, 0]
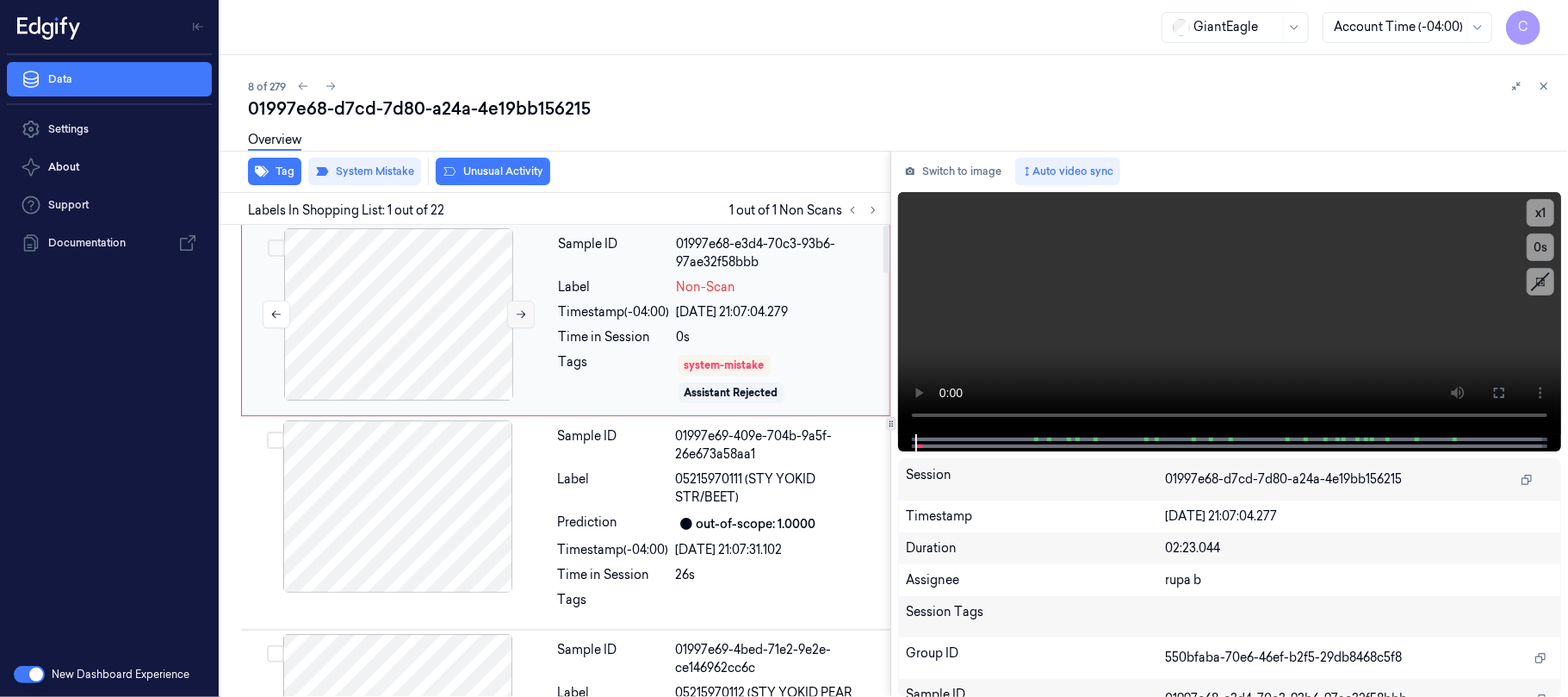
click at [515, 308] on icon at bounding box center [520, 313] width 12 height 12
click at [517, 312] on icon at bounding box center [520, 313] width 12 height 12
click at [400, 307] on div at bounding box center [399, 314] width 307 height 172
click at [1111, 352] on video at bounding box center [1230, 312] width 663 height 242
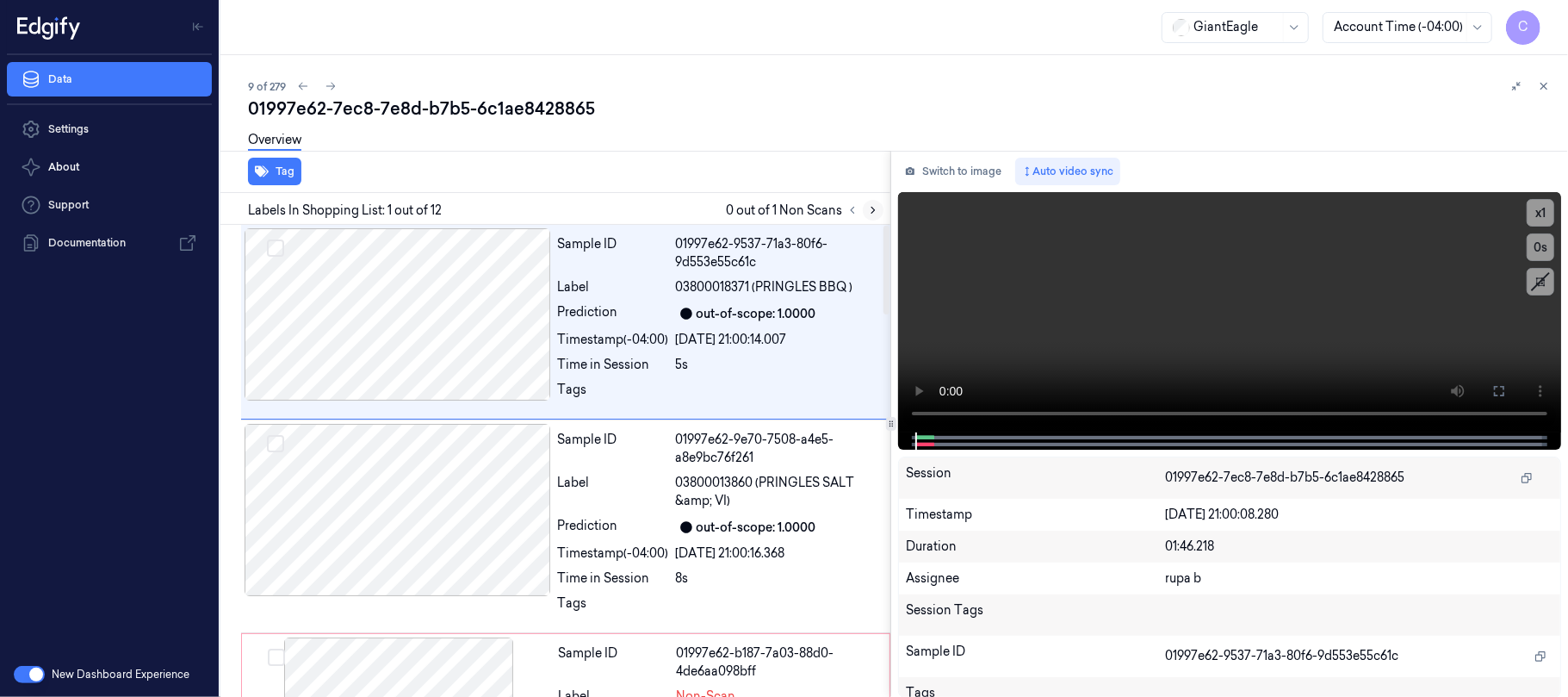
click at [876, 208] on icon at bounding box center [872, 210] width 12 height 12
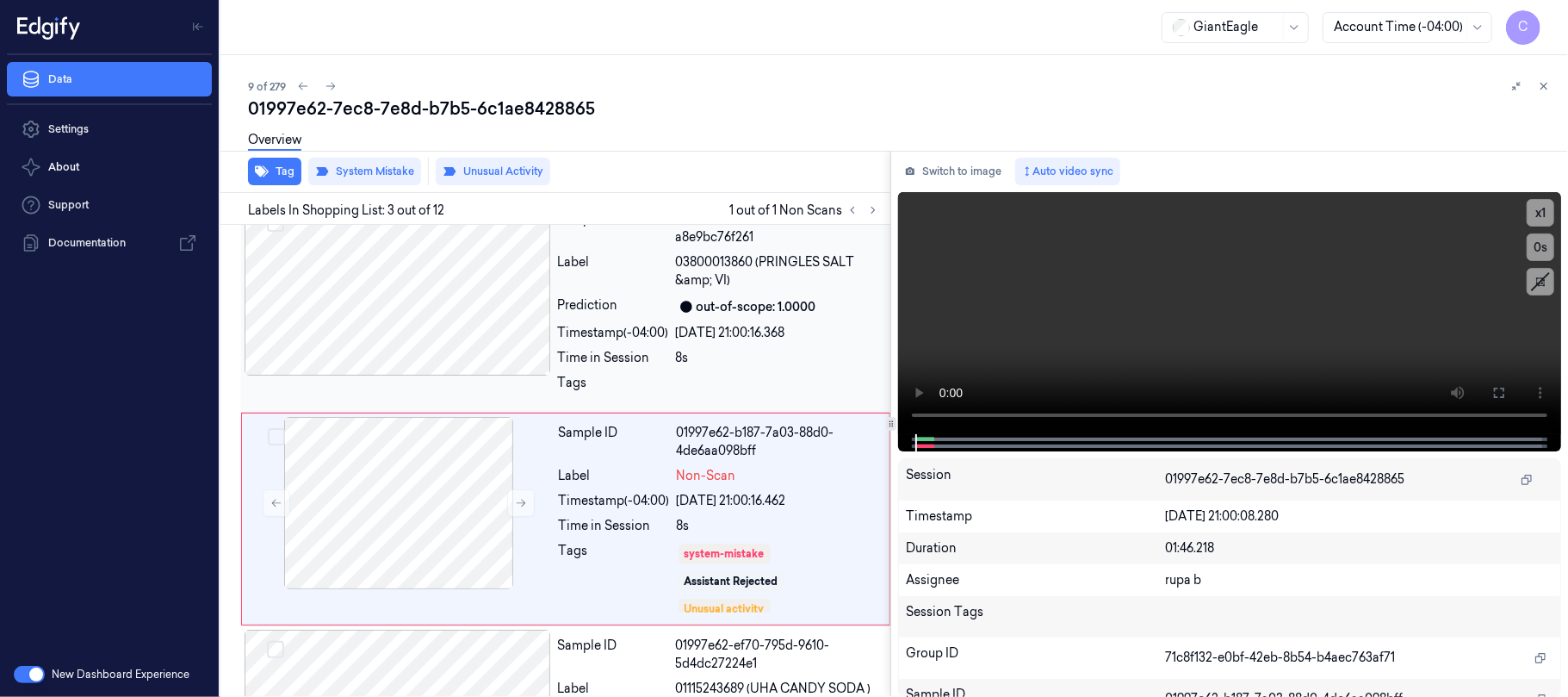
scroll to position [280, 0]
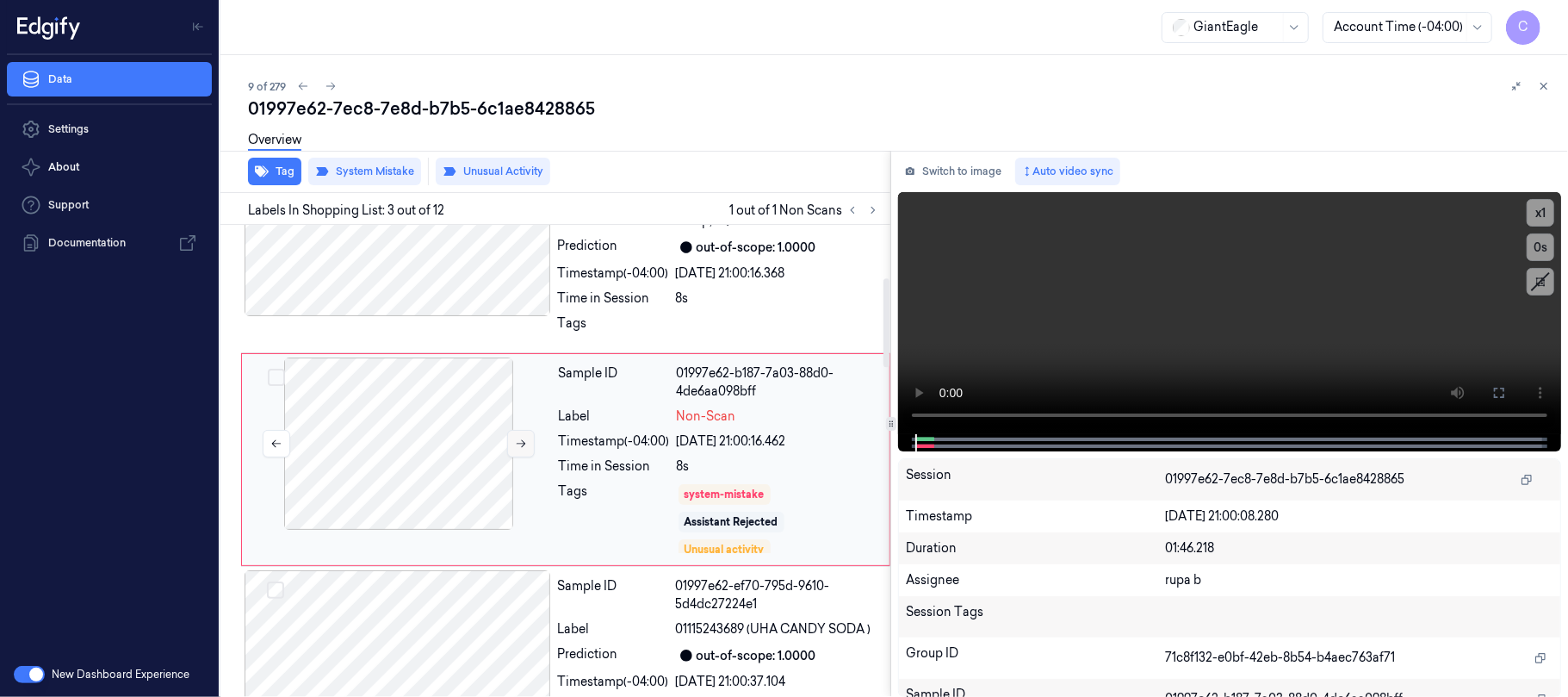
click at [522, 451] on button at bounding box center [520, 443] width 28 height 28
